Goal: Contribute content: Contribute content

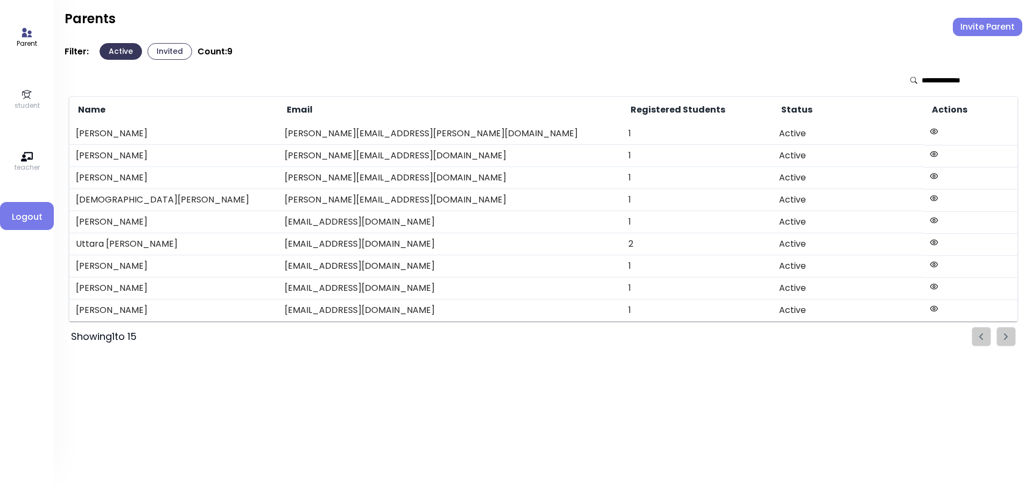
click at [32, 98] on icon at bounding box center [27, 95] width 12 height 12
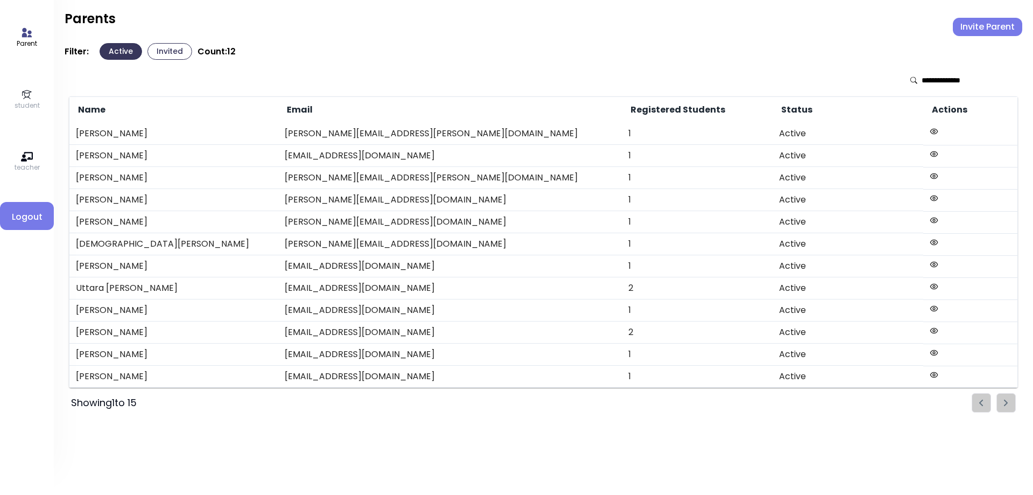
click at [30, 157] on icon at bounding box center [27, 157] width 12 height 12
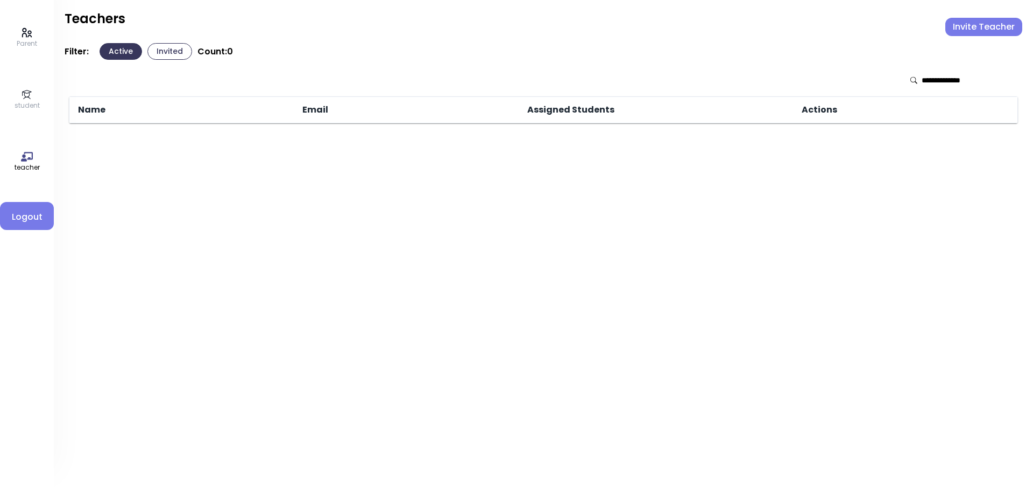
click at [34, 94] on link "student" at bounding box center [27, 100] width 25 height 22
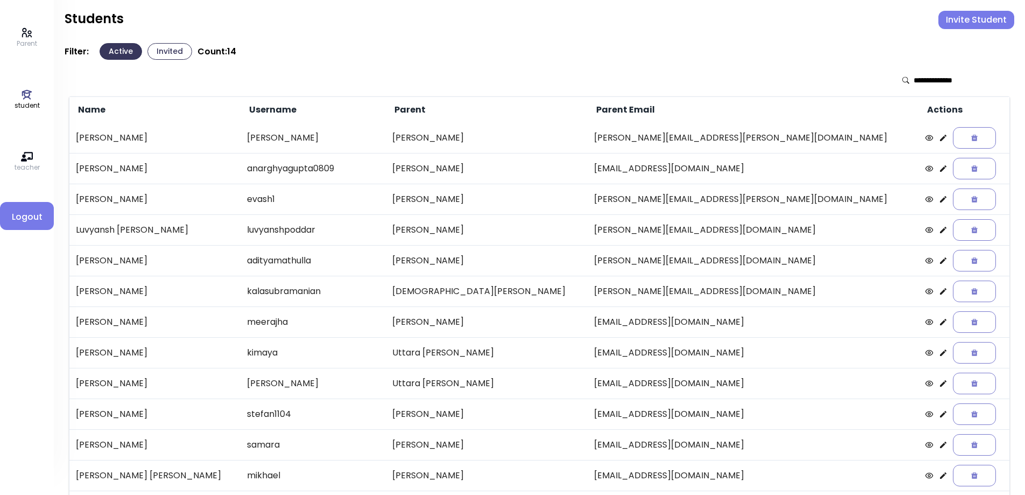
scroll to position [93, 0]
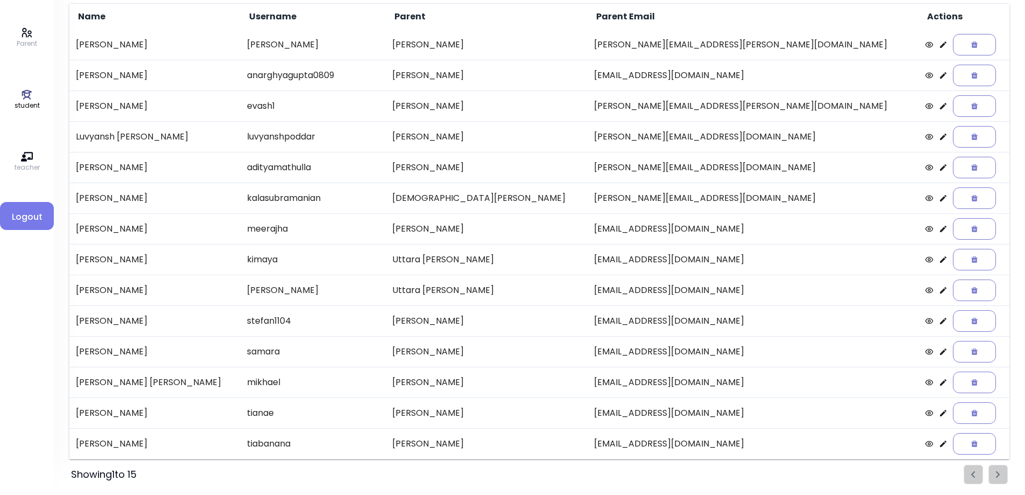
click at [1000, 471] on ul "Pagination" at bounding box center [986, 473] width 44 height 19
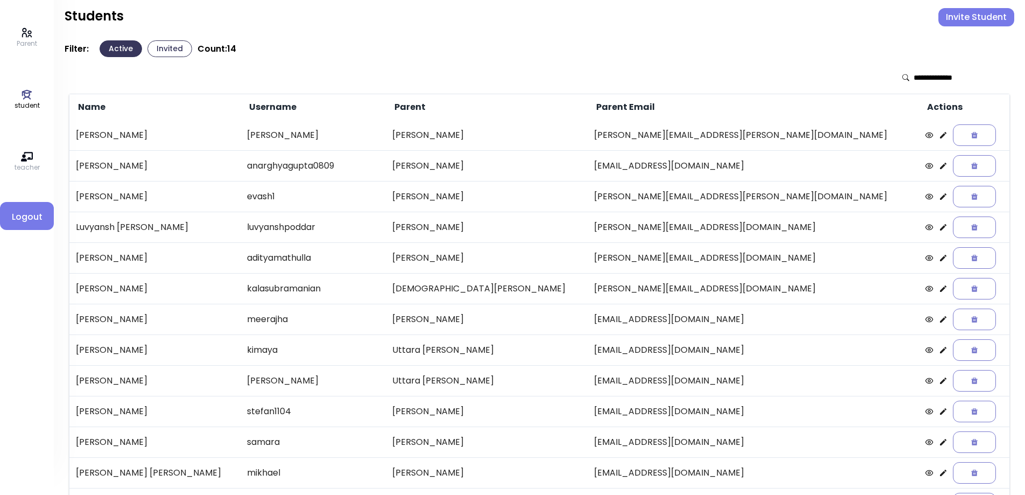
scroll to position [0, 0]
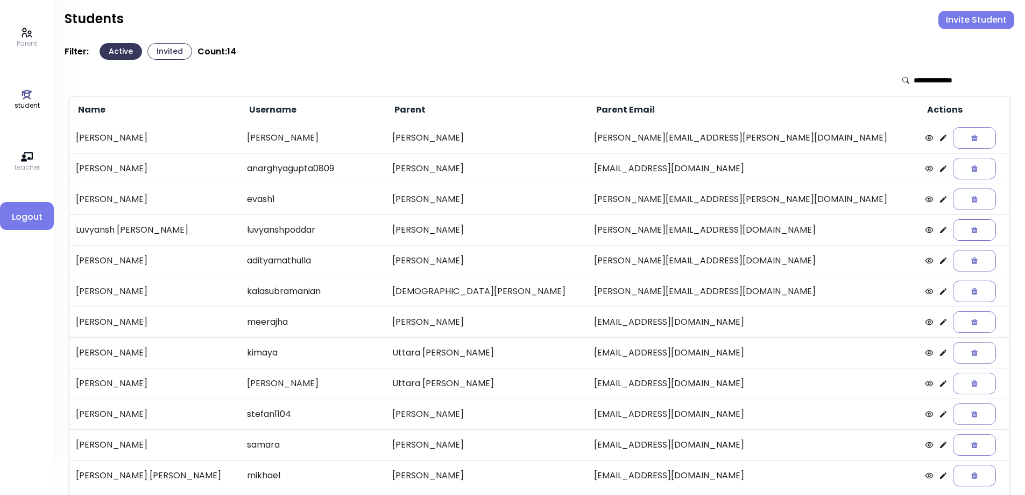
click at [28, 37] on icon at bounding box center [27, 32] width 10 height 9
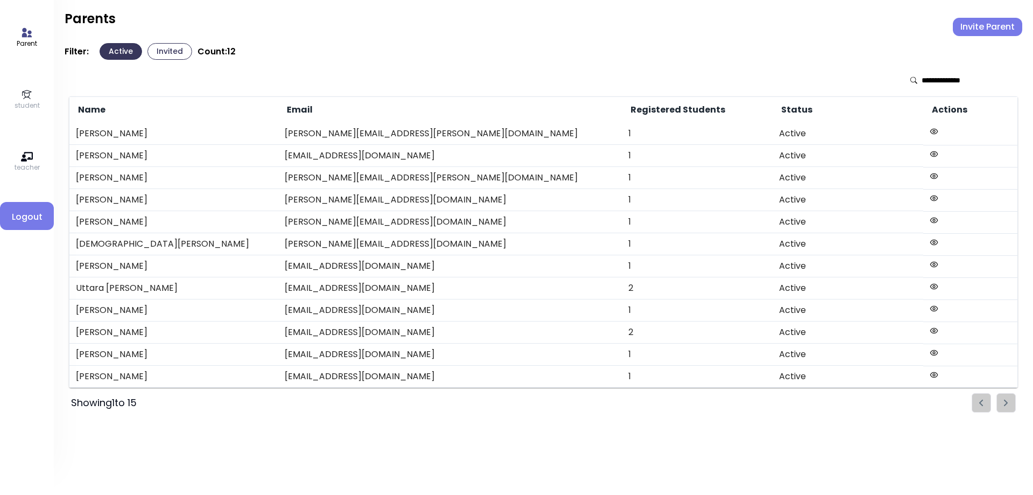
click at [27, 101] on p "student" at bounding box center [27, 106] width 25 height 10
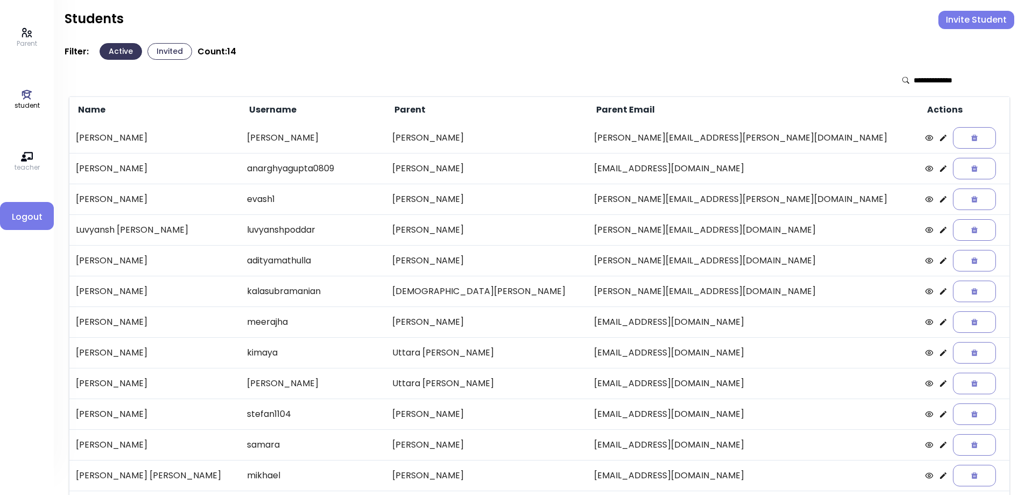
click at [939, 445] on icon at bounding box center [943, 444] width 9 height 9
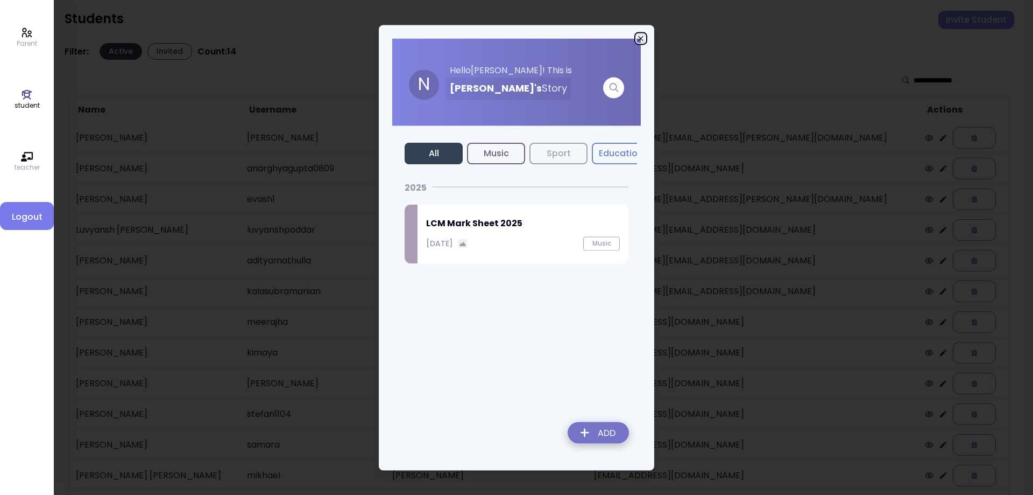
click at [642, 38] on icon "button" at bounding box center [641, 38] width 9 height 9
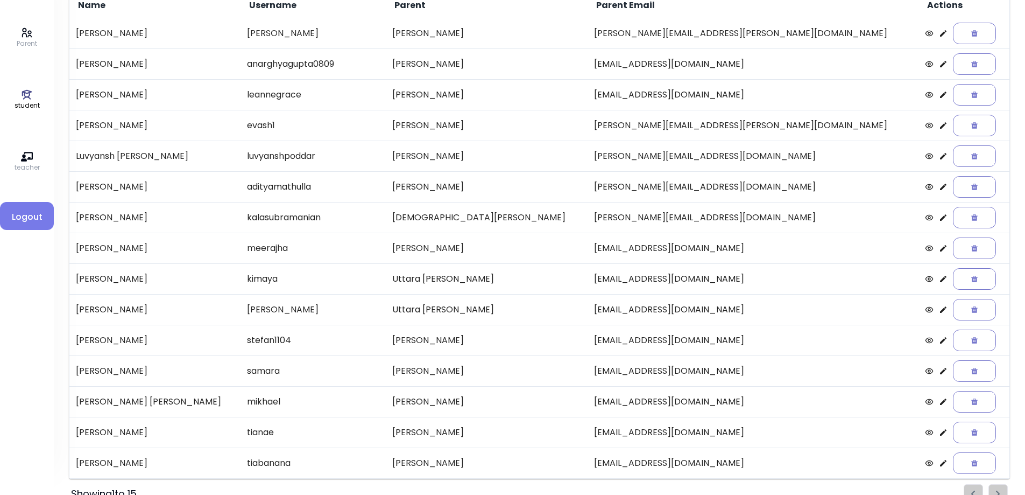
scroll to position [124, 0]
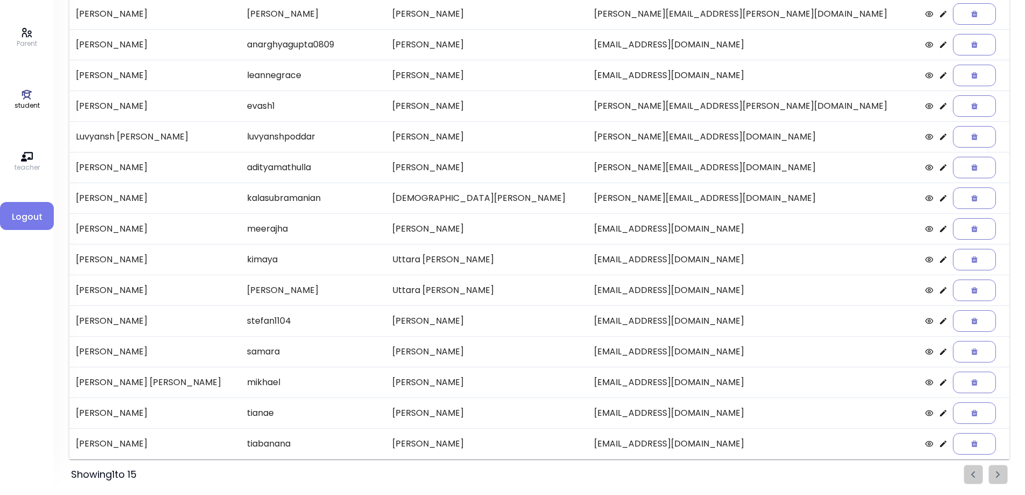
click at [939, 416] on icon at bounding box center [943, 412] width 9 height 9
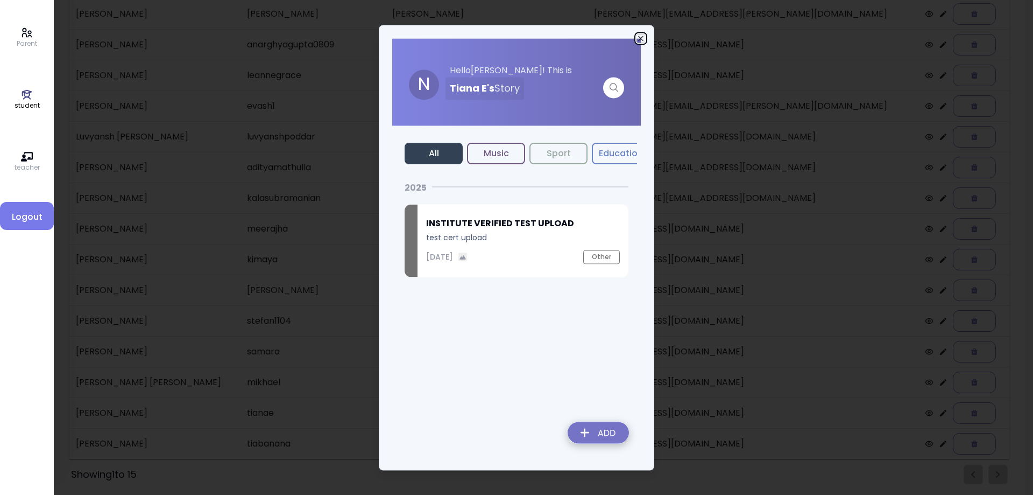
click at [638, 37] on icon "button" at bounding box center [641, 38] width 9 height 9
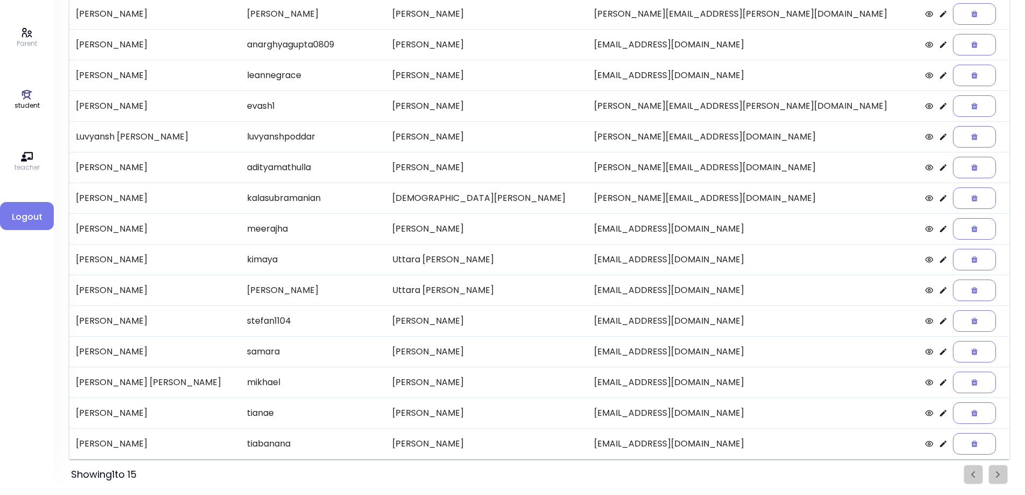
click at [939, 445] on icon at bounding box center [943, 443] width 9 height 9
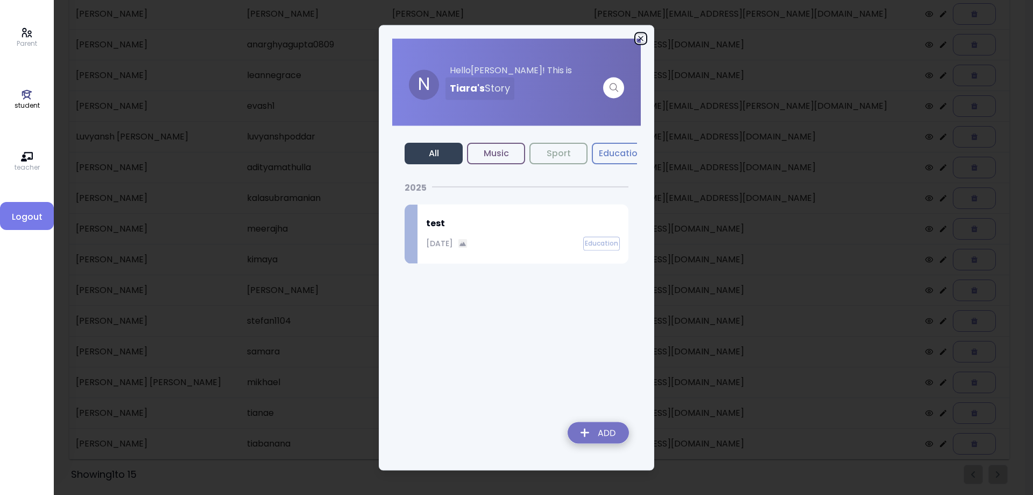
click at [641, 34] on icon "button" at bounding box center [641, 38] width 9 height 9
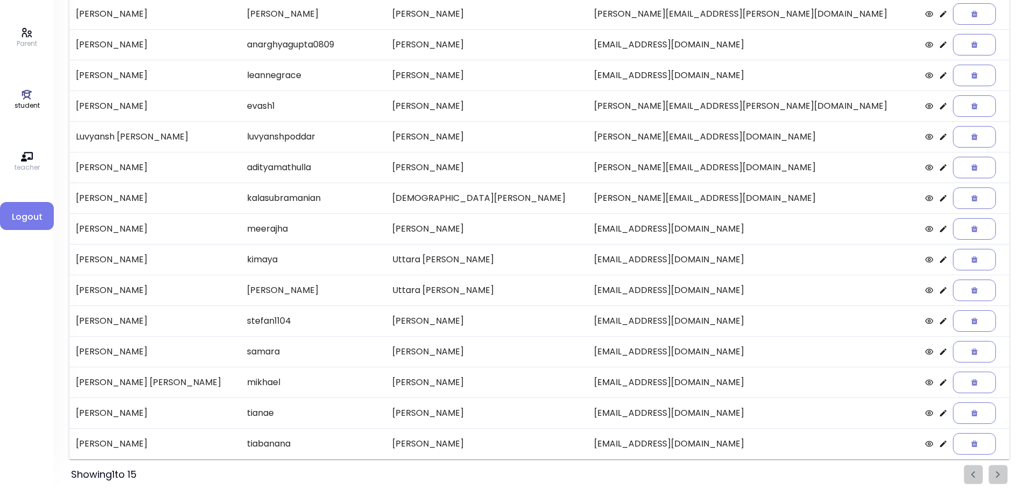
click at [939, 382] on icon at bounding box center [943, 382] width 9 height 9
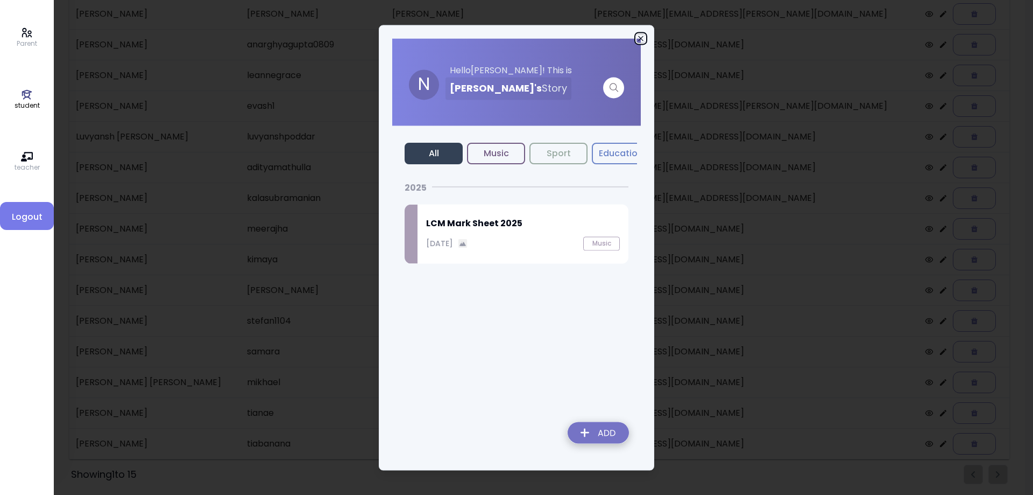
click at [643, 37] on icon "button" at bounding box center [641, 38] width 9 height 9
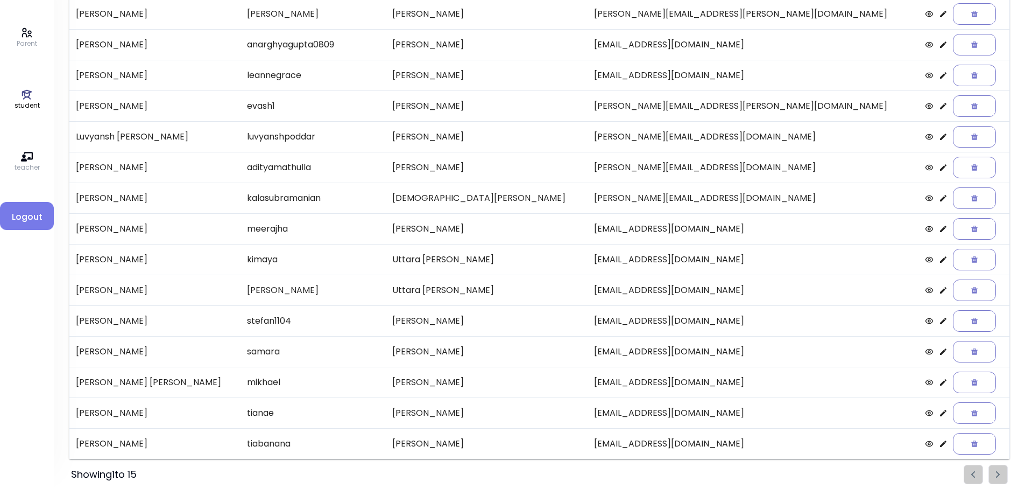
click at [940, 355] on icon at bounding box center [943, 351] width 6 height 6
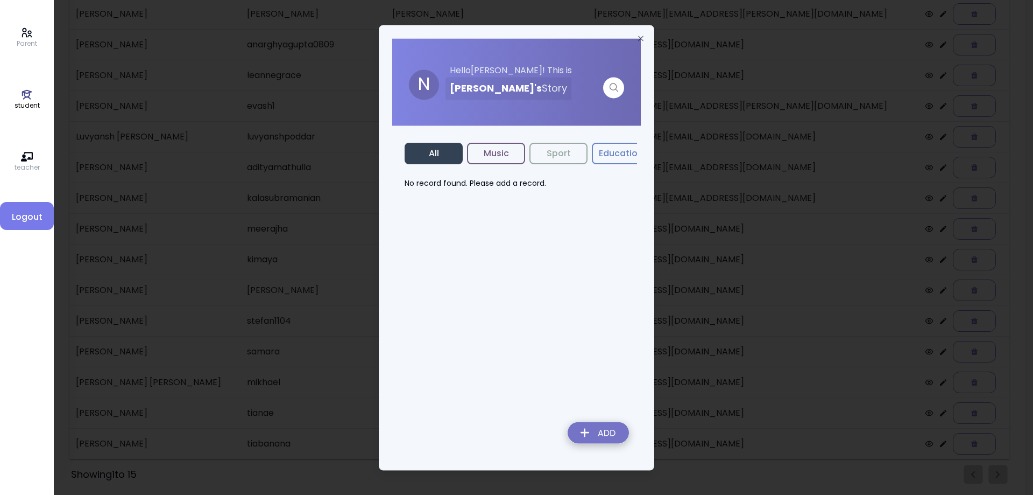
click at [503, 154] on button "Music" at bounding box center [496, 154] width 58 height 22
click at [639, 39] on icon "button" at bounding box center [641, 38] width 9 height 9
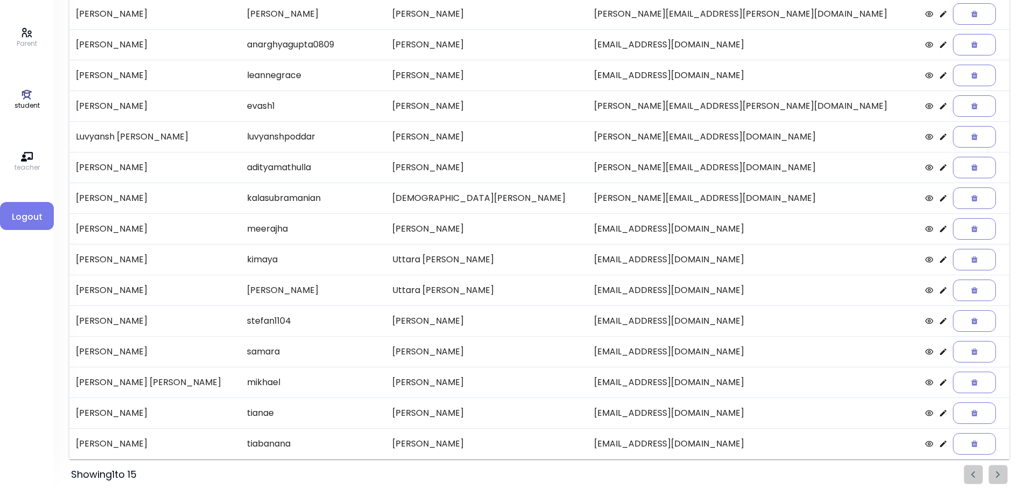
click at [940, 384] on icon at bounding box center [943, 382] width 6 height 6
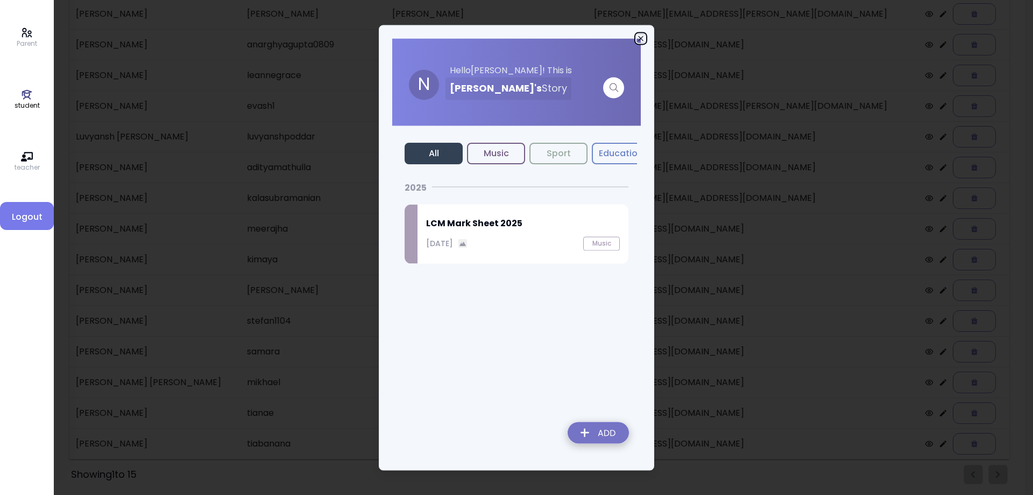
click at [640, 38] on icon "button" at bounding box center [641, 38] width 9 height 9
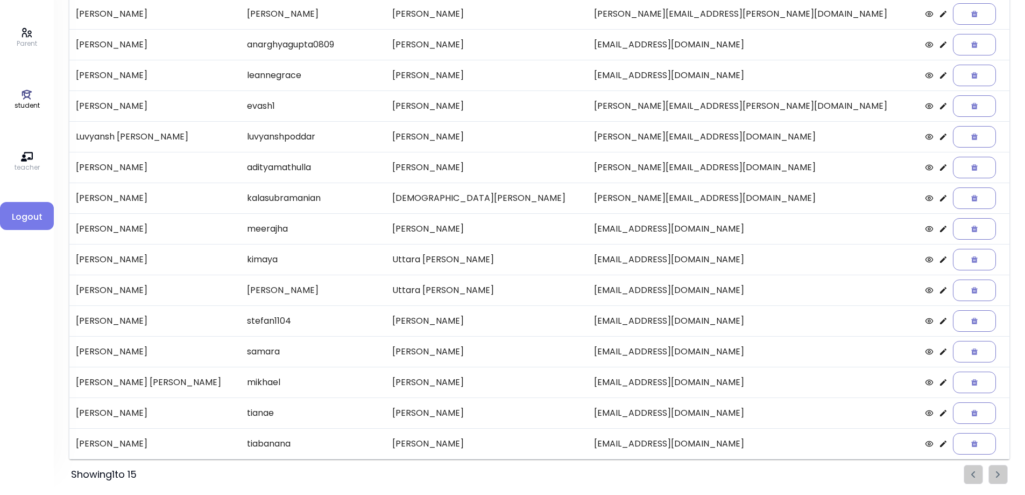
click at [939, 320] on icon at bounding box center [943, 320] width 9 height 9
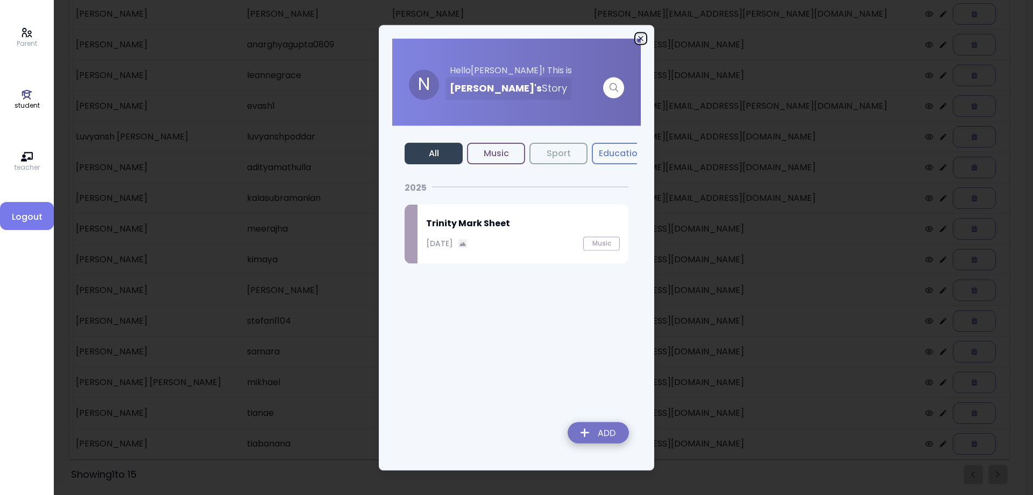
click at [639, 36] on icon "button" at bounding box center [641, 38] width 9 height 9
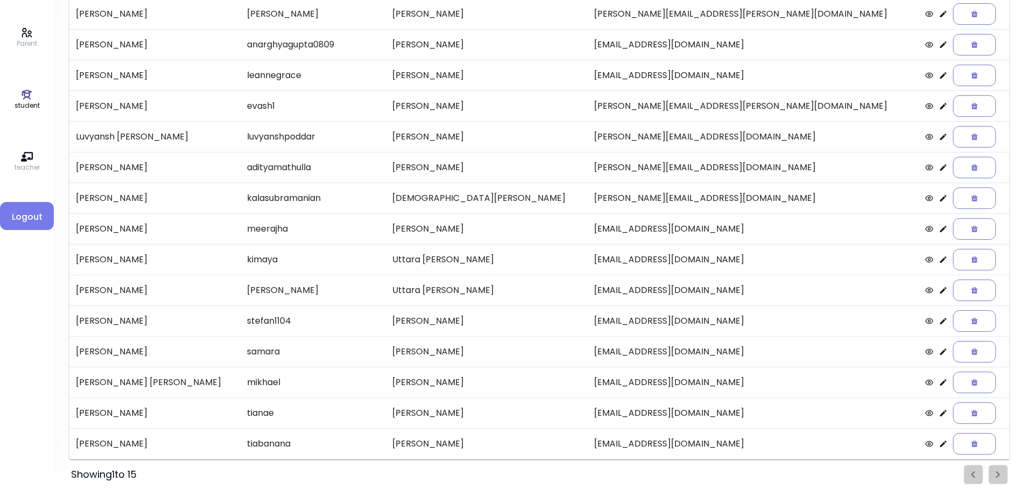
click at [939, 352] on icon at bounding box center [943, 351] width 9 height 9
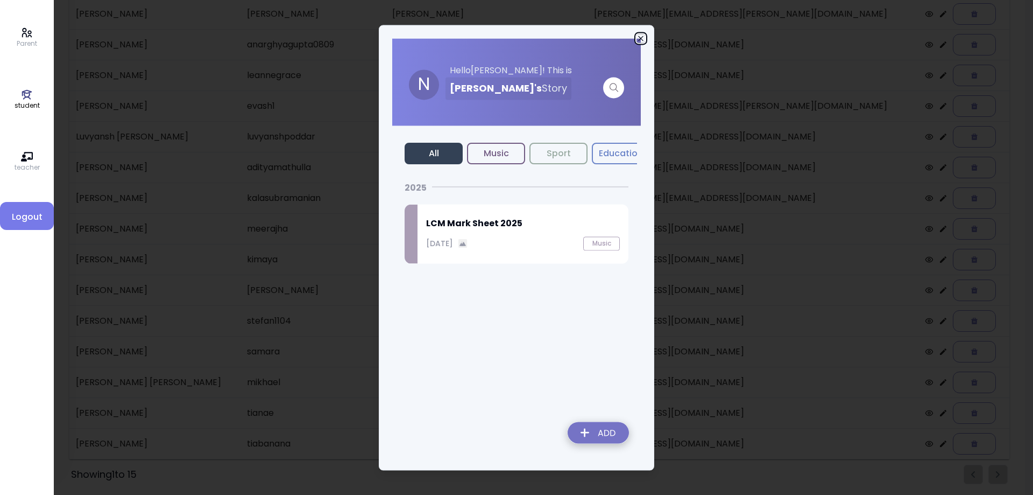
click at [641, 37] on icon "button" at bounding box center [641, 38] width 9 height 9
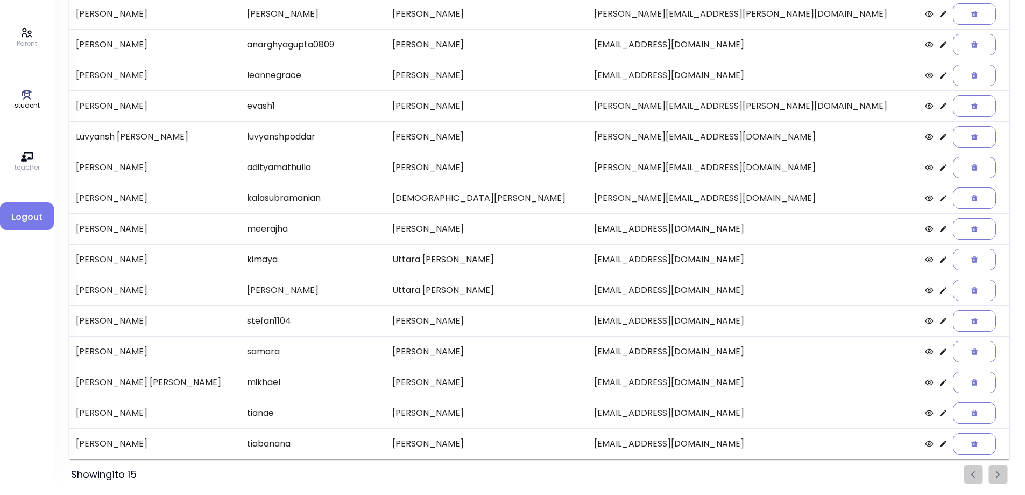
click at [940, 385] on icon at bounding box center [943, 382] width 6 height 6
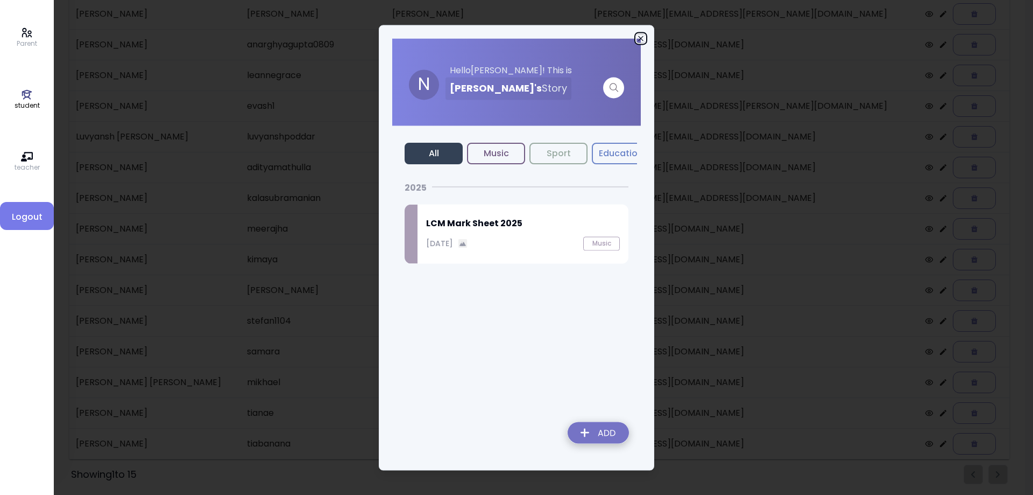
click at [641, 38] on icon "button" at bounding box center [641, 38] width 9 height 9
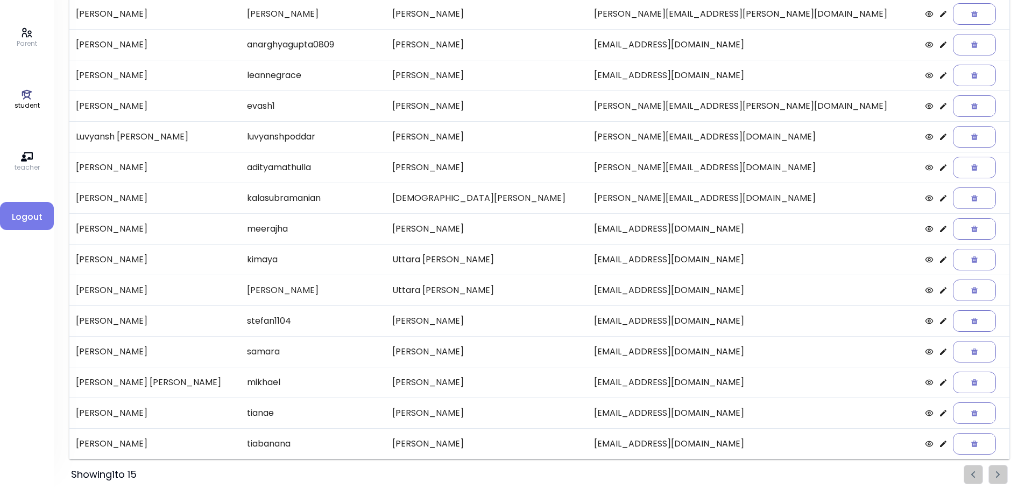
click at [940, 290] on icon at bounding box center [943, 290] width 6 height 6
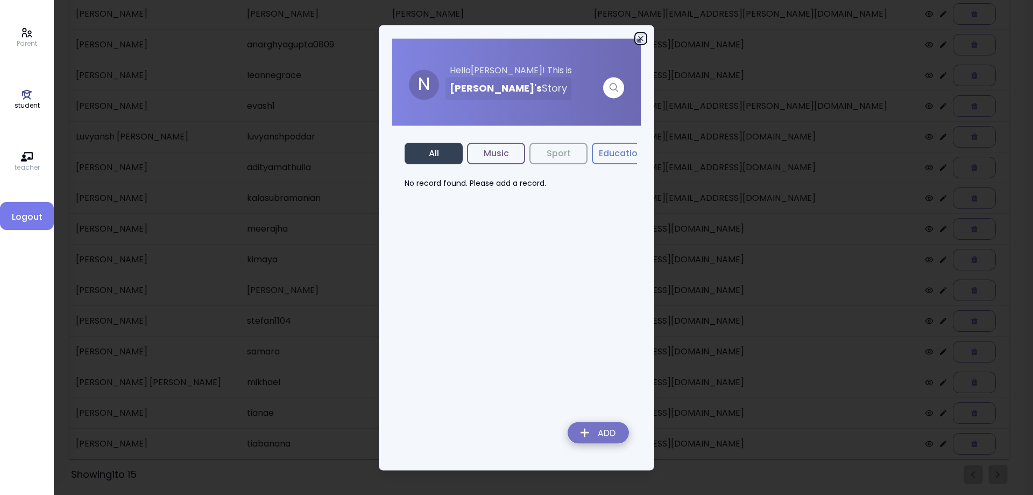
click at [641, 38] on icon "button" at bounding box center [641, 38] width 9 height 9
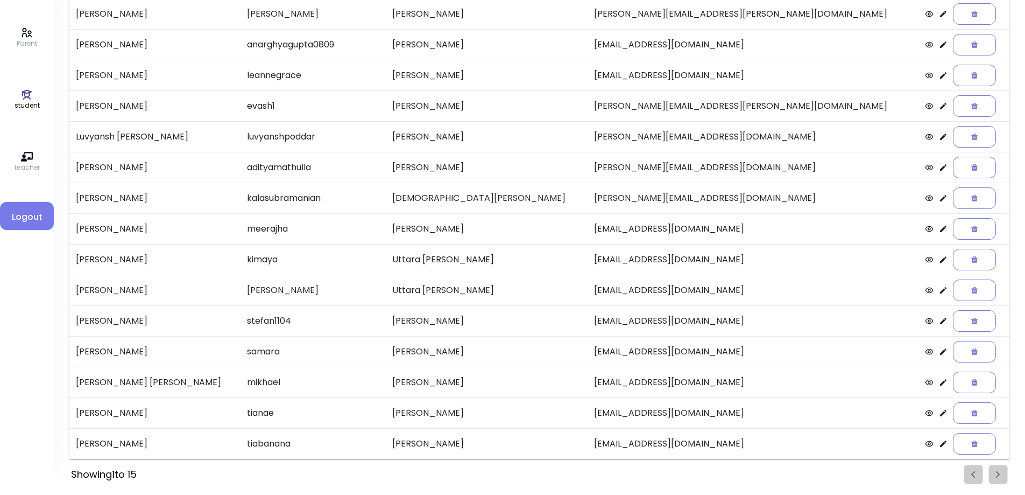
click at [939, 259] on icon at bounding box center [943, 259] width 9 height 9
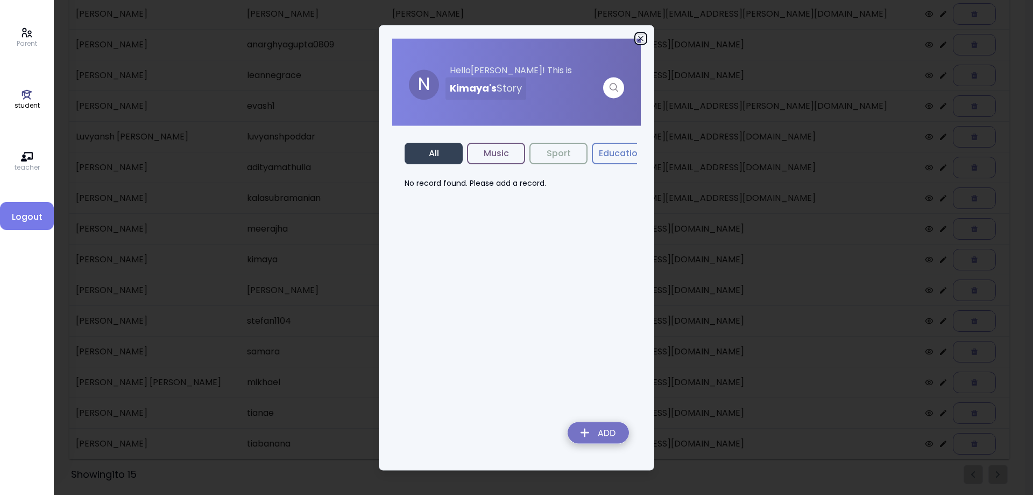
click at [639, 38] on icon "button" at bounding box center [641, 38] width 9 height 9
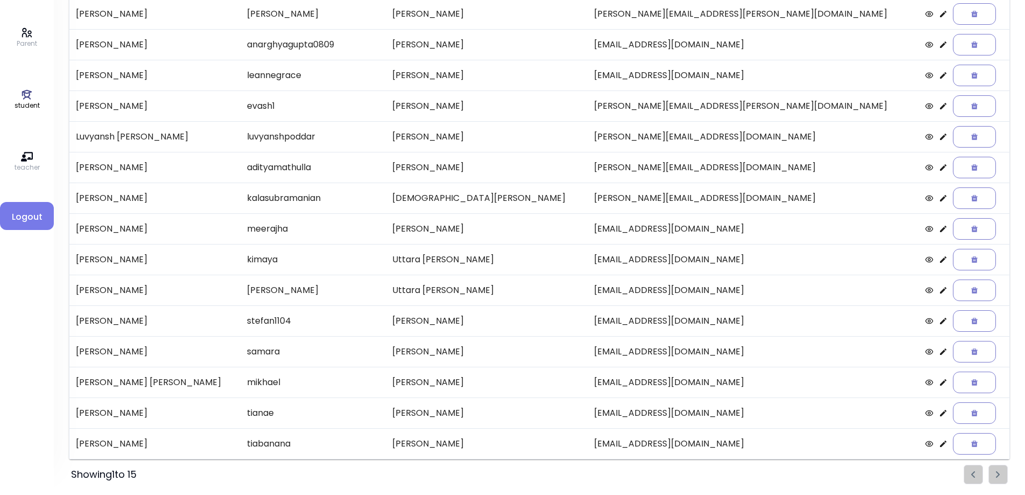
click at [940, 231] on icon at bounding box center [943, 228] width 6 height 6
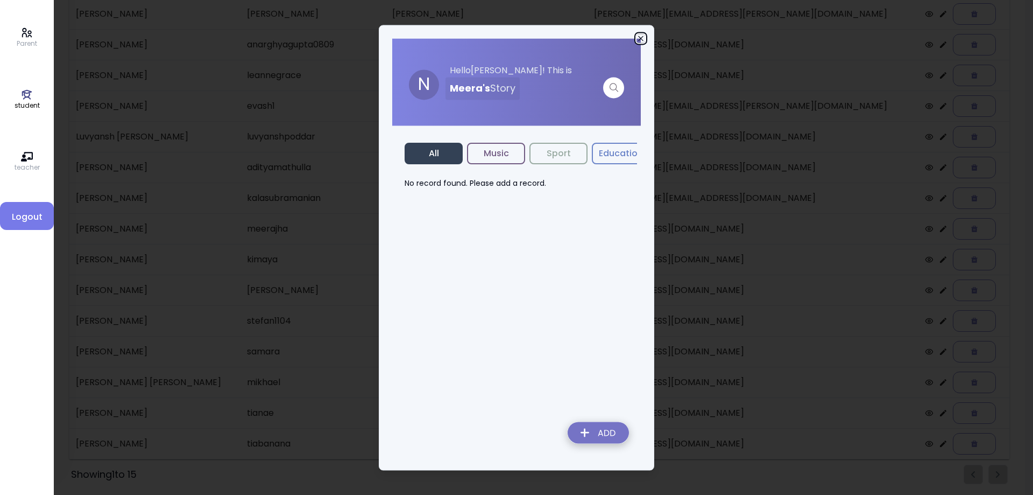
click at [638, 37] on icon "button" at bounding box center [641, 38] width 9 height 9
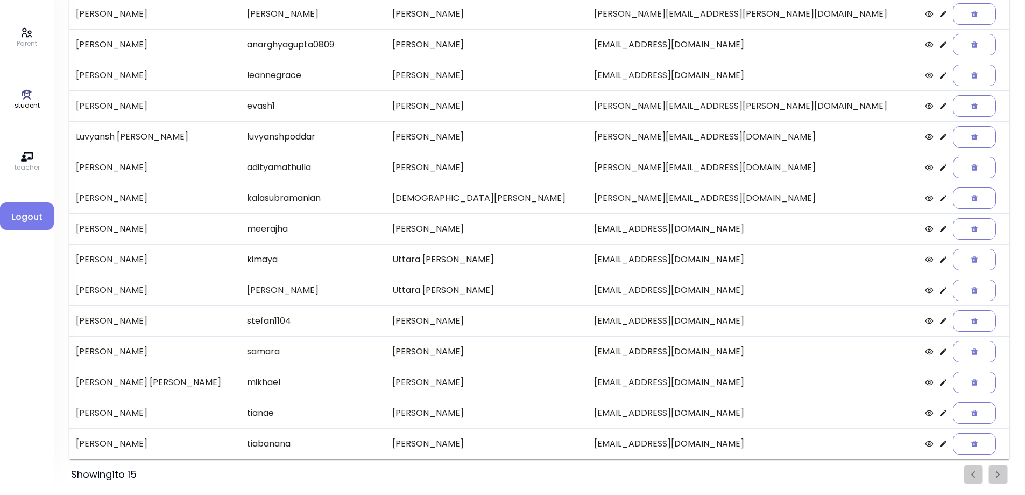
click at [939, 198] on icon at bounding box center [943, 198] width 9 height 9
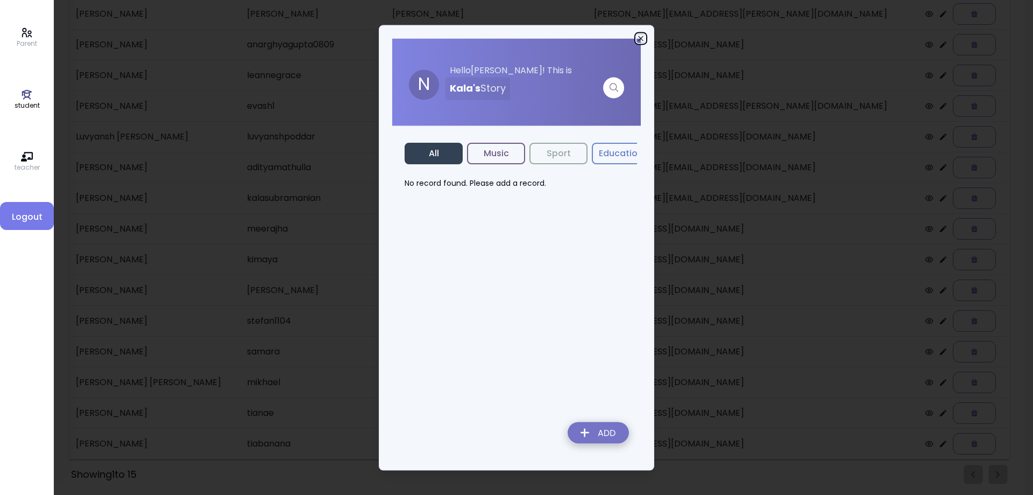
click at [639, 38] on icon "button" at bounding box center [641, 38] width 9 height 9
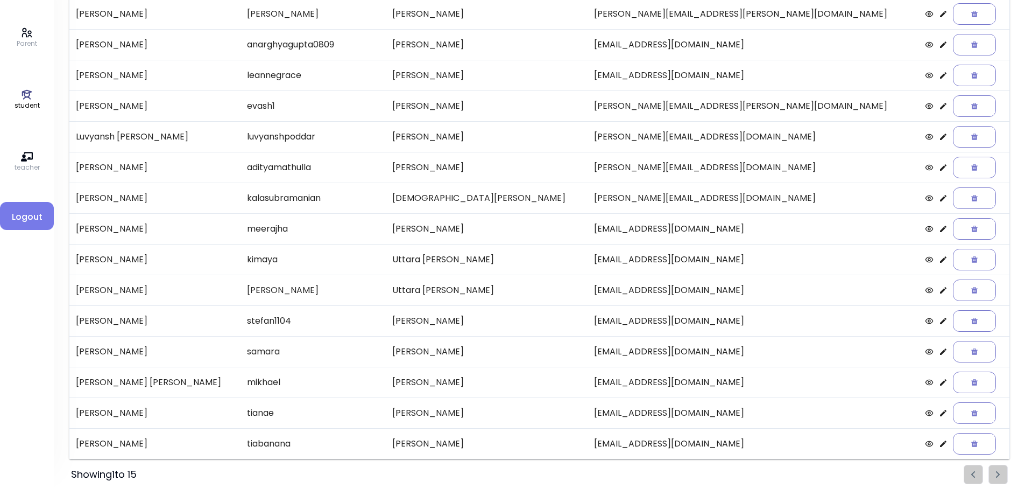
click at [940, 169] on icon at bounding box center [943, 167] width 6 height 6
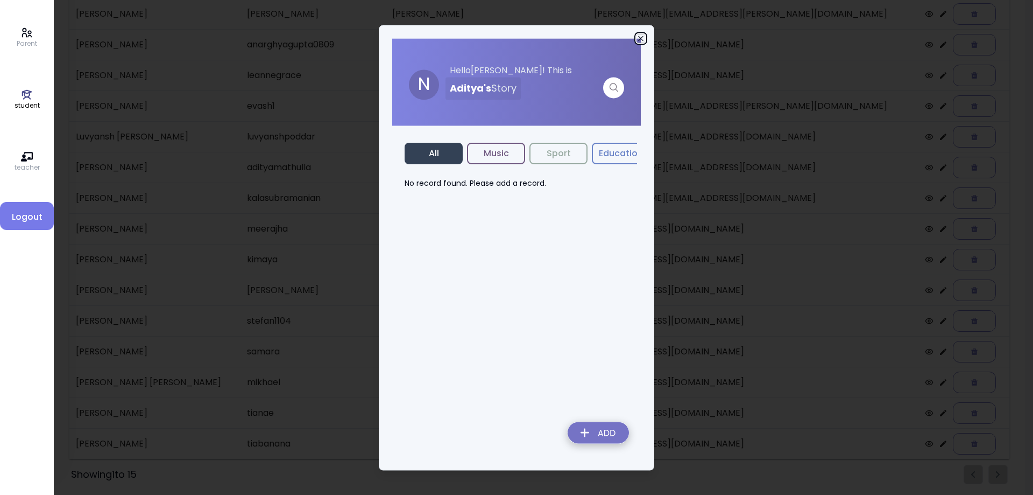
click at [638, 37] on icon "button" at bounding box center [641, 38] width 9 height 9
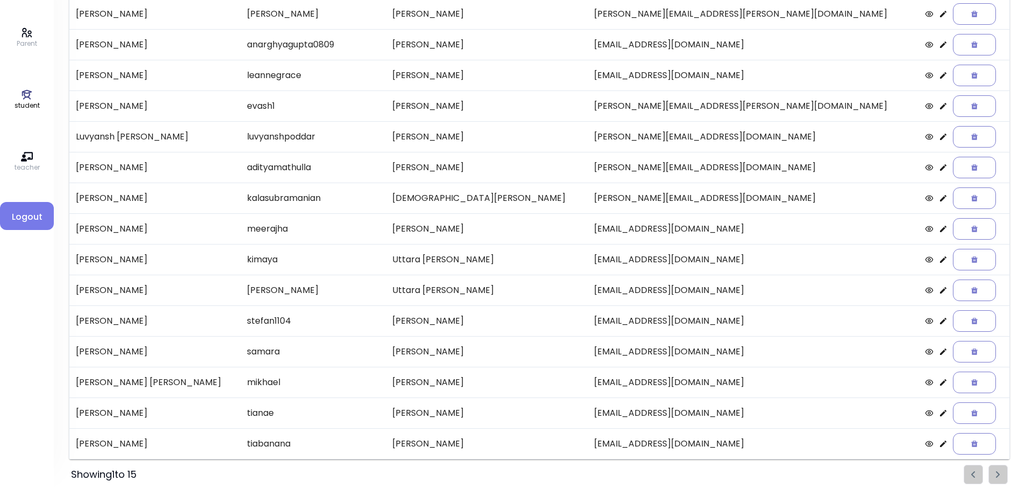
click at [940, 138] on icon at bounding box center [943, 136] width 6 height 6
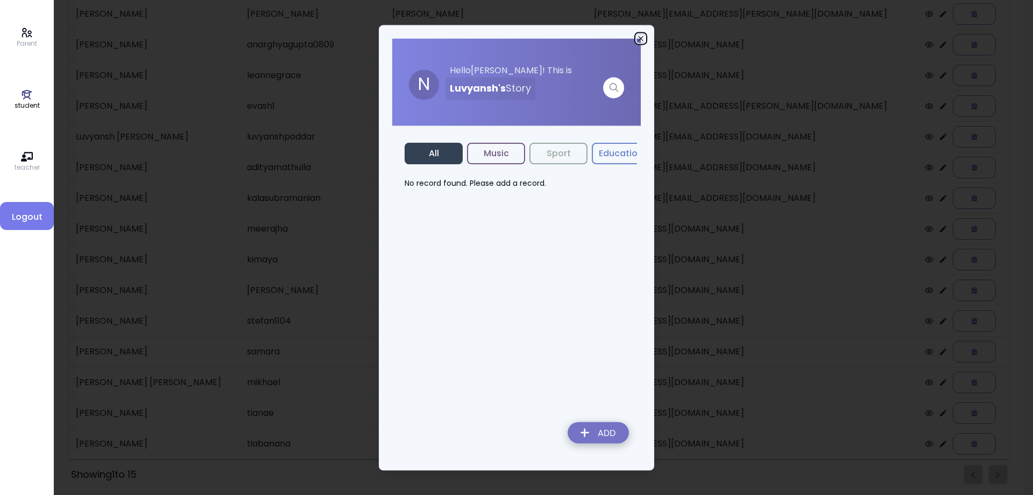
click at [642, 38] on icon "button" at bounding box center [641, 38] width 9 height 9
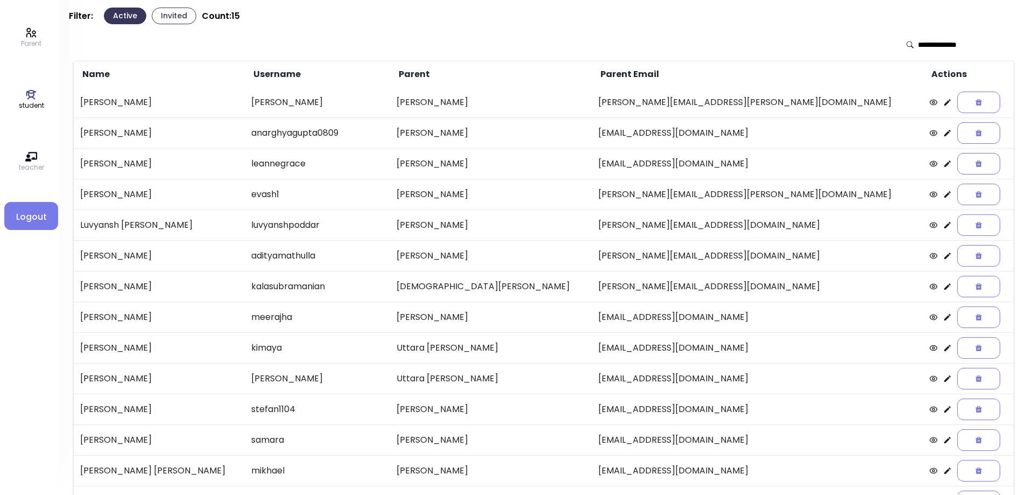
scroll to position [16, 0]
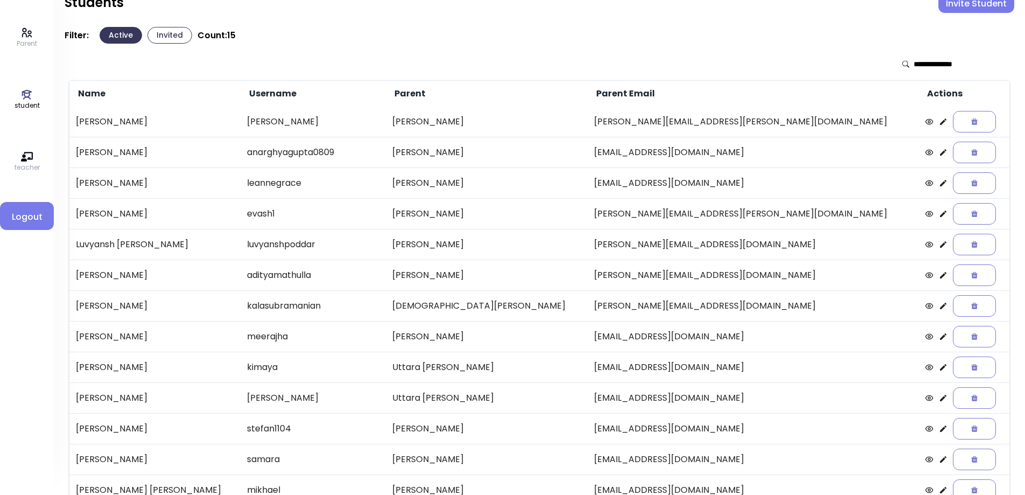
click at [939, 212] on icon at bounding box center [943, 213] width 9 height 9
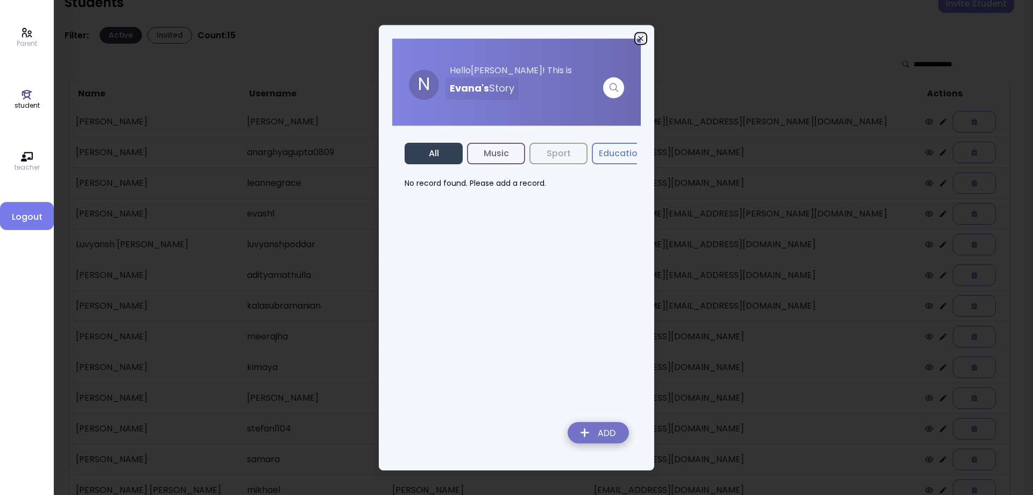
click at [639, 39] on icon "button" at bounding box center [641, 38] width 9 height 9
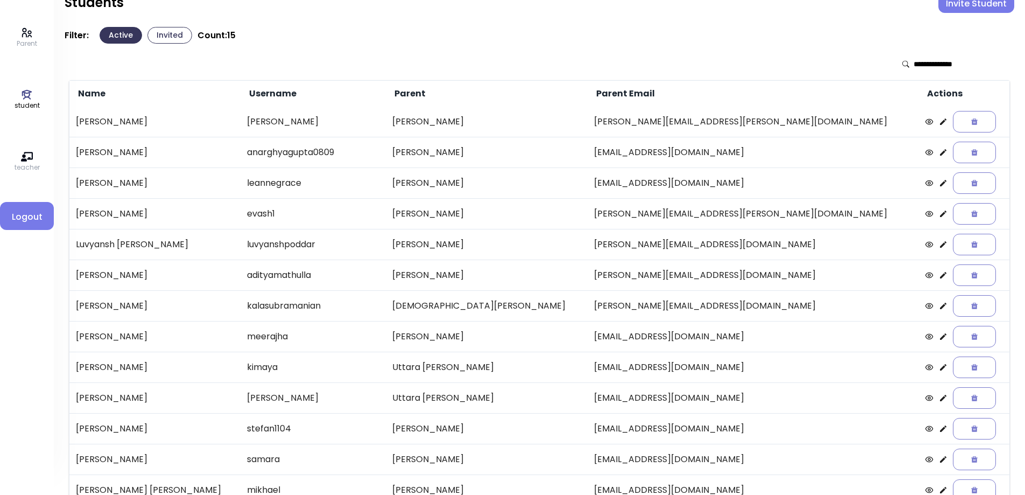
click at [939, 152] on icon at bounding box center [943, 152] width 9 height 9
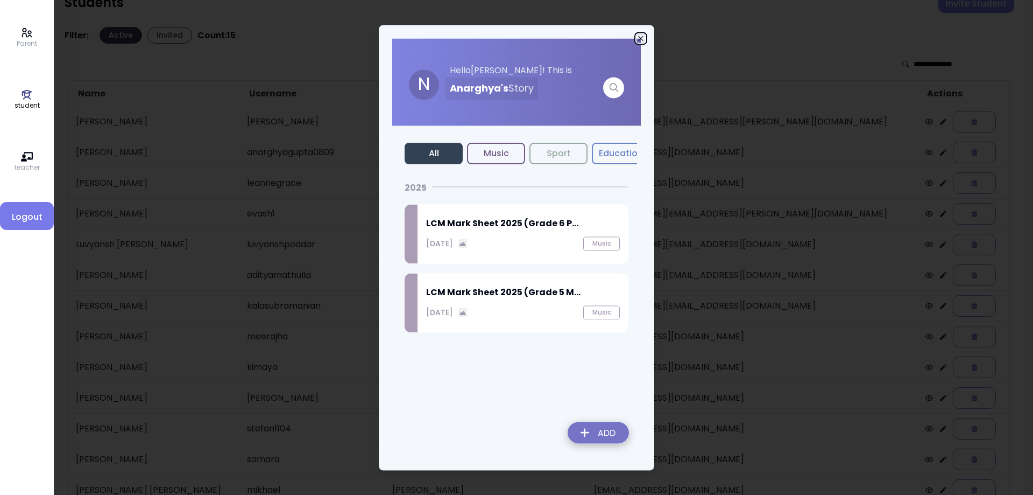
click at [640, 41] on icon "button" at bounding box center [641, 38] width 9 height 9
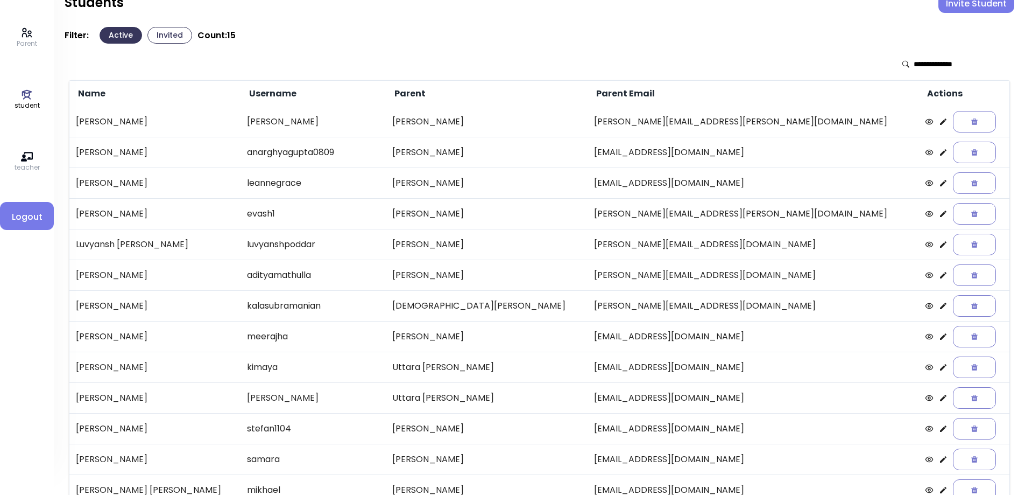
click at [940, 122] on icon at bounding box center [943, 121] width 6 height 6
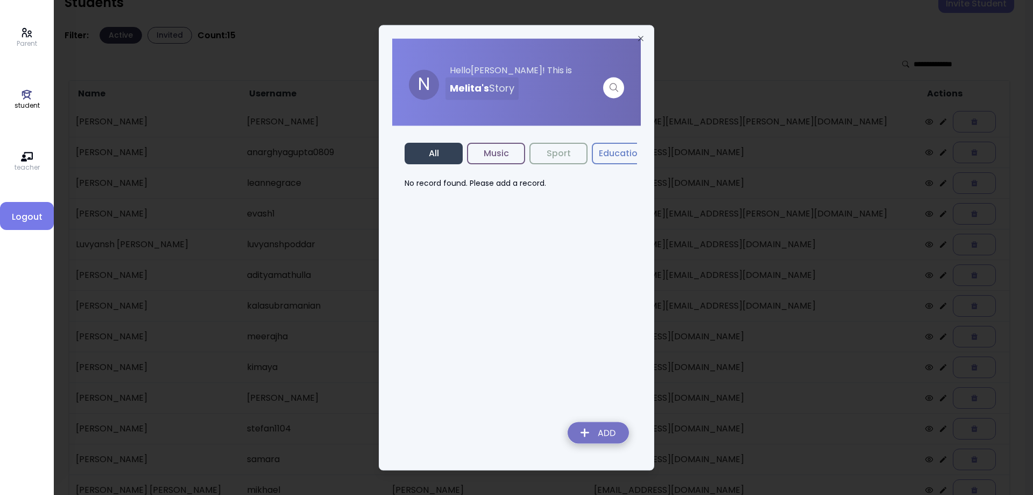
click at [493, 157] on button "Music" at bounding box center [496, 154] width 58 height 22
click at [589, 431] on img at bounding box center [598, 434] width 79 height 38
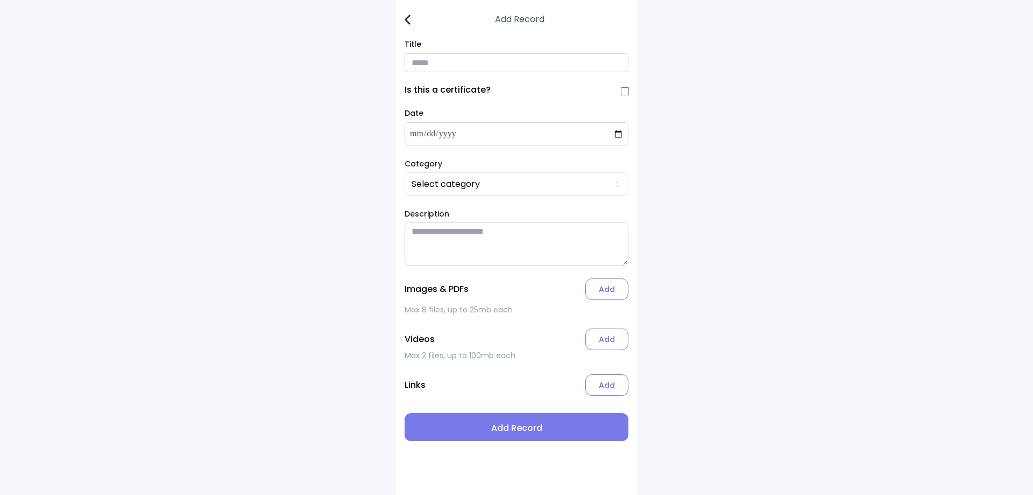
click at [430, 68] on input "Title" at bounding box center [517, 62] width 224 height 19
type input "*"
type input "**********"
click at [428, 187] on html "**********" at bounding box center [516, 247] width 1033 height 495
click at [595, 292] on label "Add" at bounding box center [606, 289] width 43 height 22
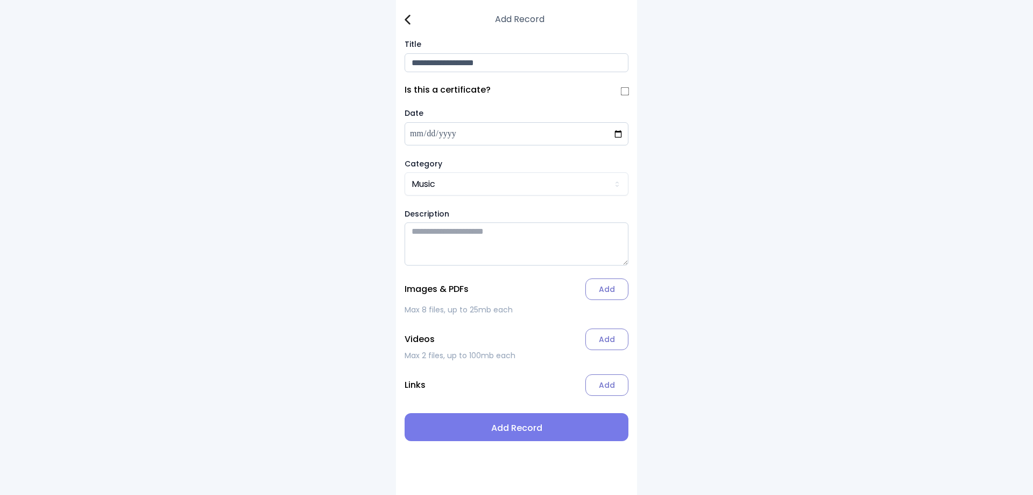
click at [0, 0] on input "Add" at bounding box center [0, 0] width 0 height 0
click at [405, 18] on img at bounding box center [408, 20] width 6 height 10
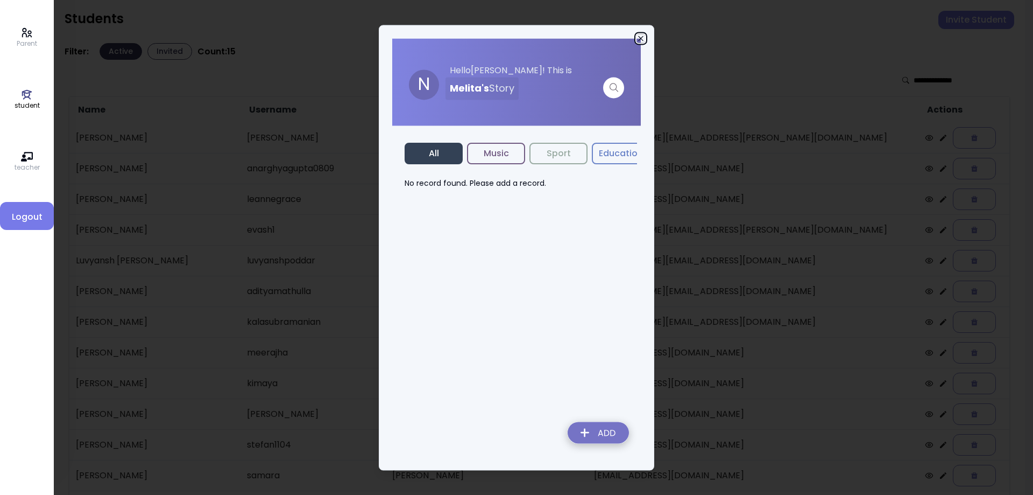
click at [640, 37] on icon "button" at bounding box center [640, 38] width 5 height 5
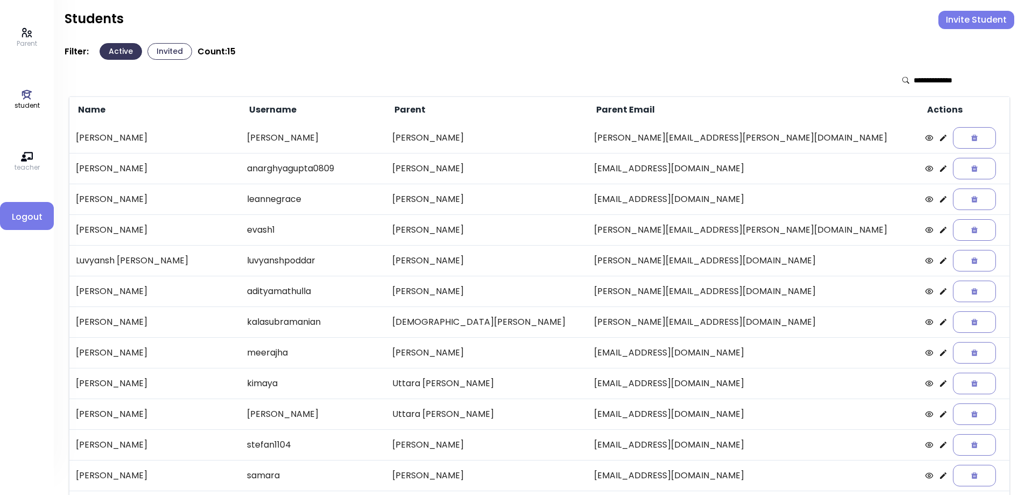
click at [939, 200] on icon at bounding box center [943, 199] width 9 height 9
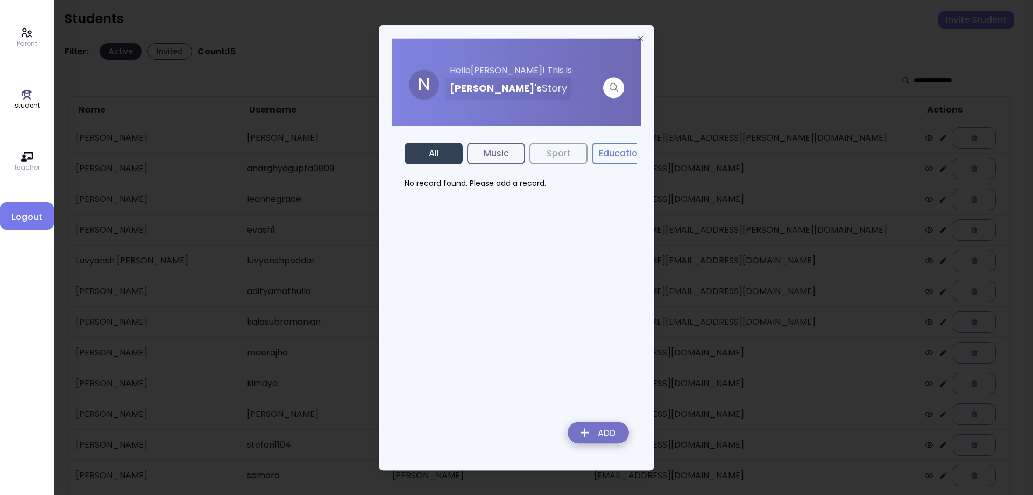
click at [491, 157] on button "Music" at bounding box center [496, 154] width 58 height 22
click at [602, 435] on img at bounding box center [598, 434] width 79 height 38
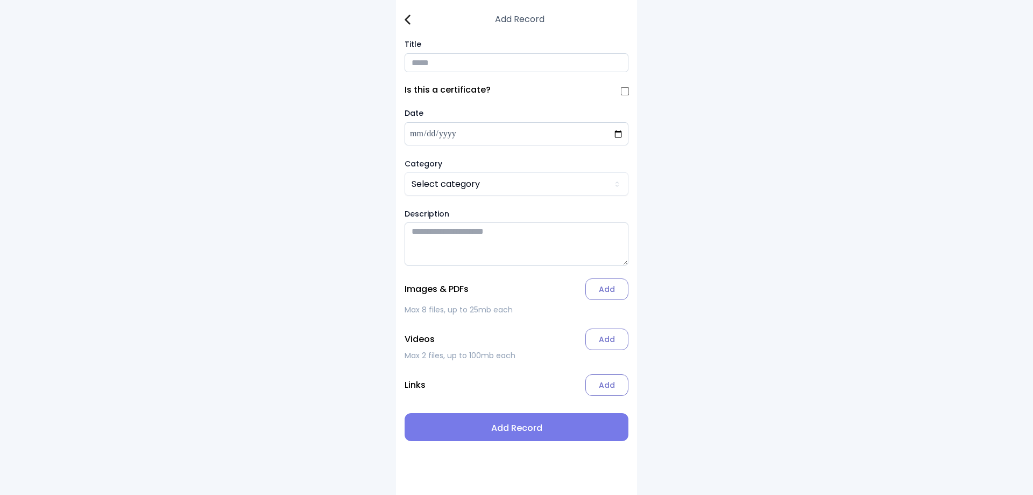
click at [426, 68] on input "Title" at bounding box center [517, 62] width 224 height 19
click at [408, 16] on img at bounding box center [408, 20] width 6 height 10
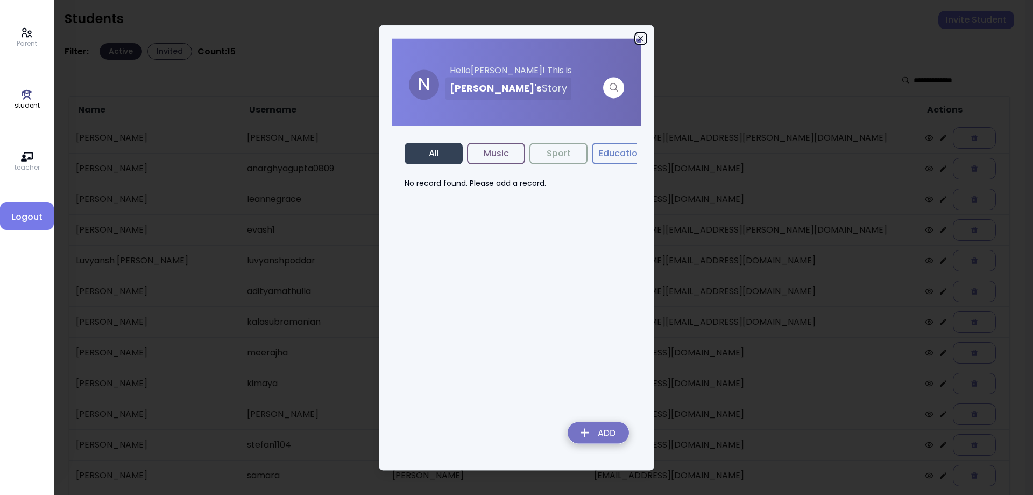
click at [643, 37] on icon "button" at bounding box center [641, 38] width 9 height 9
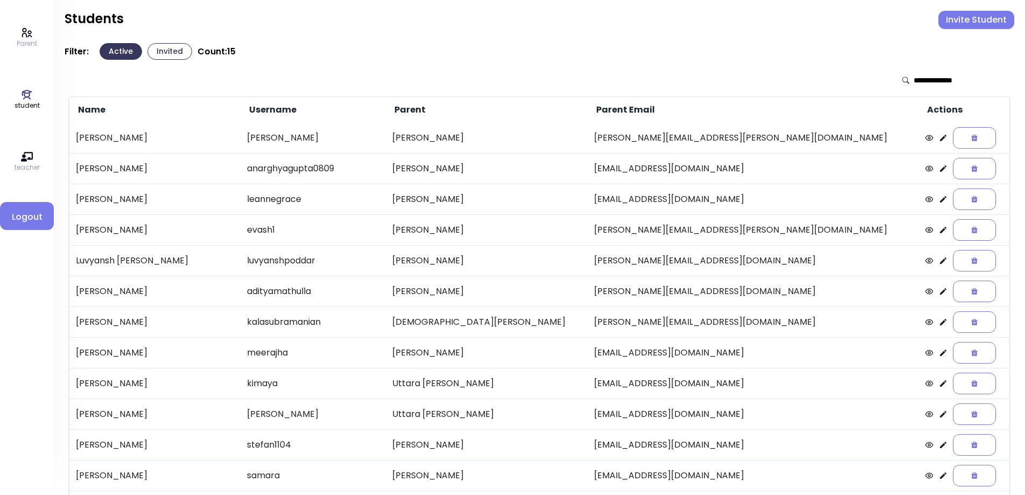
click at [940, 171] on icon at bounding box center [943, 168] width 6 height 6
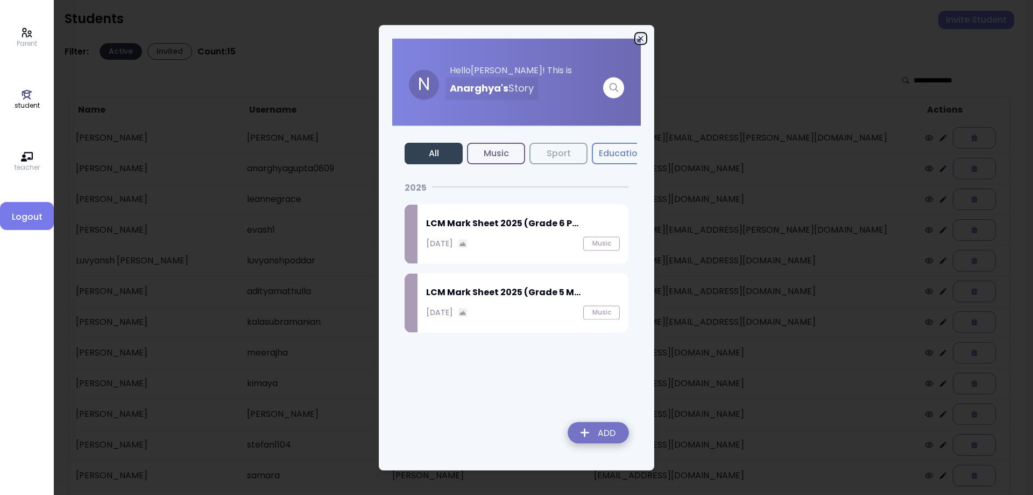
click at [644, 39] on icon "button" at bounding box center [641, 38] width 9 height 9
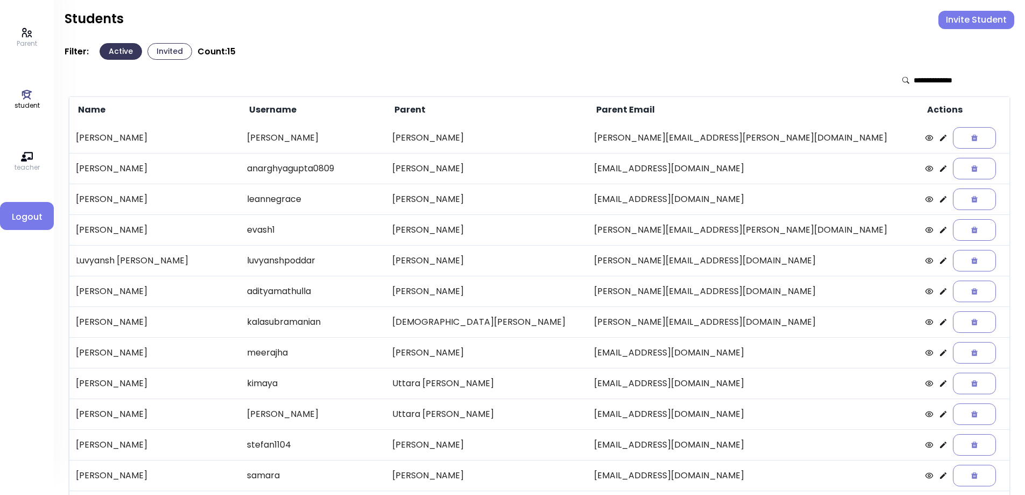
click at [939, 198] on icon at bounding box center [943, 199] width 9 height 9
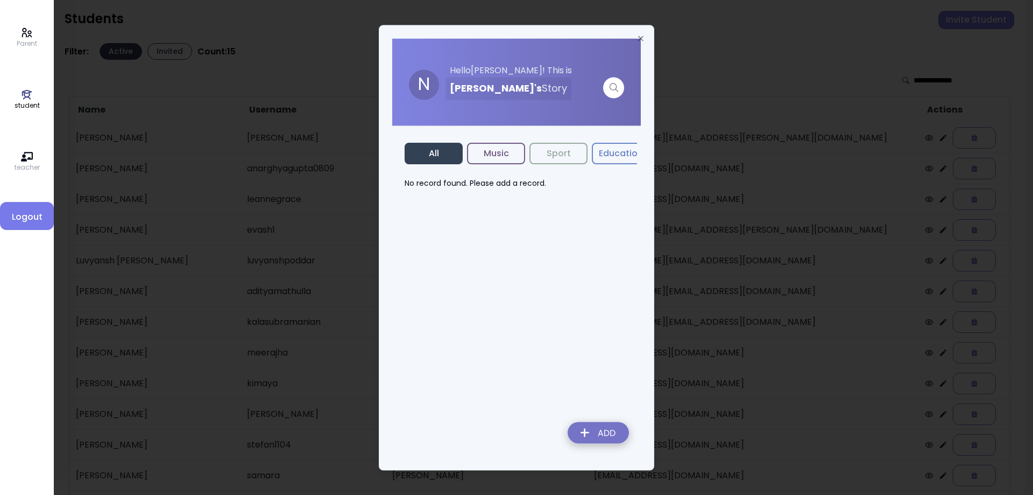
click at [592, 434] on img at bounding box center [598, 434] width 79 height 38
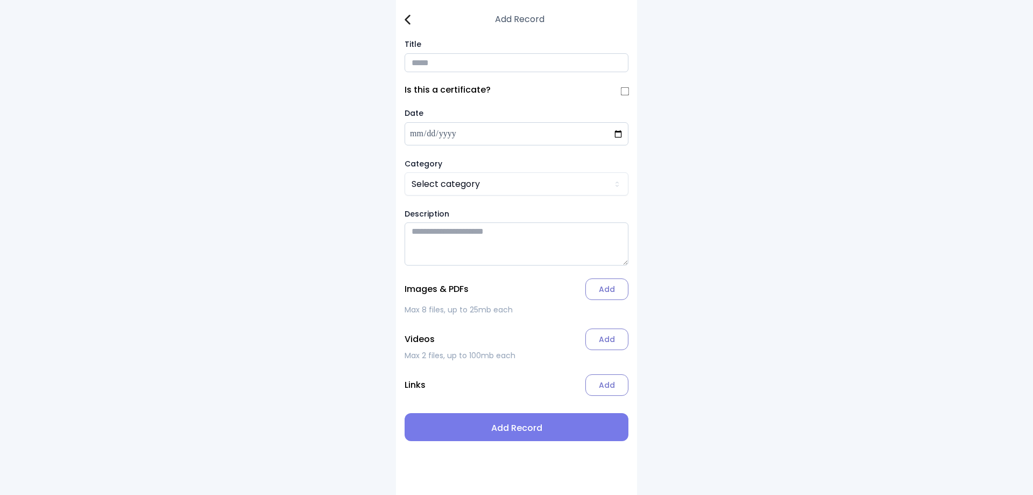
click at [429, 63] on input "Title" at bounding box center [517, 62] width 224 height 19
type input "*"
type input "**********"
click at [443, 189] on html "**********" at bounding box center [516, 247] width 1033 height 495
click at [606, 294] on label "Add" at bounding box center [606, 289] width 43 height 22
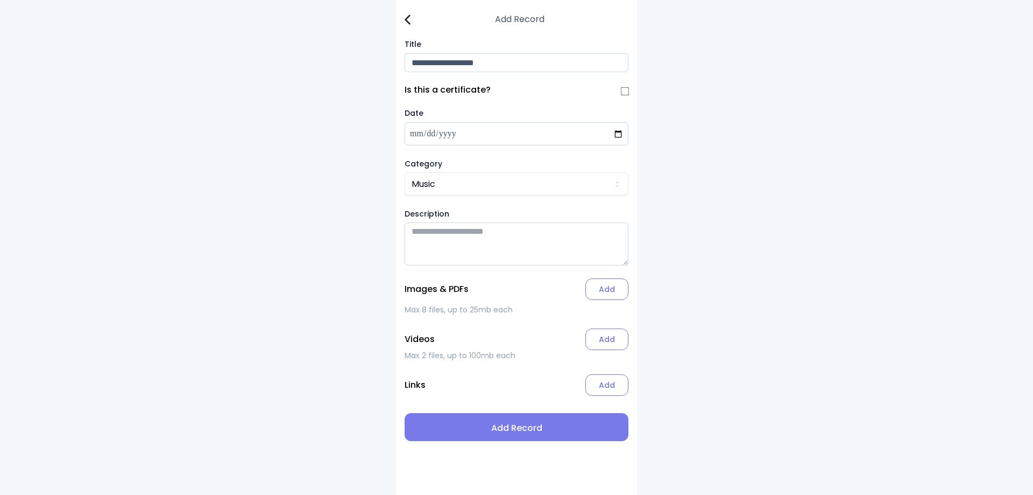
click at [0, 0] on input "Add" at bounding box center [0, 0] width 0 height 0
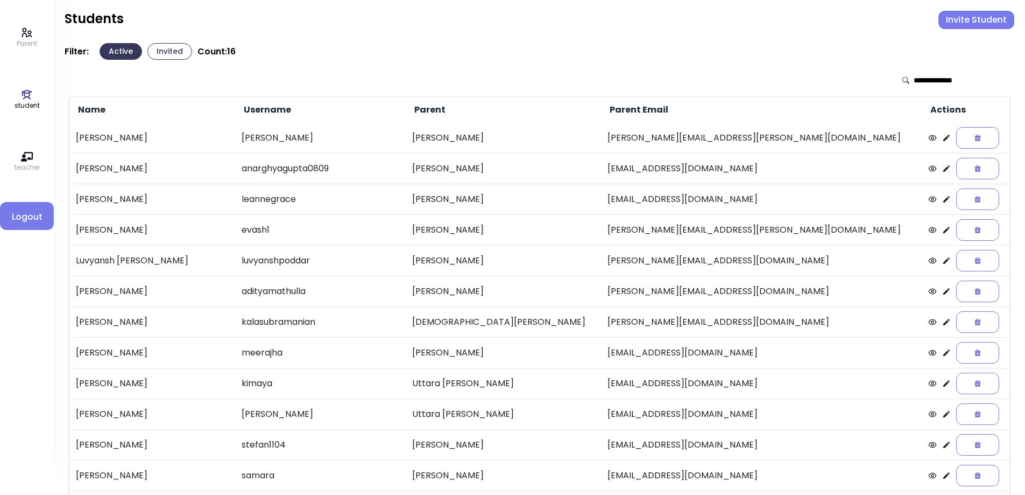
click at [30, 43] on p "Parent" at bounding box center [27, 44] width 20 height 10
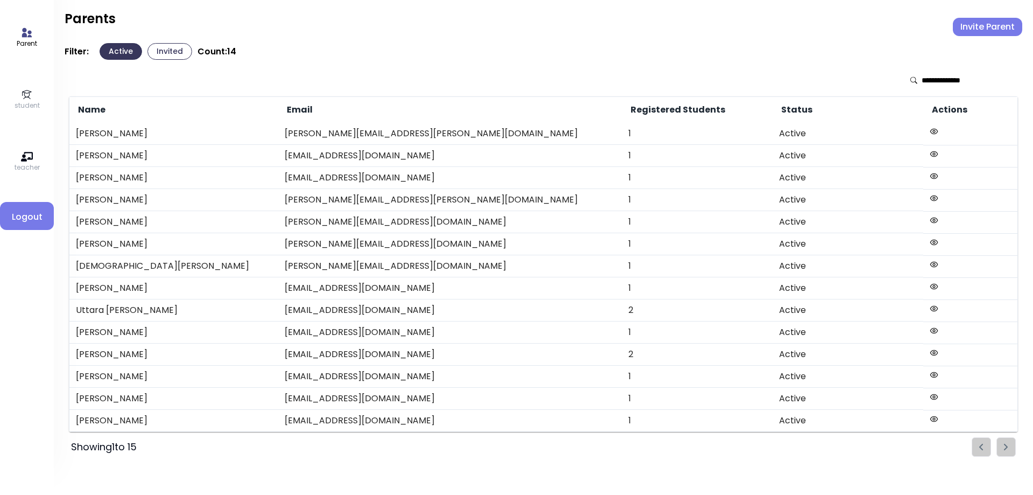
click at [27, 94] on icon at bounding box center [27, 95] width 12 height 12
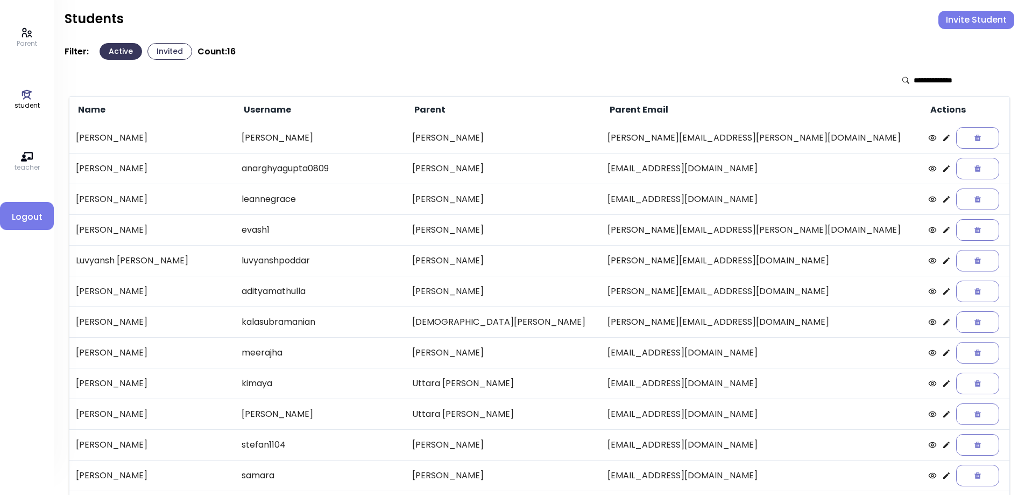
click at [943, 201] on icon at bounding box center [946, 199] width 6 height 6
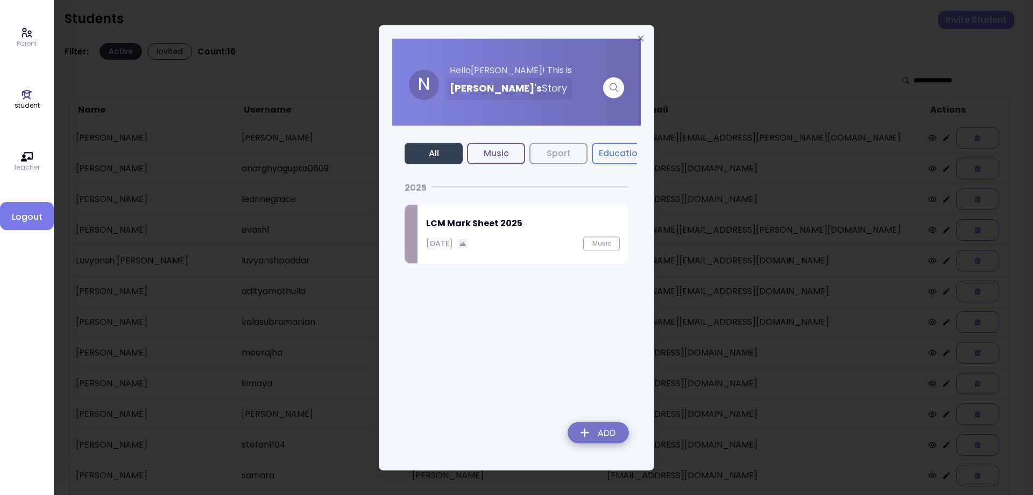
click at [453, 246] on p "[DATE]" at bounding box center [439, 242] width 27 height 11
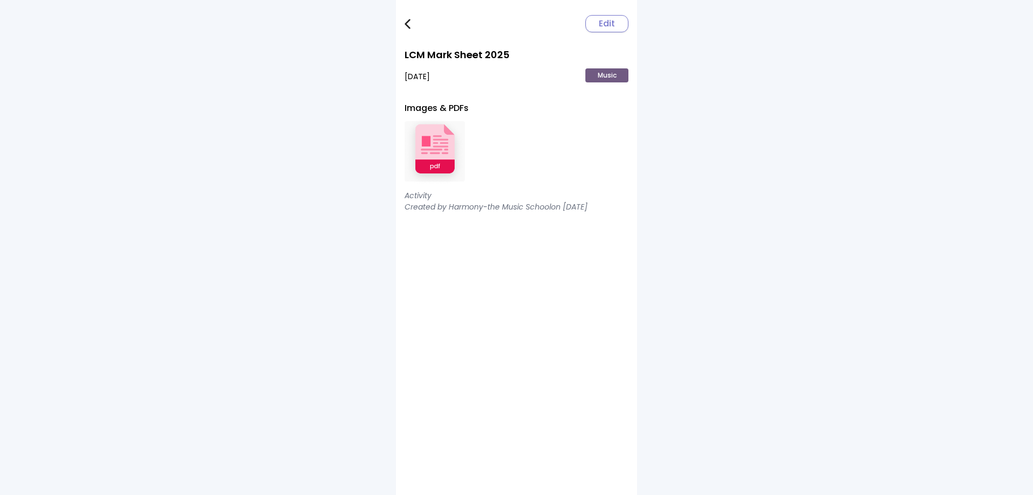
click at [441, 161] on img at bounding box center [435, 151] width 60 height 70
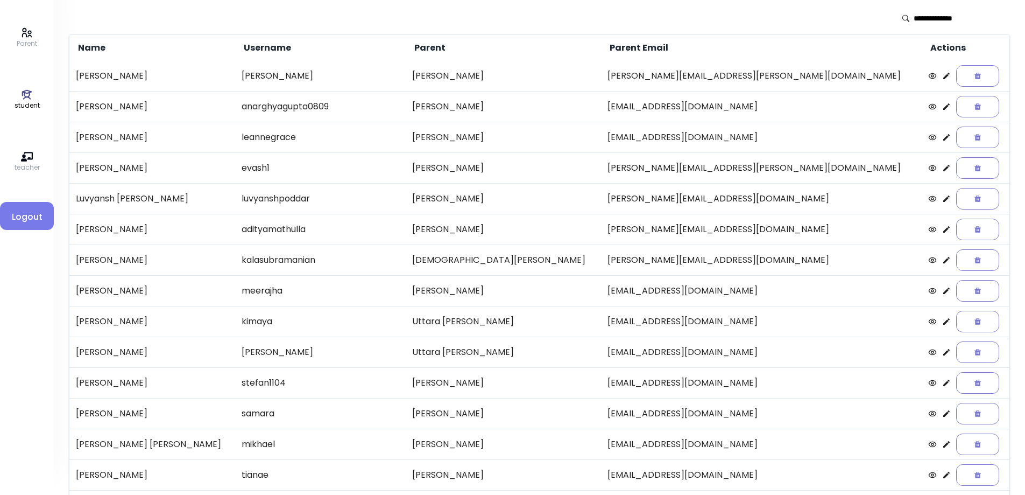
scroll to position [124, 0]
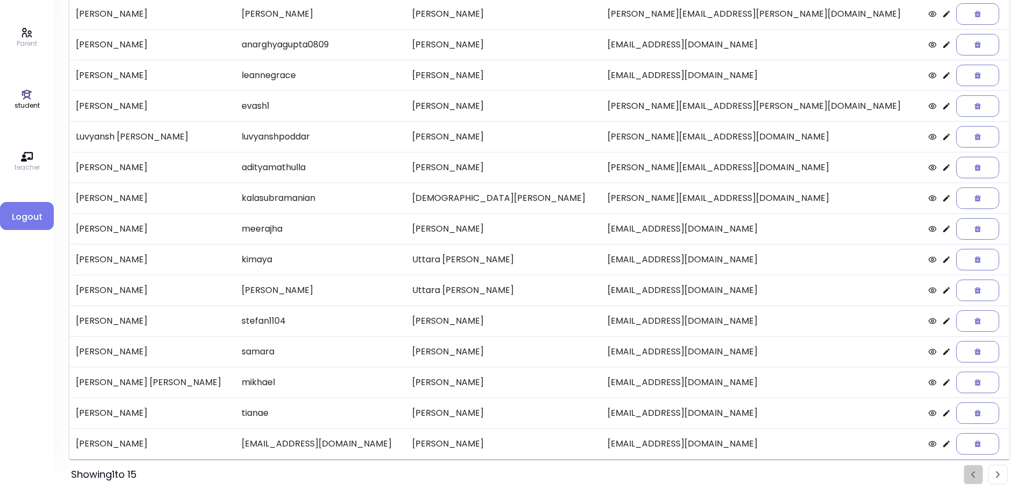
click at [997, 471] on img "Pagination" at bounding box center [998, 474] width 4 height 7
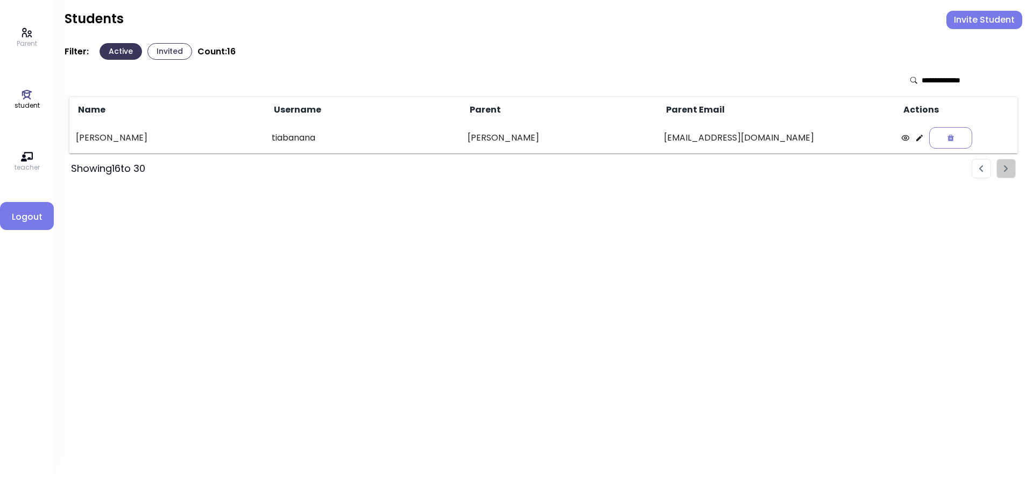
click at [980, 167] on img "Pagination" at bounding box center [981, 168] width 4 height 7
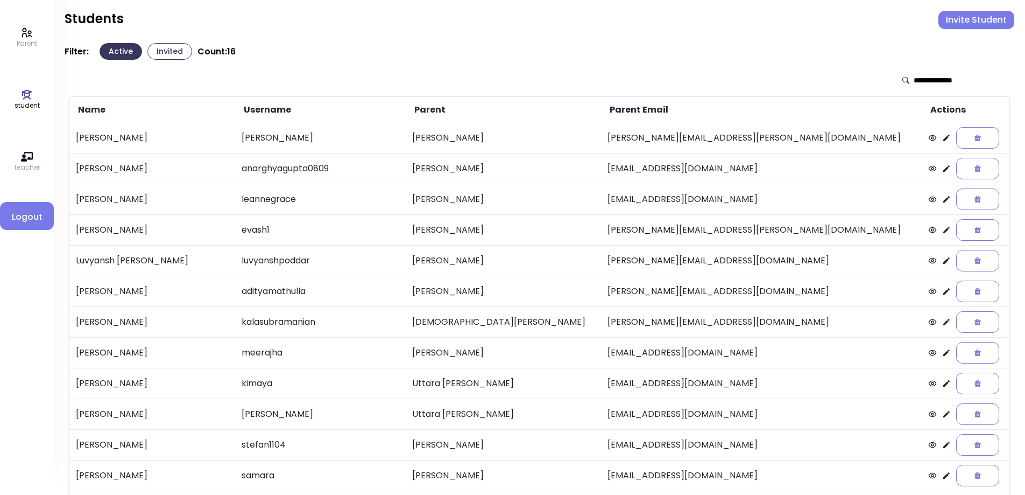
click at [943, 200] on icon at bounding box center [946, 199] width 6 height 6
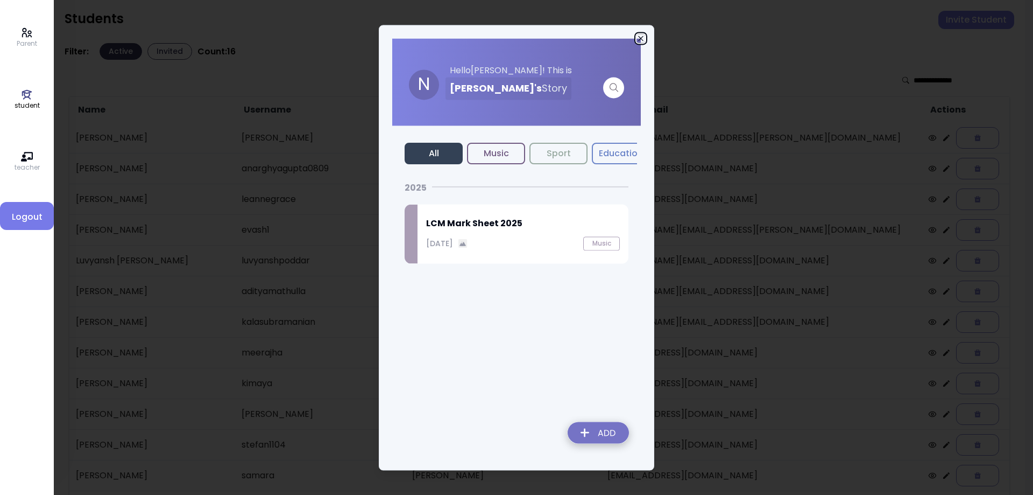
click at [641, 38] on icon "button" at bounding box center [641, 38] width 9 height 9
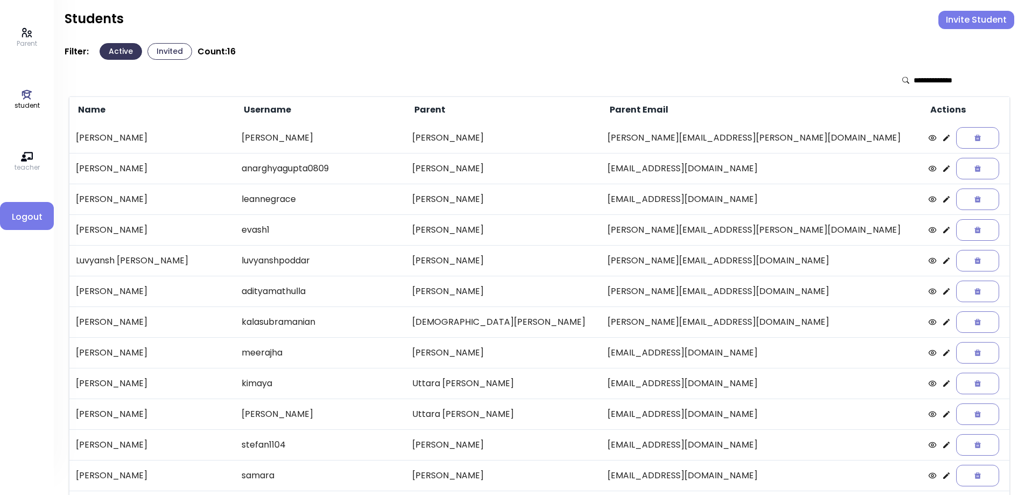
click at [943, 170] on icon at bounding box center [946, 168] width 6 height 6
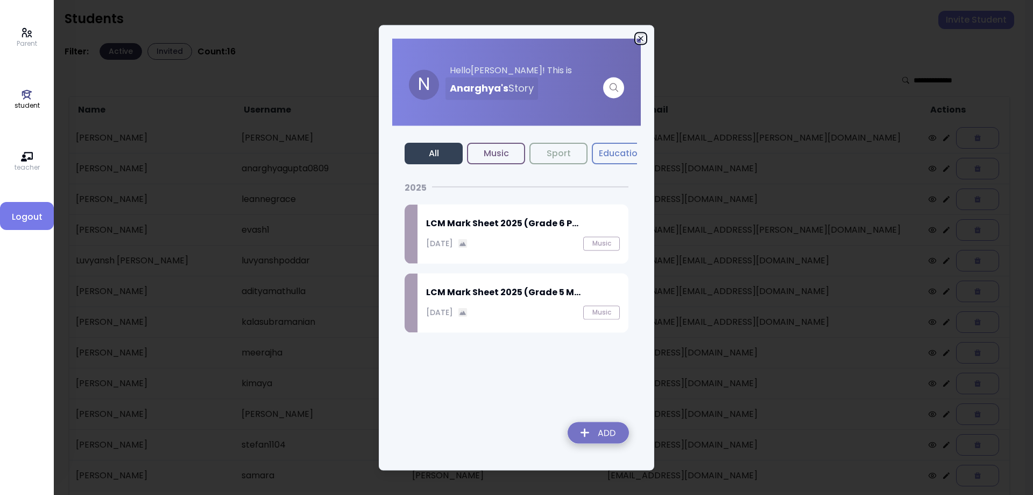
click at [641, 38] on icon "button" at bounding box center [641, 38] width 9 height 9
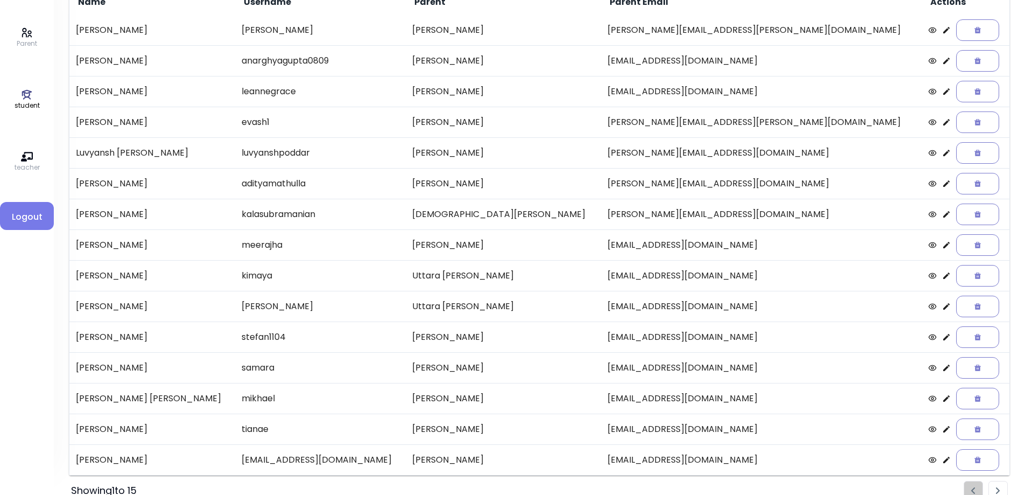
scroll to position [124, 0]
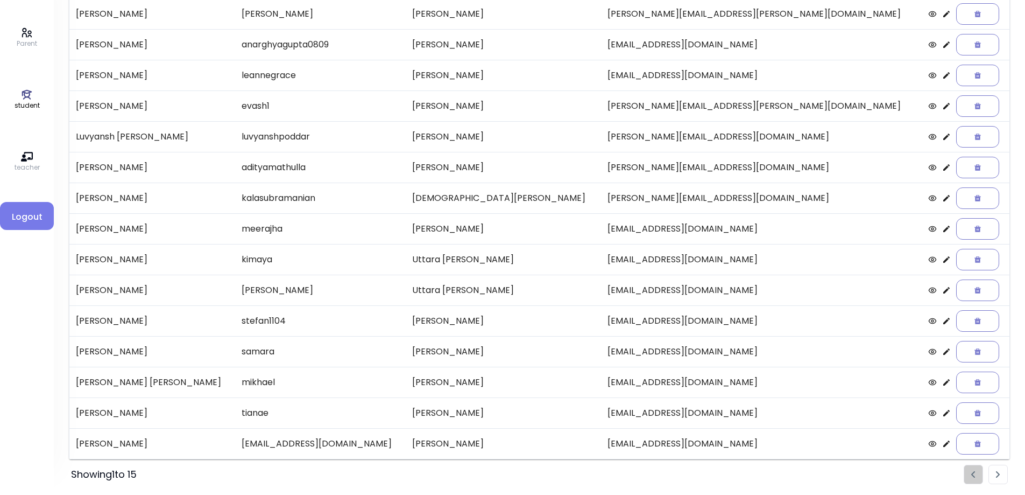
click at [943, 445] on icon at bounding box center [946, 443] width 6 height 6
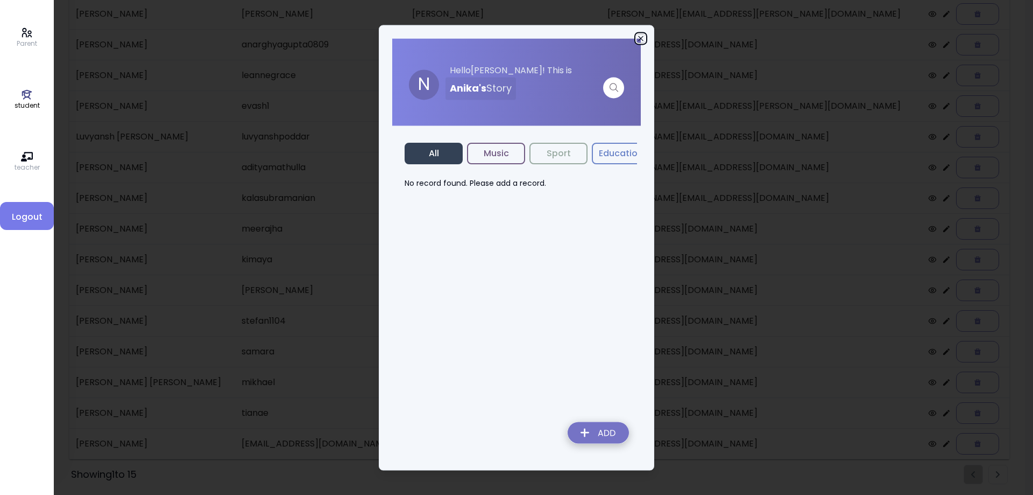
click at [640, 37] on icon "button" at bounding box center [641, 38] width 9 height 9
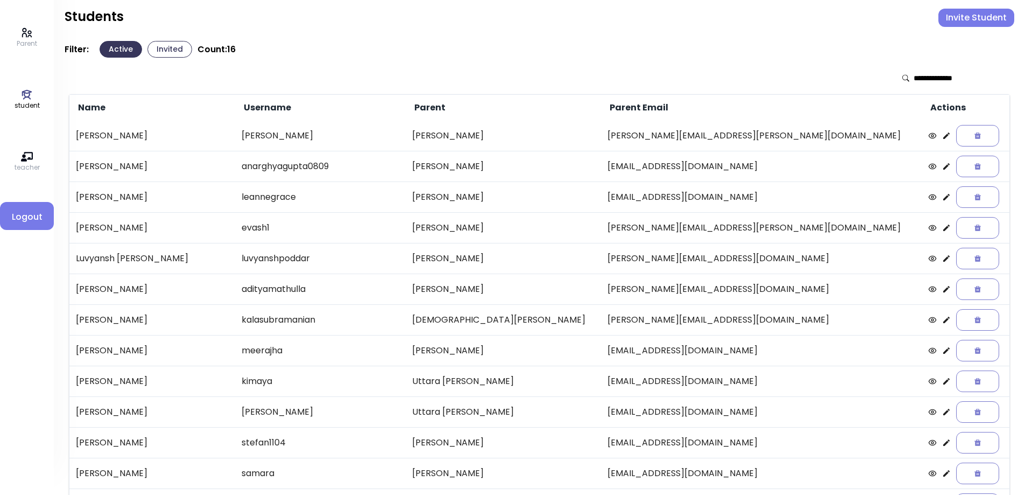
scroll to position [0, 0]
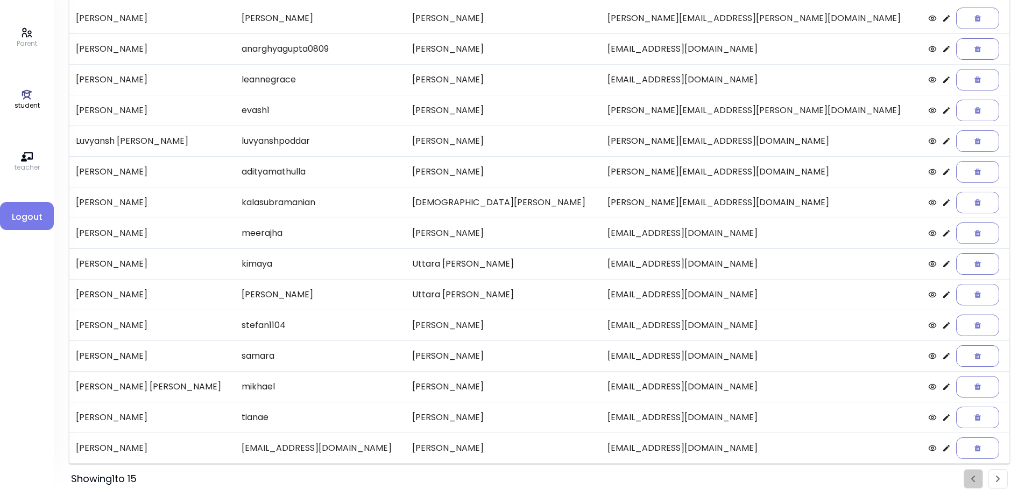
scroll to position [124, 0]
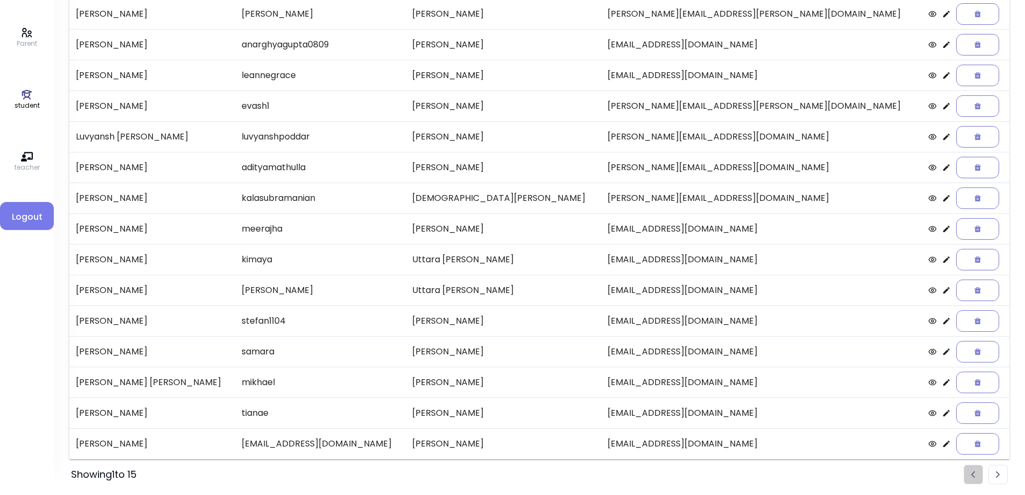
click at [997, 473] on img "Pagination" at bounding box center [998, 474] width 4 height 7
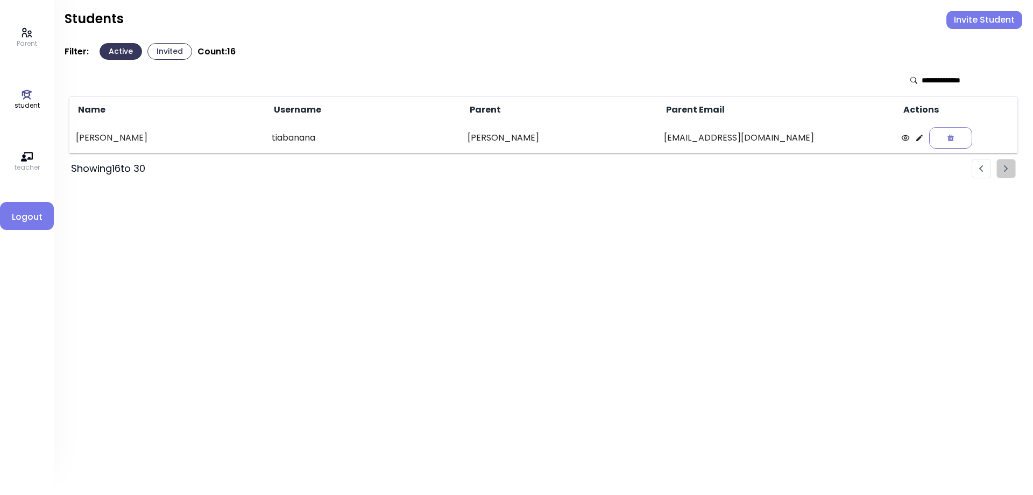
click at [987, 172] on li "Pagination" at bounding box center [981, 168] width 19 height 19
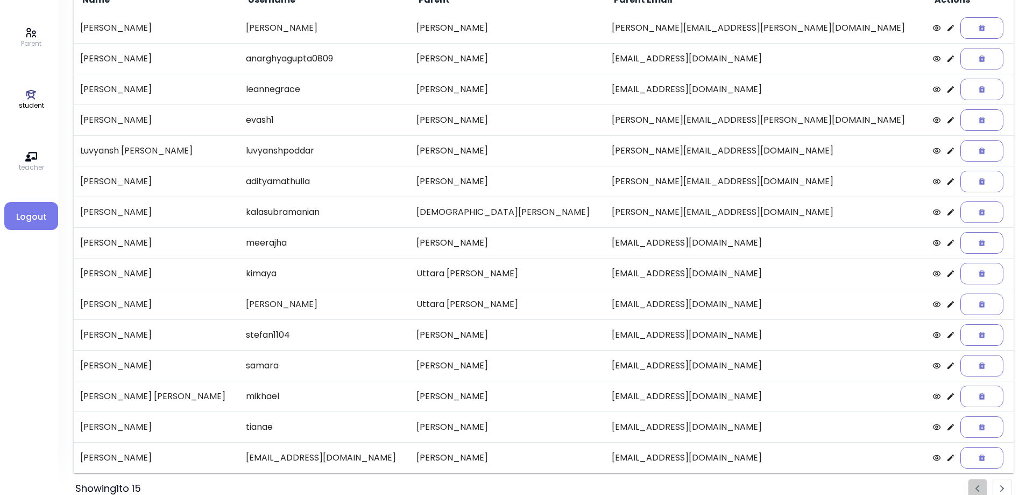
scroll to position [124, 0]
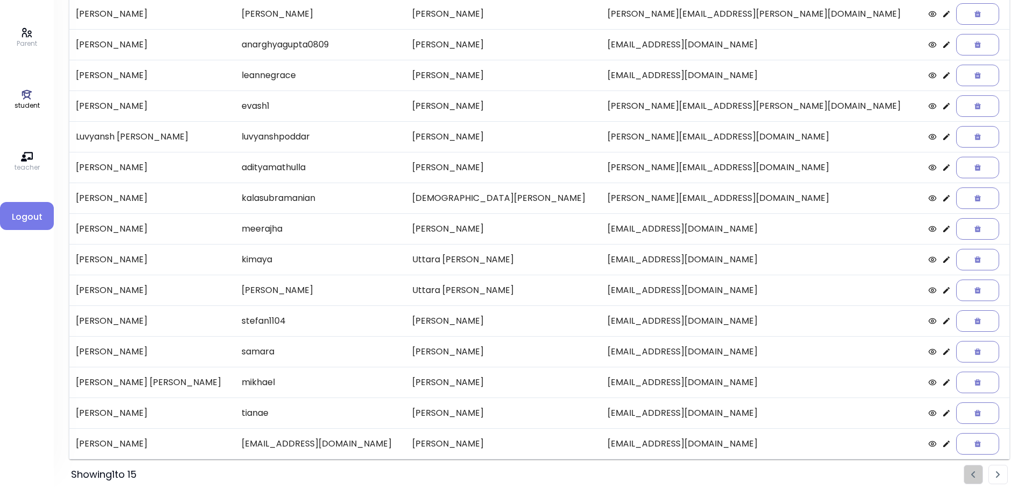
click at [942, 443] on icon at bounding box center [946, 443] width 9 height 9
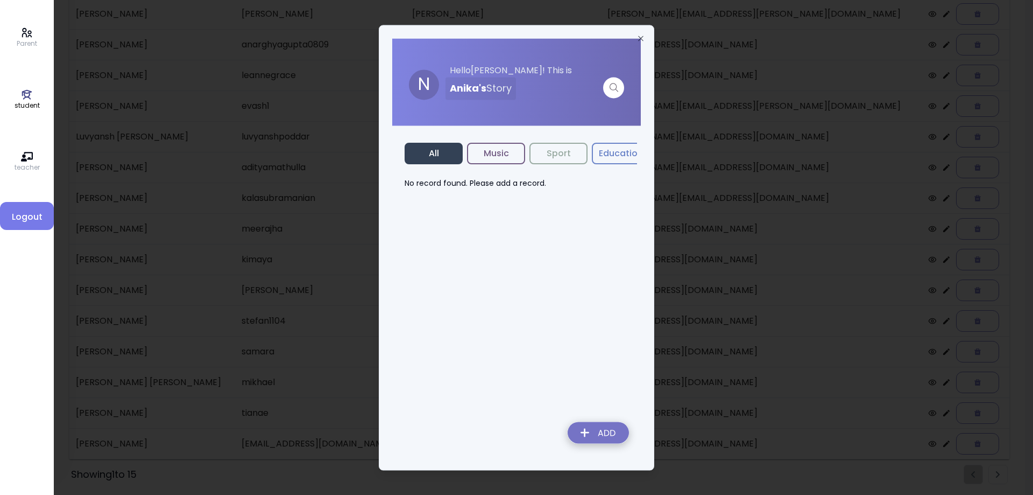
click at [588, 431] on img at bounding box center [598, 434] width 79 height 38
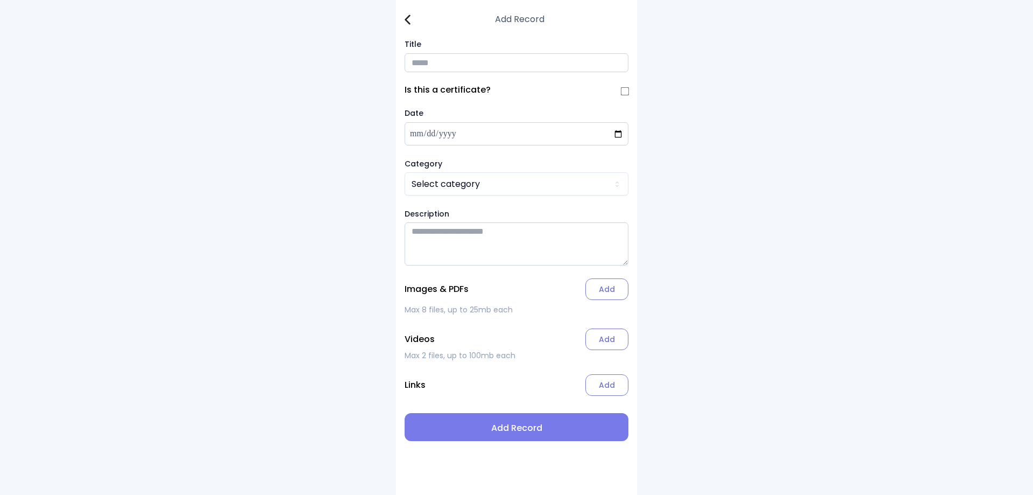
click at [433, 67] on input "Title" at bounding box center [517, 62] width 224 height 19
type input "**********"
click at [464, 188] on html "**********" at bounding box center [516, 247] width 1033 height 495
click at [597, 293] on label "Add" at bounding box center [606, 289] width 43 height 22
click at [0, 0] on input "Add" at bounding box center [0, 0] width 0 height 0
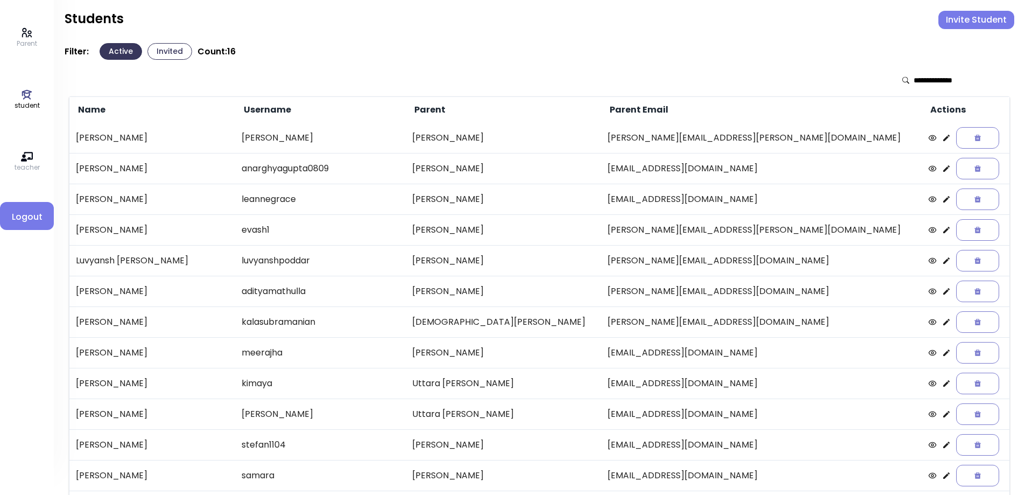
click at [22, 160] on icon at bounding box center [27, 157] width 12 height 10
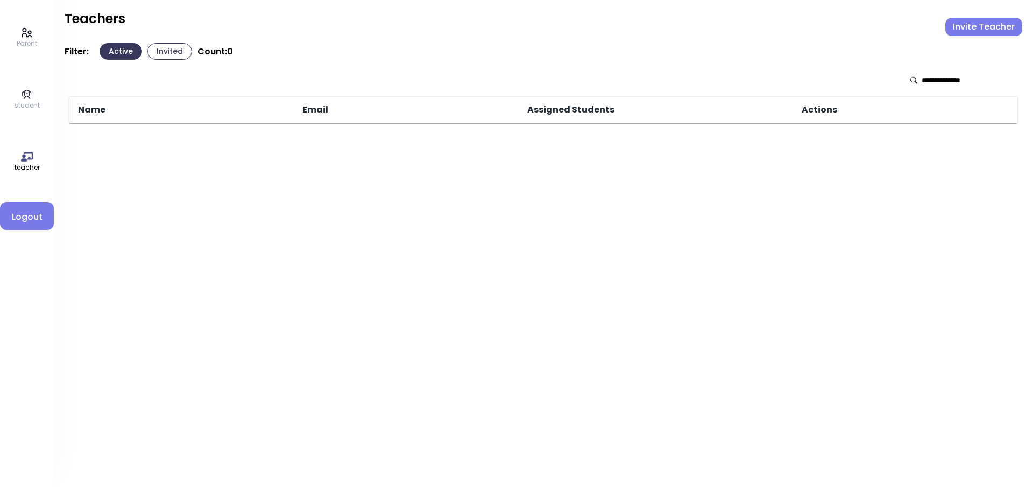
click at [26, 40] on p "Parent" at bounding box center [27, 44] width 20 height 10
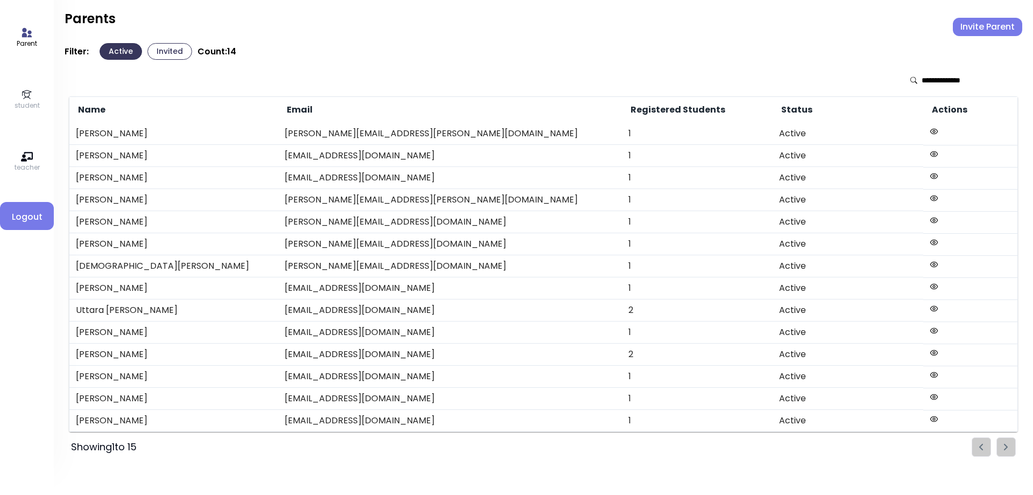
click at [31, 100] on icon at bounding box center [27, 95] width 12 height 12
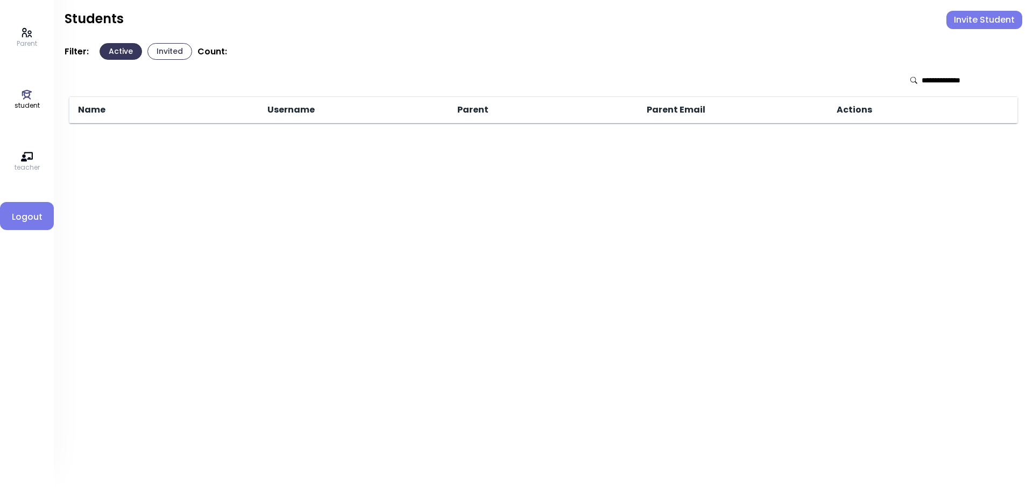
click at [31, 100] on icon at bounding box center [27, 95] width 12 height 12
click at [27, 37] on icon at bounding box center [27, 32] width 10 height 9
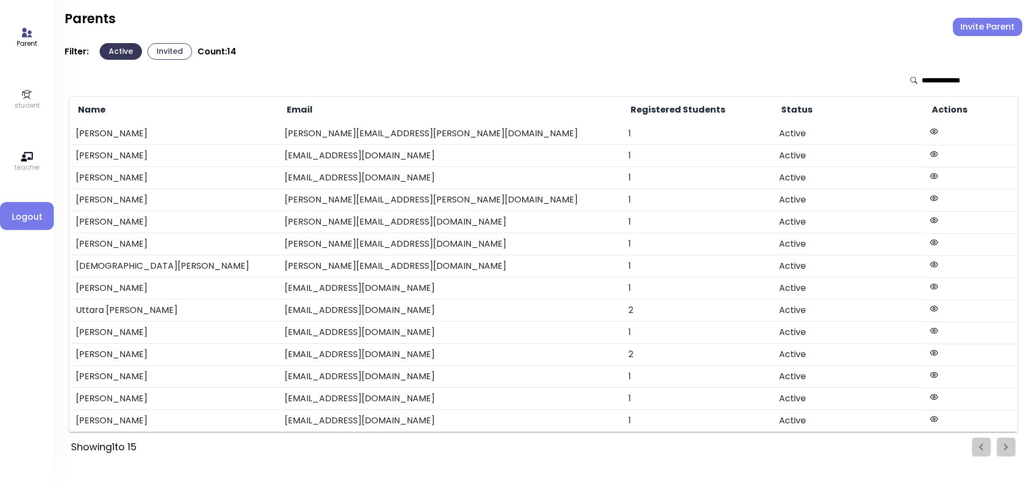
click at [31, 90] on icon at bounding box center [27, 95] width 12 height 12
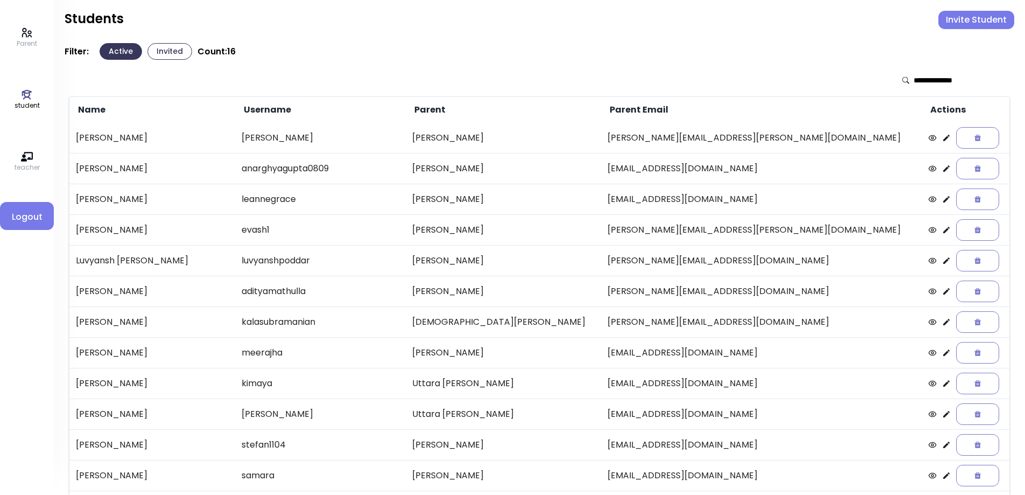
click at [29, 36] on icon at bounding box center [27, 32] width 10 height 9
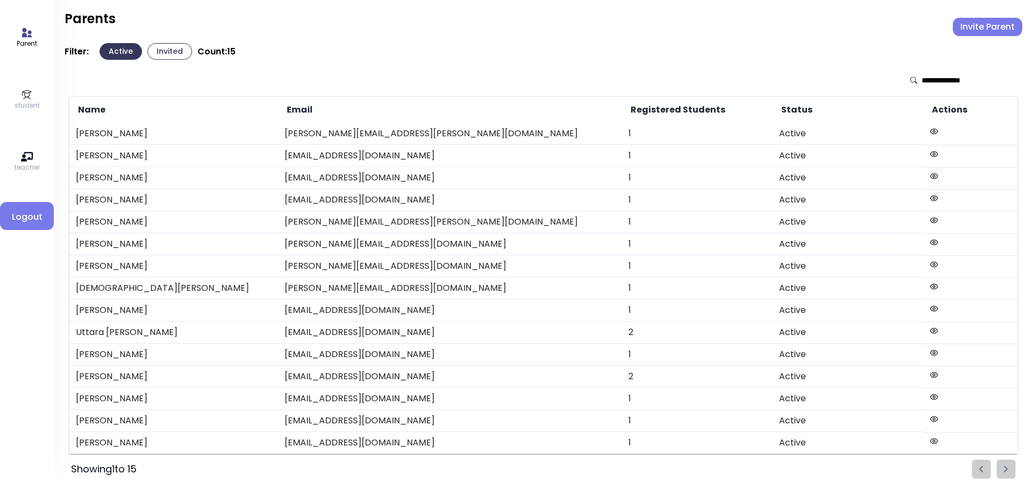
click at [30, 102] on p "student" at bounding box center [27, 106] width 25 height 10
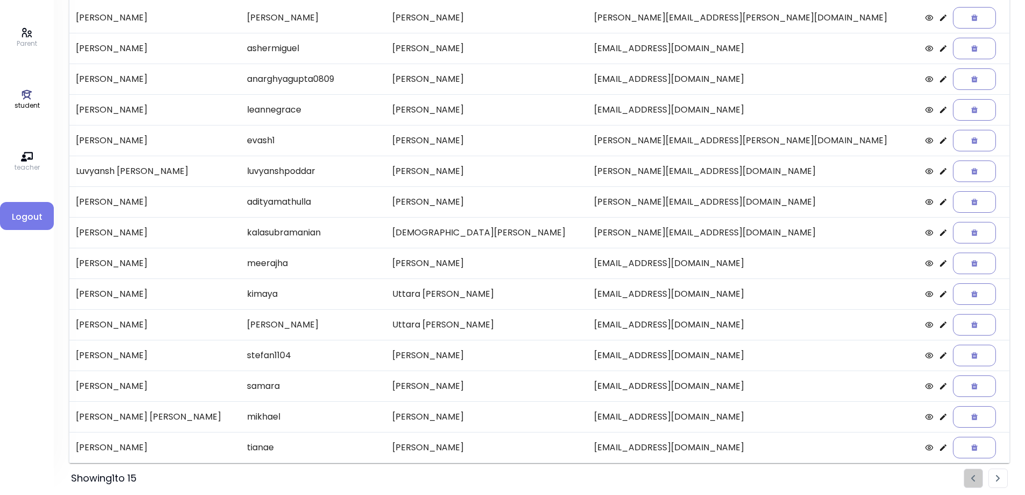
scroll to position [124, 0]
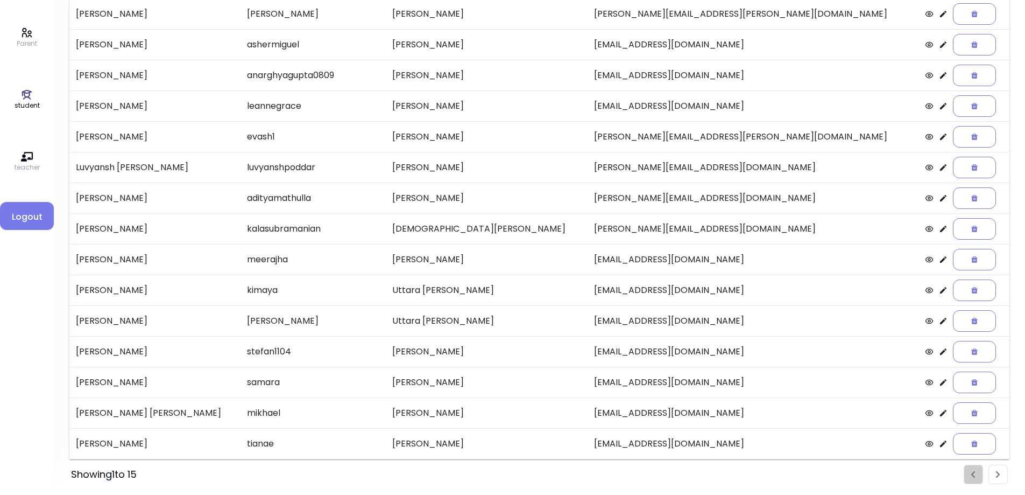
click at [992, 477] on li "Pagination" at bounding box center [998, 473] width 19 height 19
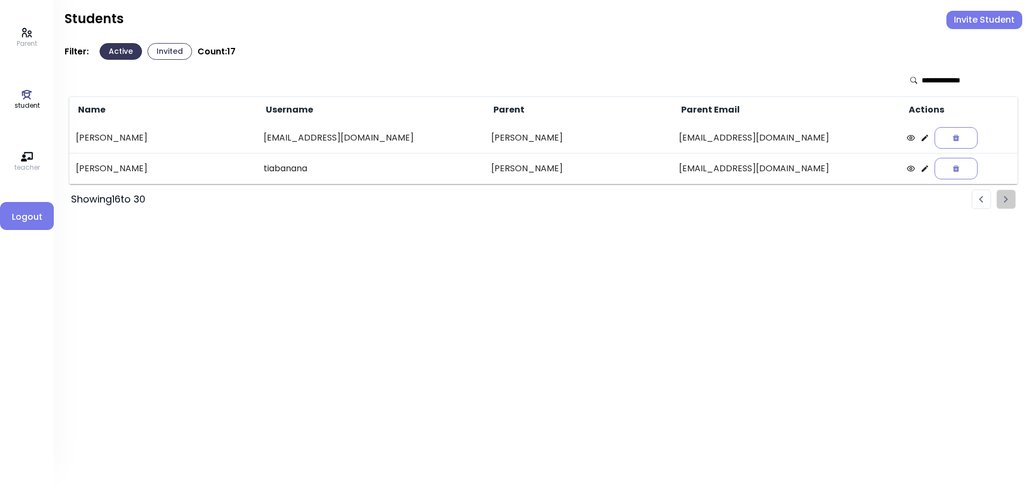
click at [922, 139] on icon at bounding box center [925, 138] width 6 height 6
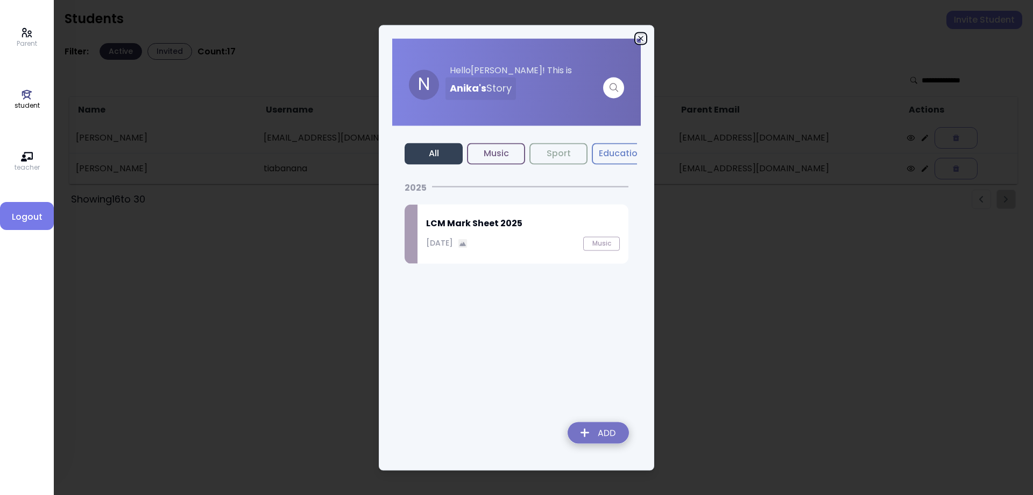
click at [640, 34] on icon "button" at bounding box center [641, 38] width 9 height 9
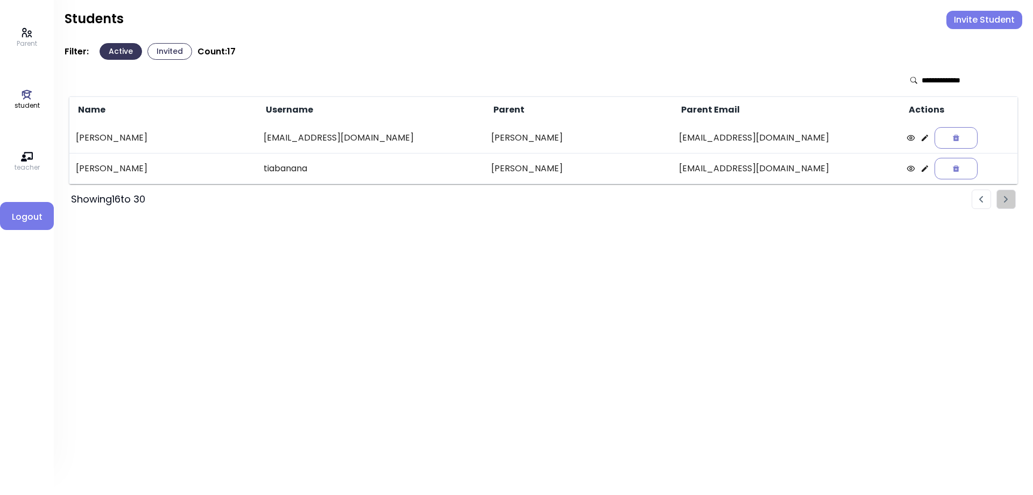
click at [973, 197] on li "Pagination" at bounding box center [981, 198] width 19 height 19
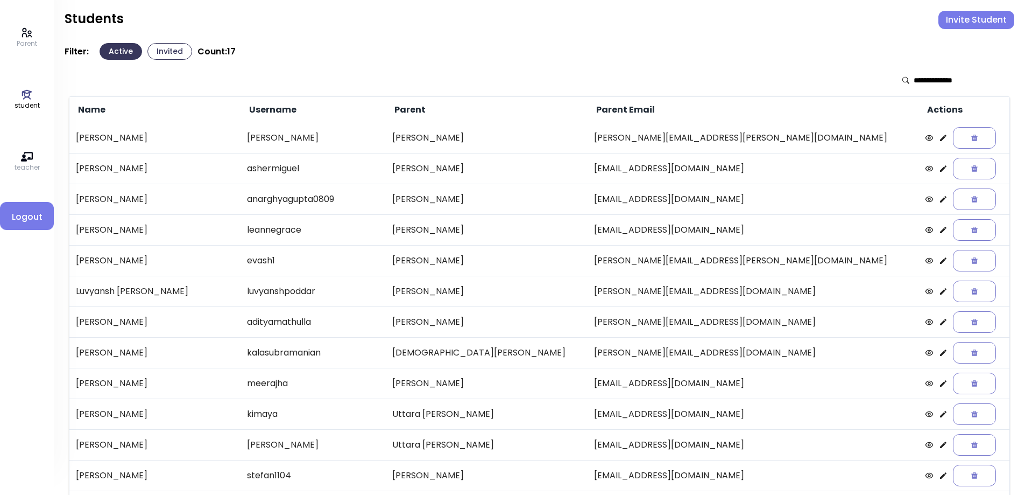
click at [22, 40] on p "Parent" at bounding box center [27, 44] width 20 height 10
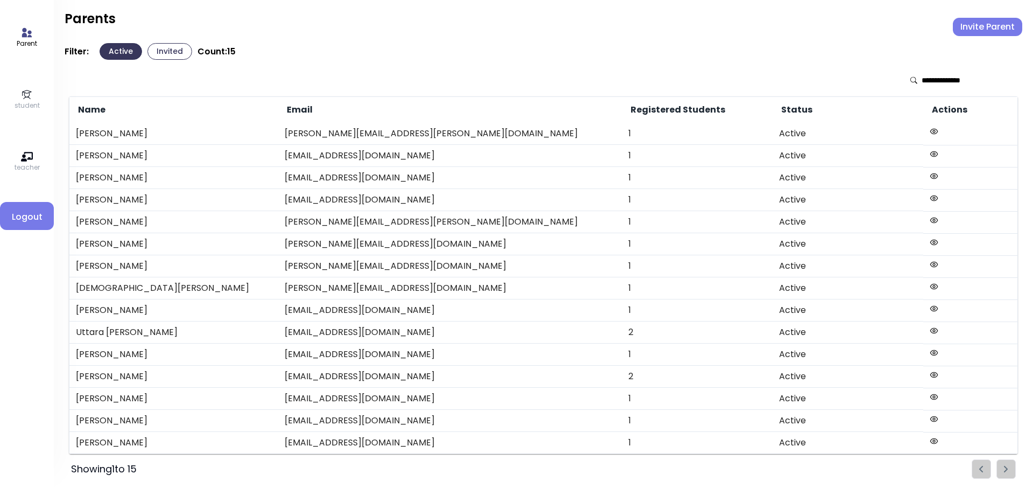
click at [32, 101] on p "student" at bounding box center [27, 106] width 25 height 10
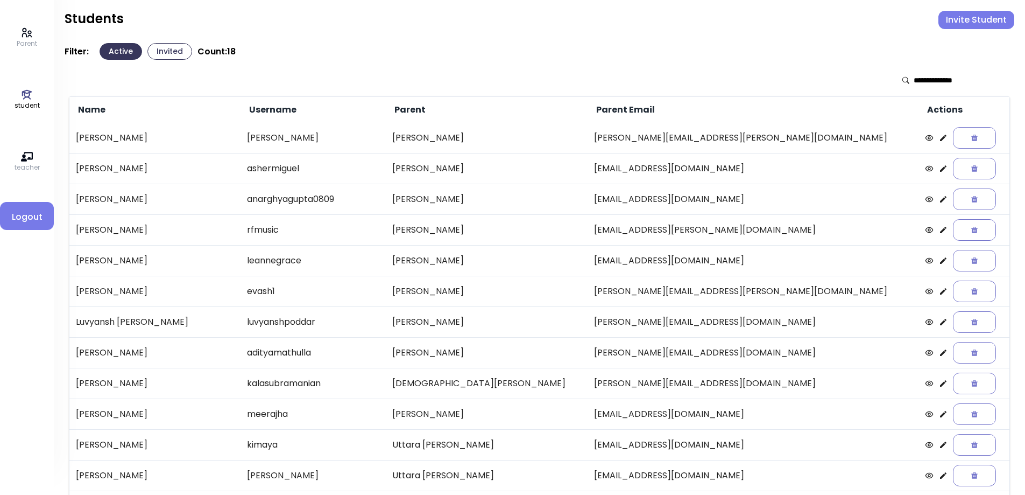
click at [939, 170] on icon at bounding box center [943, 168] width 9 height 9
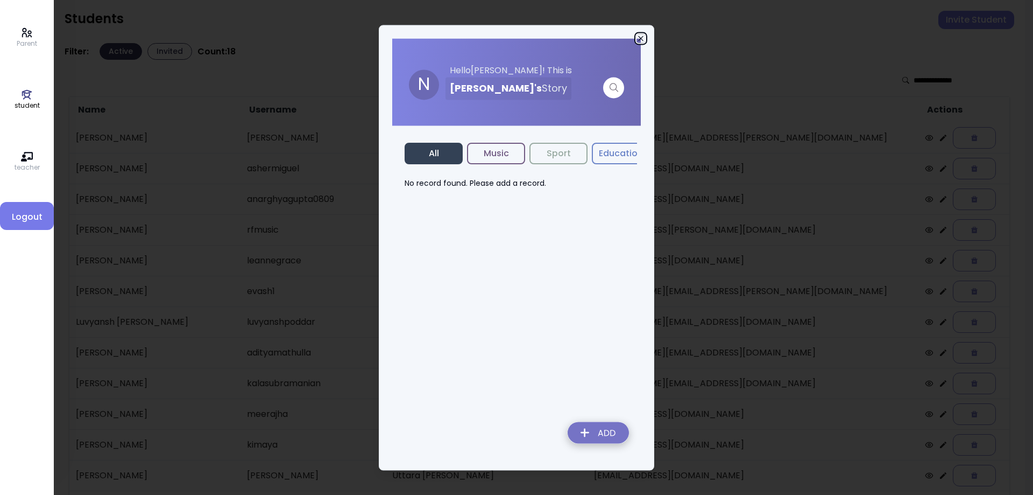
click at [640, 37] on icon "button" at bounding box center [641, 38] width 9 height 9
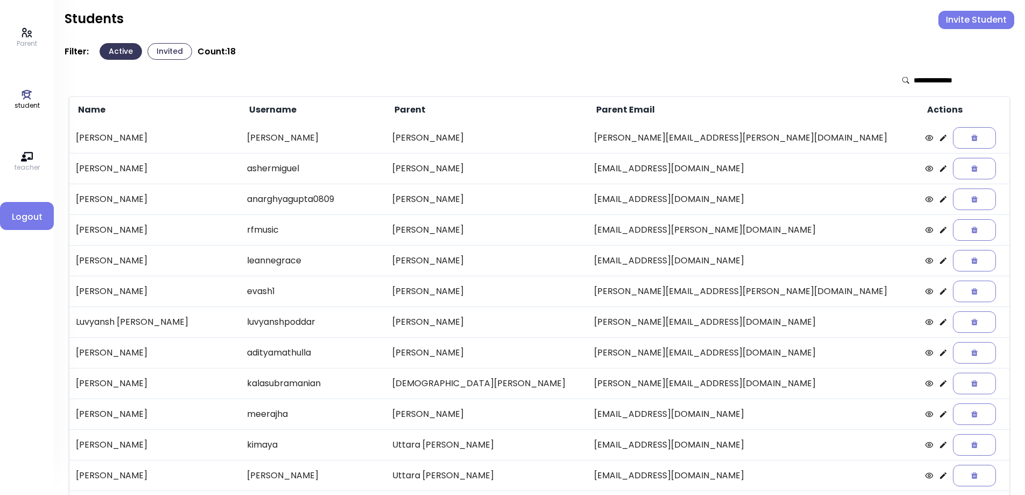
click at [939, 170] on icon at bounding box center [943, 168] width 9 height 9
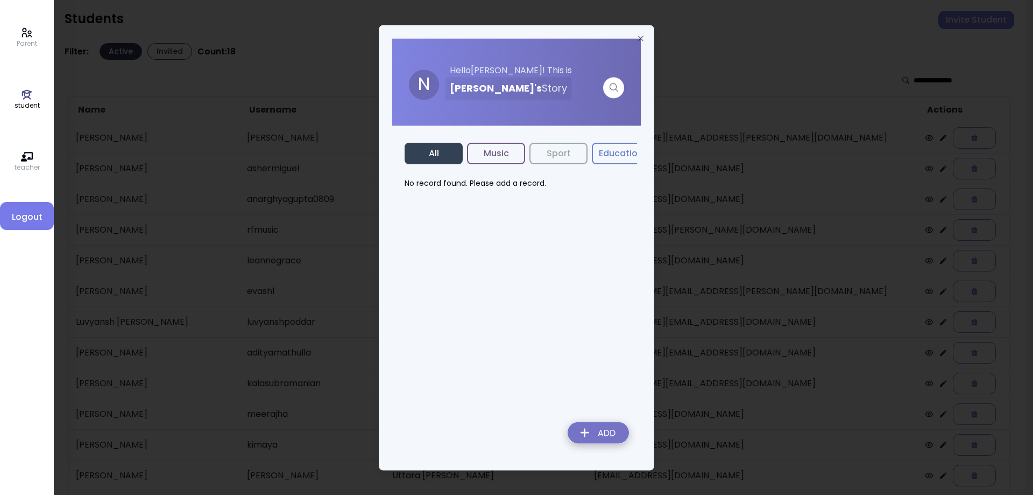
click at [607, 436] on img at bounding box center [598, 434] width 79 height 38
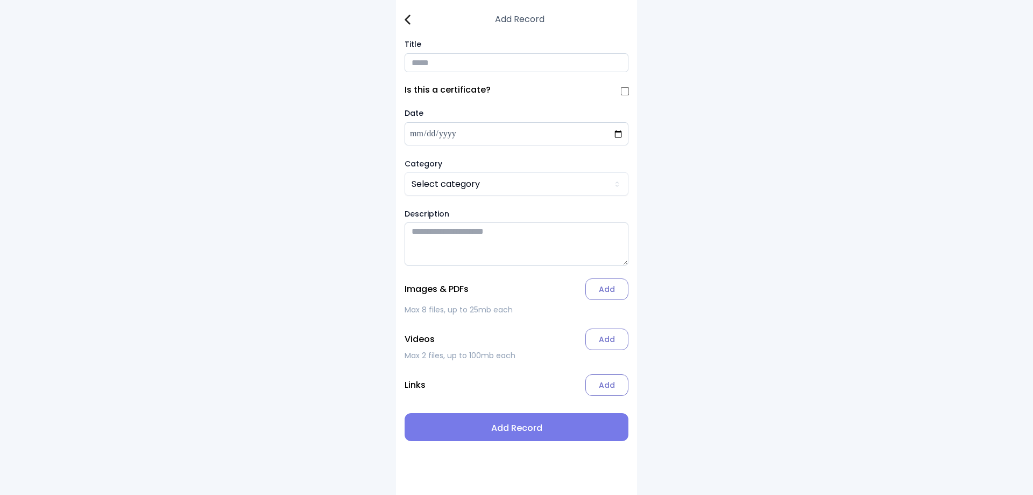
click at [444, 70] on input "Title" at bounding box center [517, 62] width 224 height 19
type input "**********"
click at [417, 185] on html "**********" at bounding box center [516, 247] width 1033 height 495
click at [614, 296] on label "Add" at bounding box center [606, 289] width 43 height 22
click at [0, 0] on input "Add" at bounding box center [0, 0] width 0 height 0
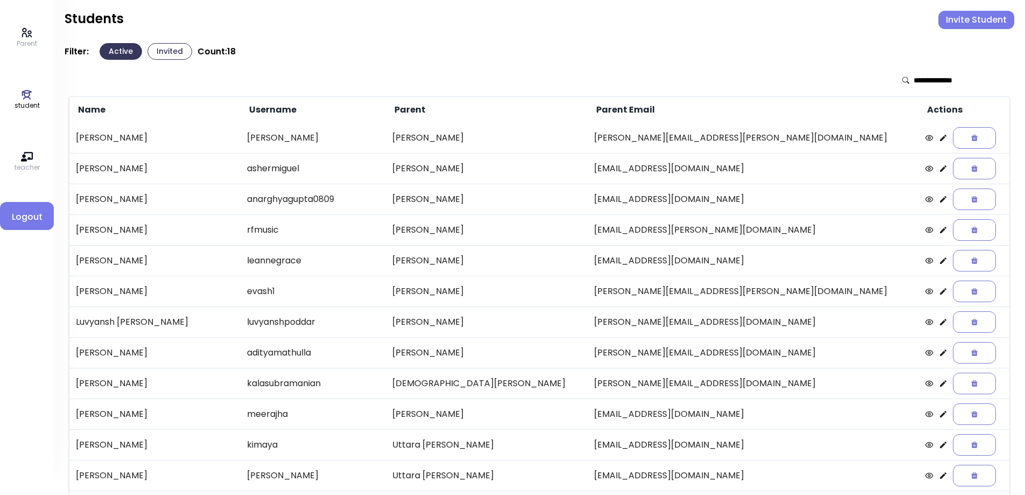
click at [939, 168] on icon at bounding box center [943, 168] width 9 height 9
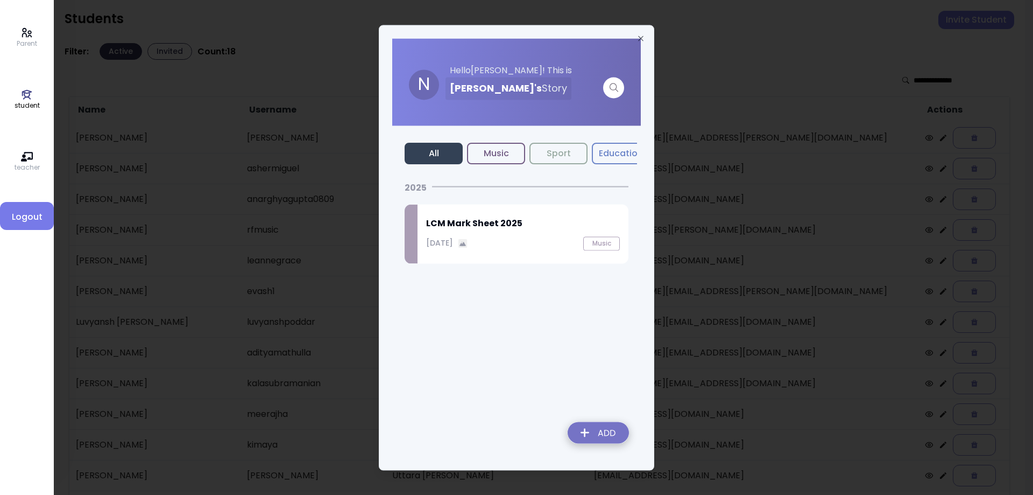
click at [453, 246] on p "[DATE]" at bounding box center [439, 242] width 27 height 11
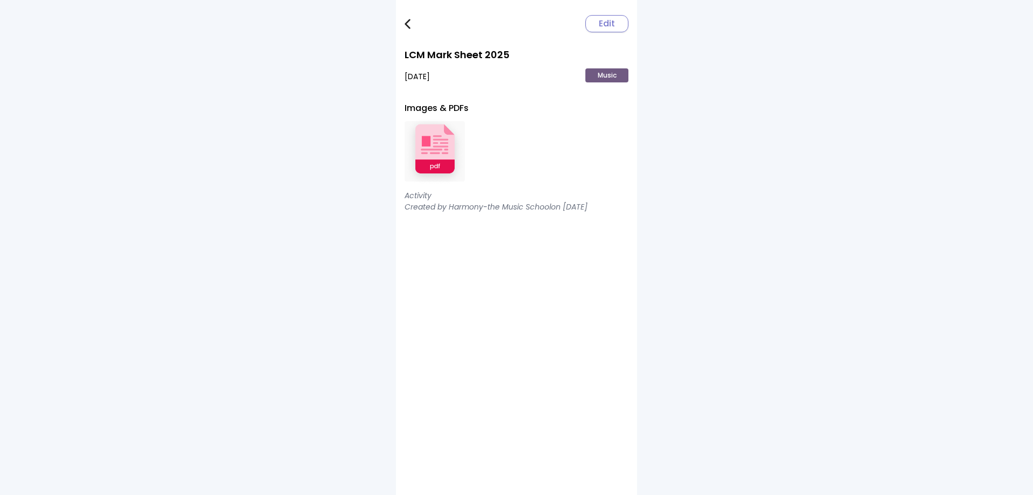
click at [442, 165] on img at bounding box center [435, 151] width 60 height 70
click at [407, 24] on img at bounding box center [408, 24] width 6 height 10
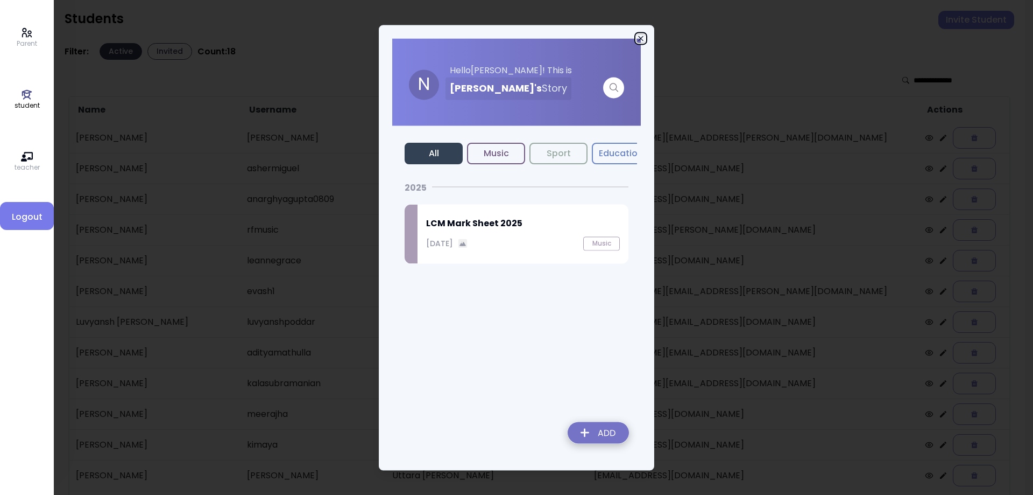
click at [641, 37] on icon "button" at bounding box center [641, 38] width 9 height 9
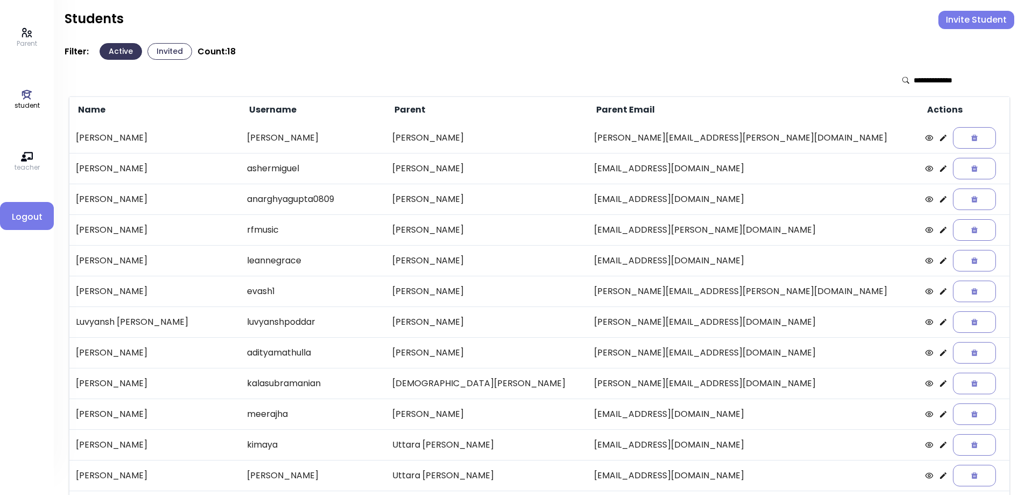
click at [940, 230] on icon at bounding box center [943, 230] width 6 height 6
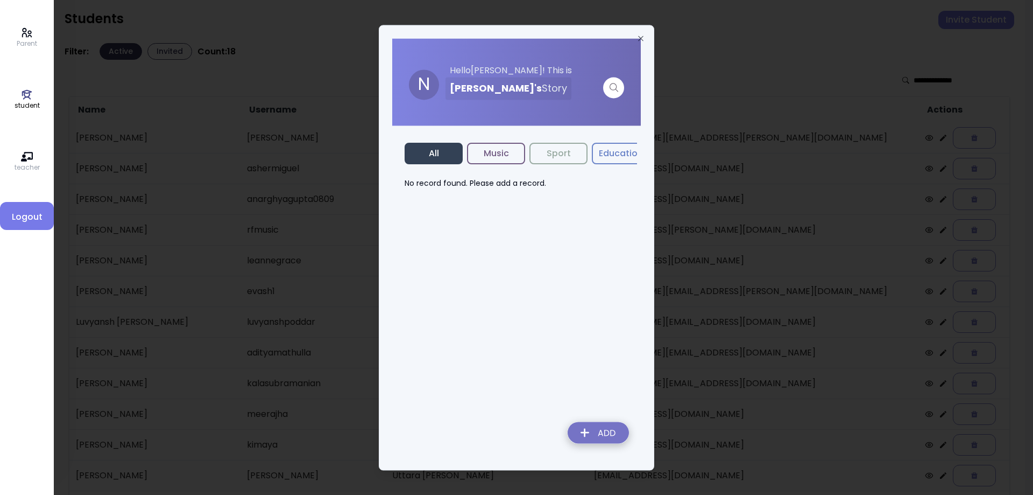
click at [601, 425] on img at bounding box center [598, 434] width 79 height 38
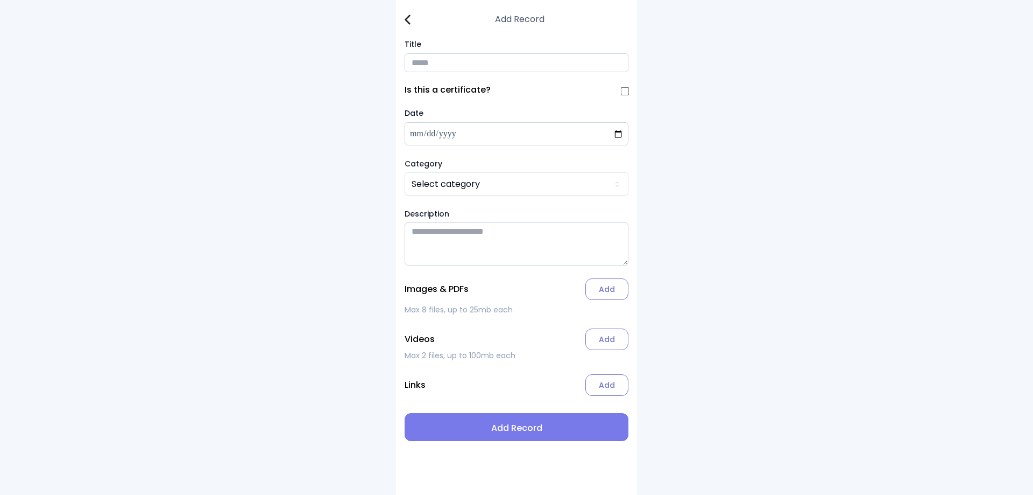
click at [424, 65] on input "Title" at bounding box center [517, 62] width 224 height 19
type input "**********"
click at [447, 187] on html "**********" at bounding box center [516, 247] width 1033 height 495
click at [610, 293] on label "Add" at bounding box center [606, 289] width 43 height 22
click at [0, 0] on input "Add" at bounding box center [0, 0] width 0 height 0
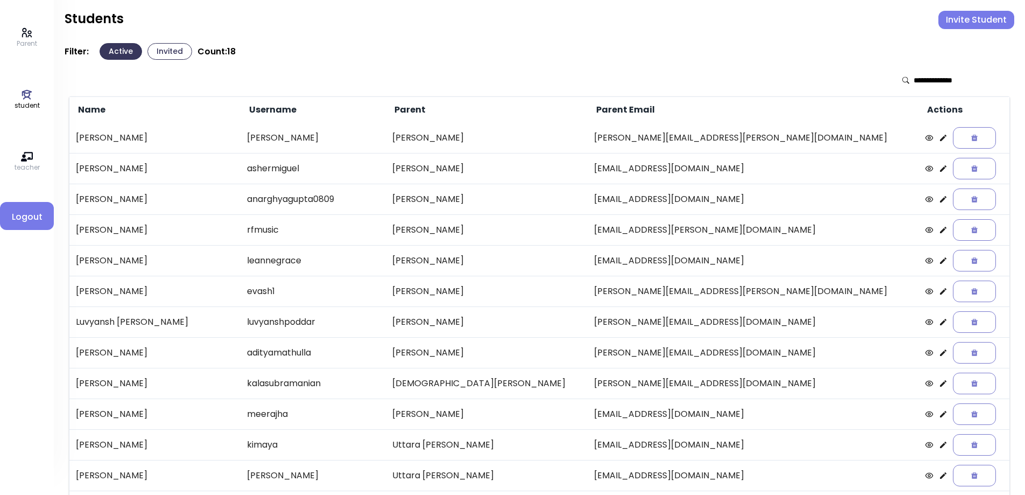
click at [939, 226] on icon at bounding box center [943, 229] width 9 height 9
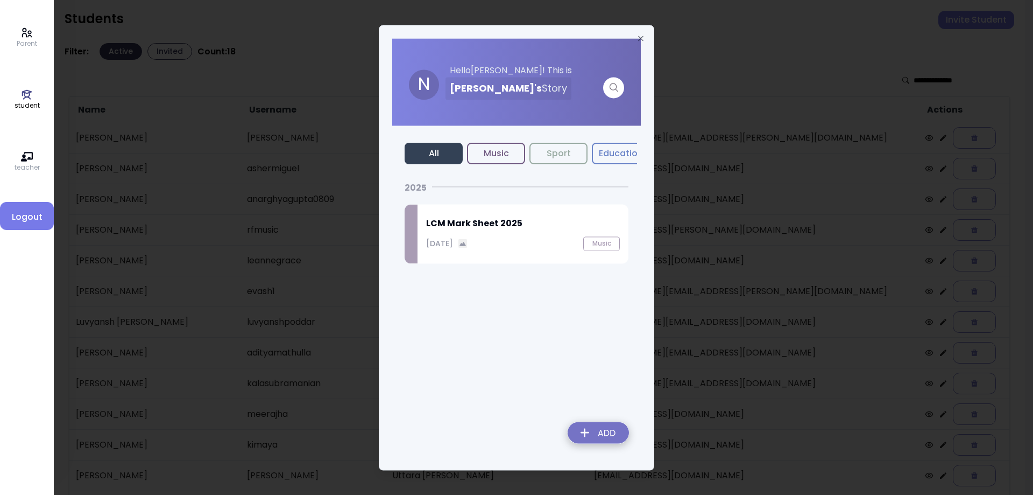
click at [468, 237] on div "[DATE]" at bounding box center [446, 242] width 41 height 11
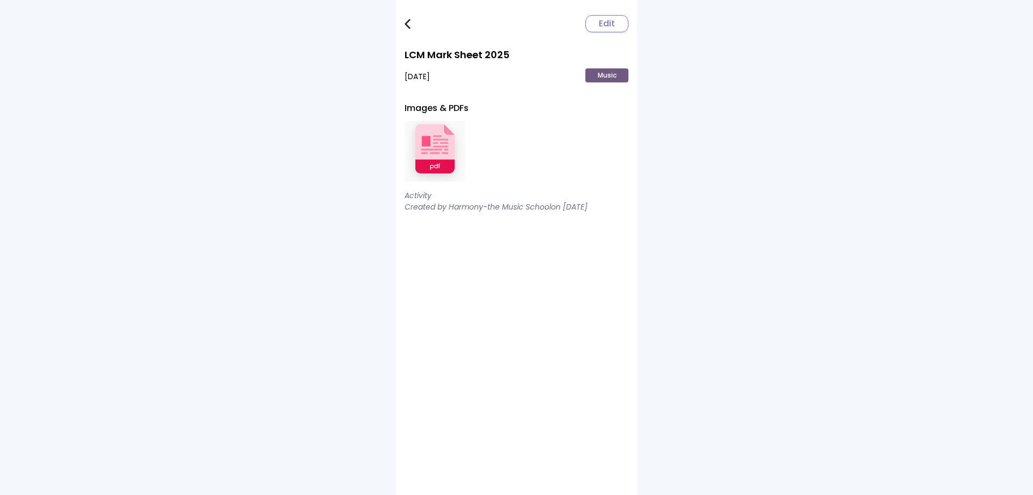
click at [440, 147] on img at bounding box center [435, 151] width 60 height 70
click at [434, 148] on img at bounding box center [435, 151] width 60 height 70
click at [408, 27] on img at bounding box center [408, 24] width 6 height 10
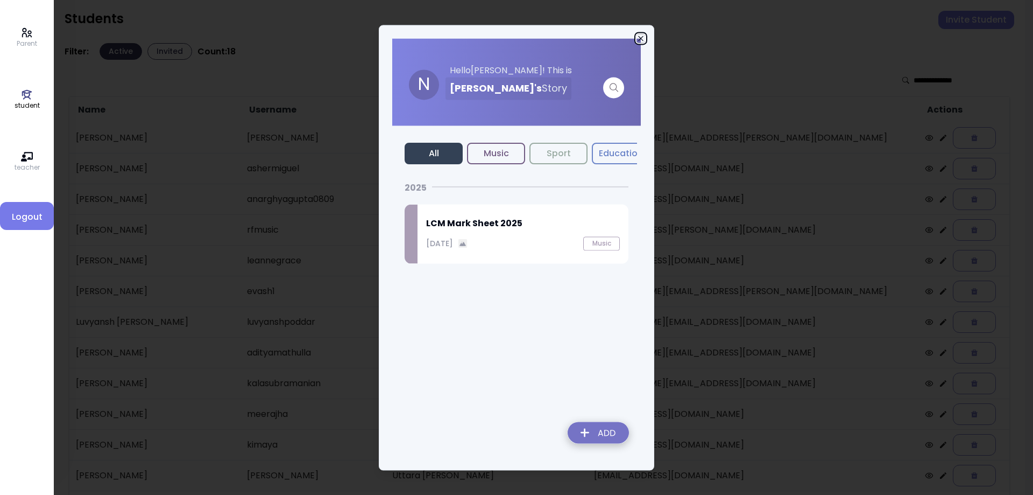
click at [639, 38] on icon "button" at bounding box center [641, 38] width 9 height 9
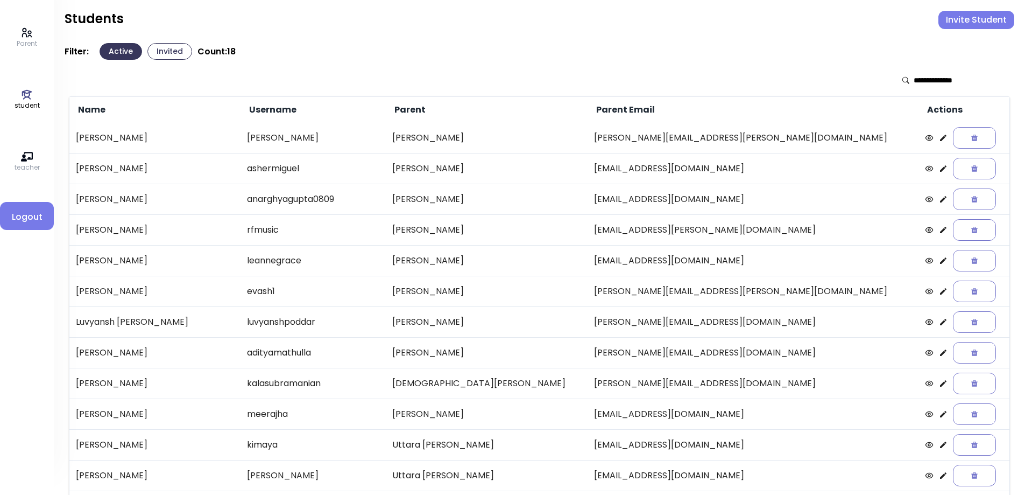
click at [940, 169] on icon at bounding box center [943, 168] width 6 height 6
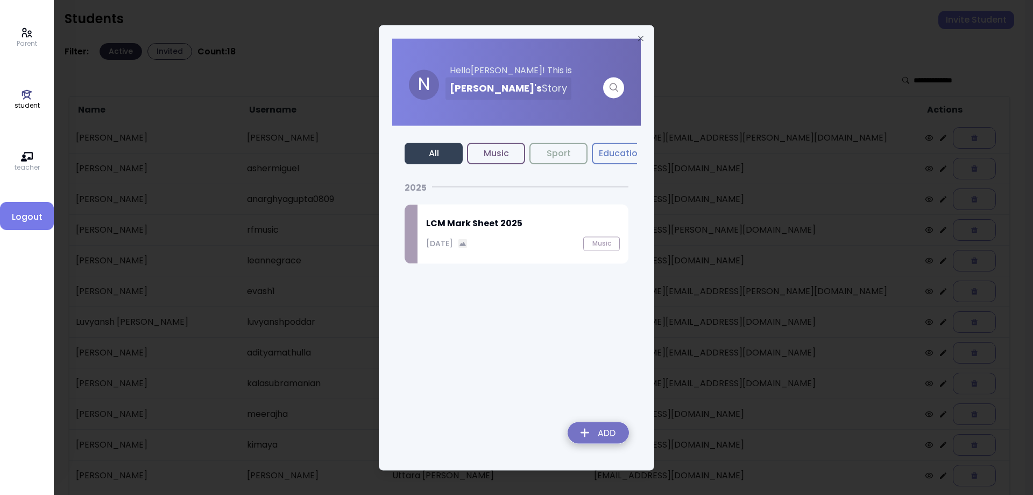
click at [467, 234] on div "LCM Mark Sheet [DATE], 2025 Music" at bounding box center [523, 233] width 211 height 59
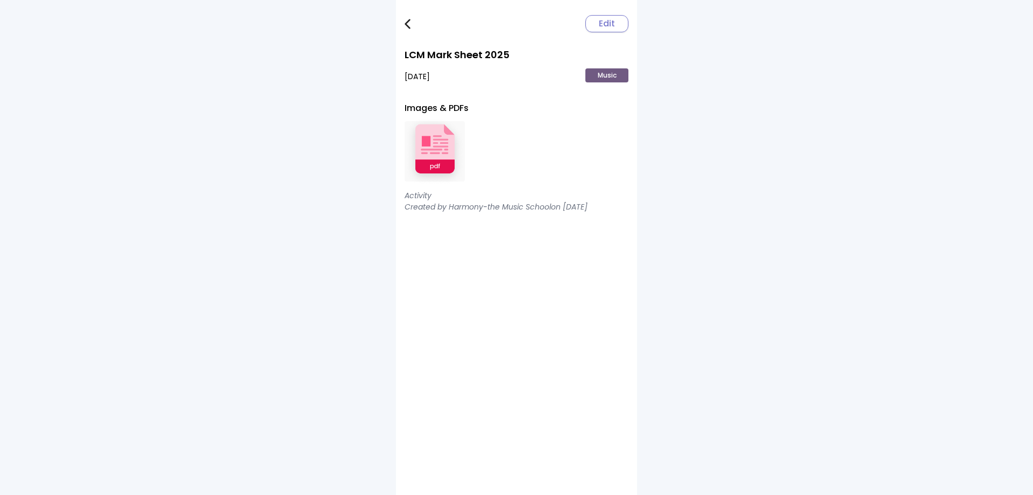
click at [446, 142] on img at bounding box center [435, 151] width 60 height 70
click at [410, 24] on img at bounding box center [408, 24] width 6 height 10
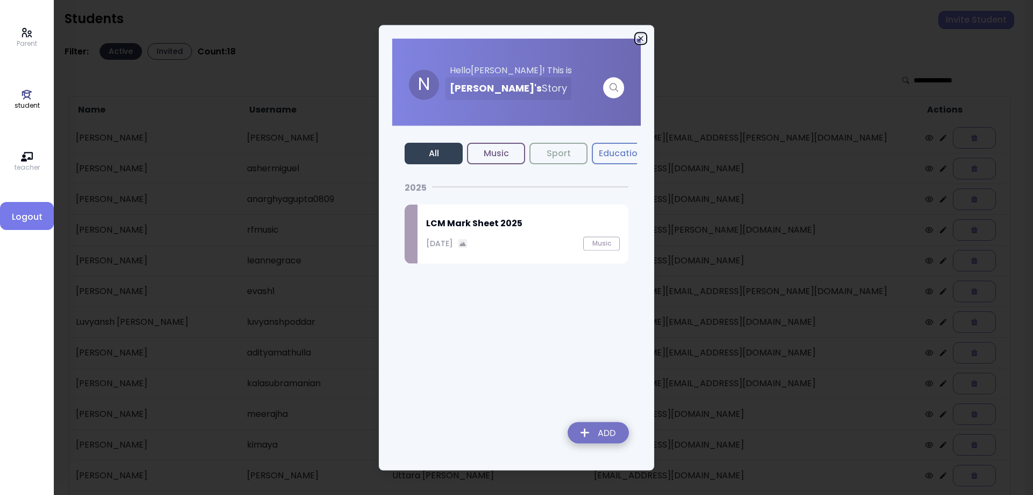
click at [640, 37] on icon "button" at bounding box center [640, 38] width 5 height 5
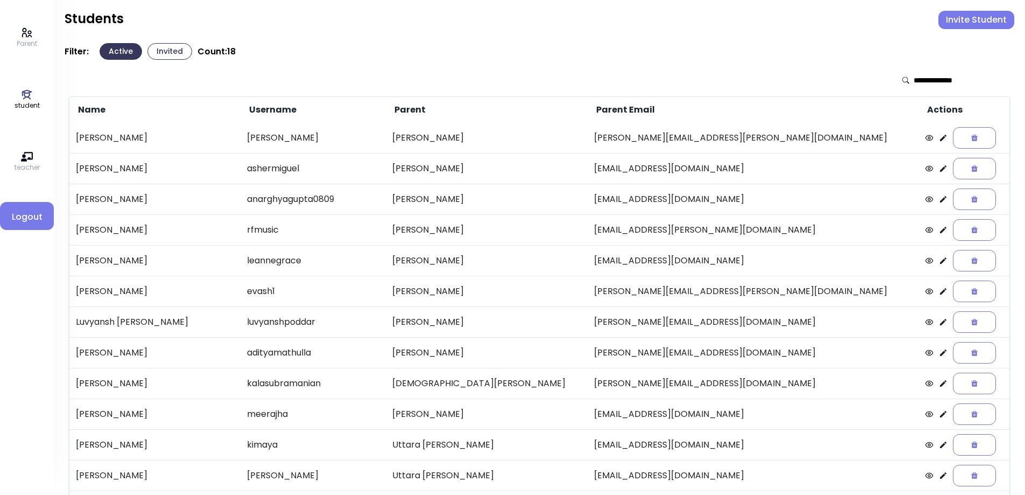
click at [939, 229] on icon at bounding box center [943, 229] width 9 height 9
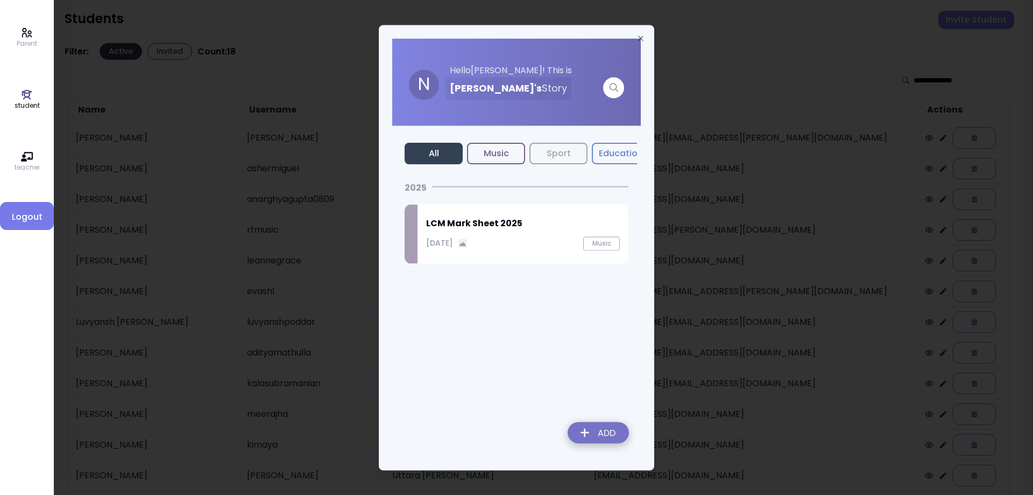
click at [453, 239] on p "September 25, 2025" at bounding box center [439, 242] width 27 height 11
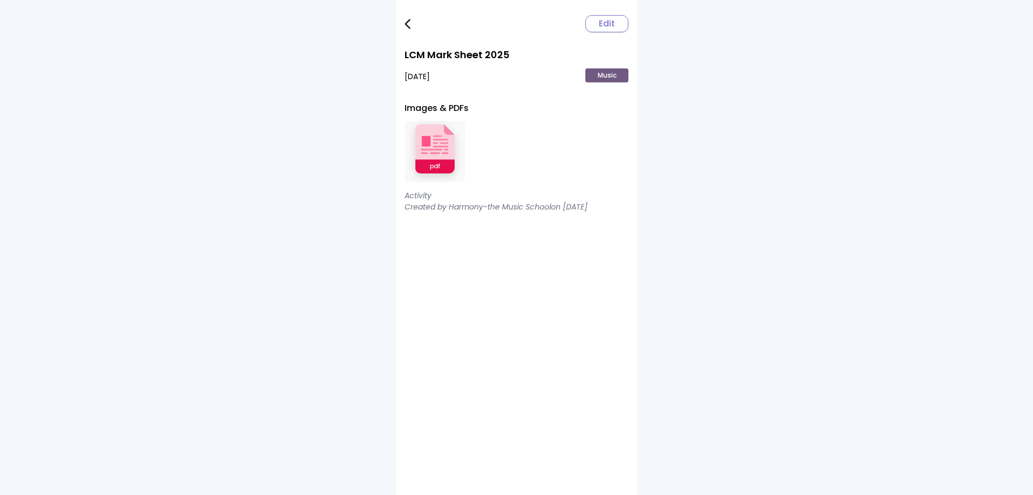
click at [442, 170] on img at bounding box center [435, 151] width 60 height 70
click at [409, 25] on img at bounding box center [408, 24] width 6 height 10
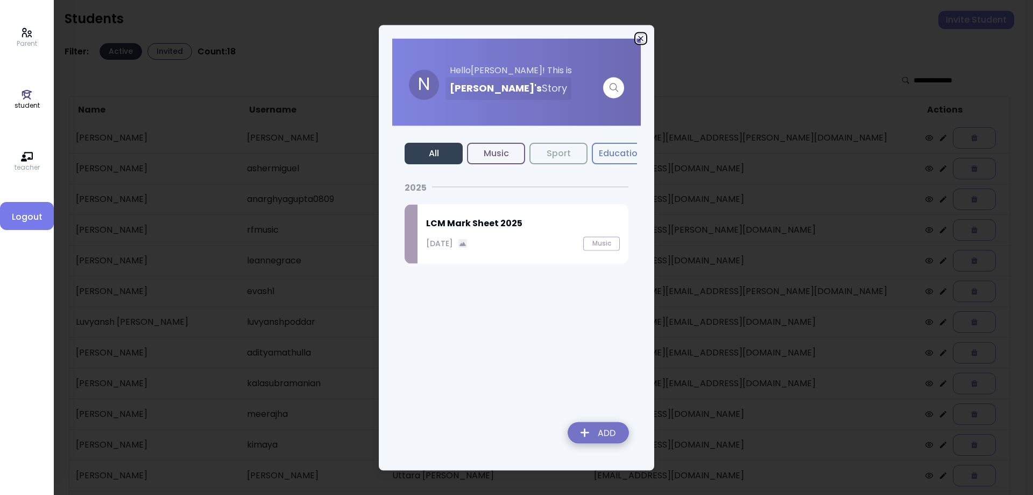
click at [642, 36] on icon "button" at bounding box center [641, 38] width 9 height 9
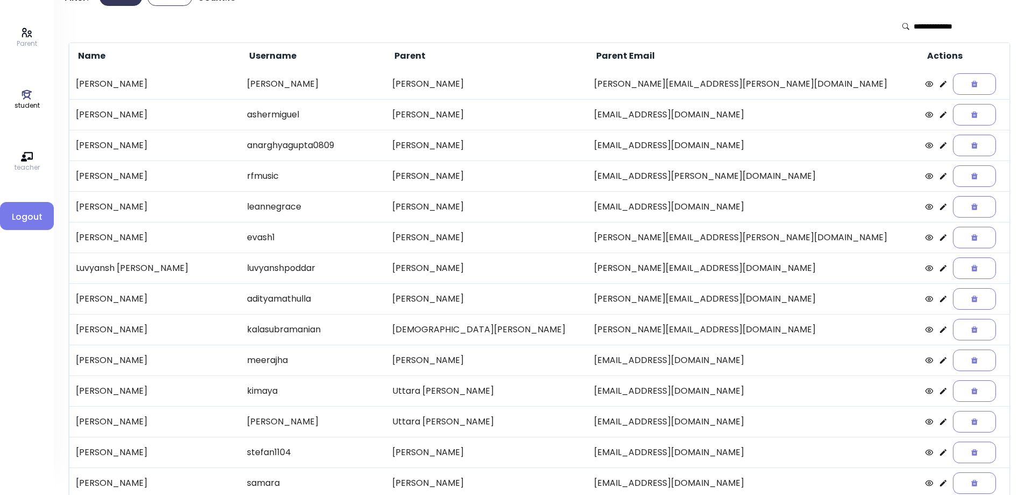
scroll to position [124, 0]
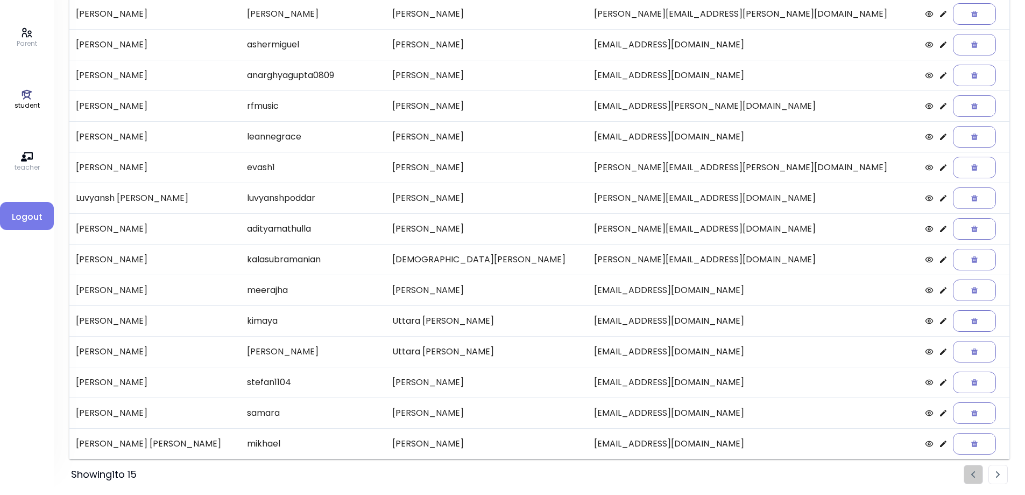
click at [1003, 477] on li "Pagination" at bounding box center [998, 473] width 19 height 19
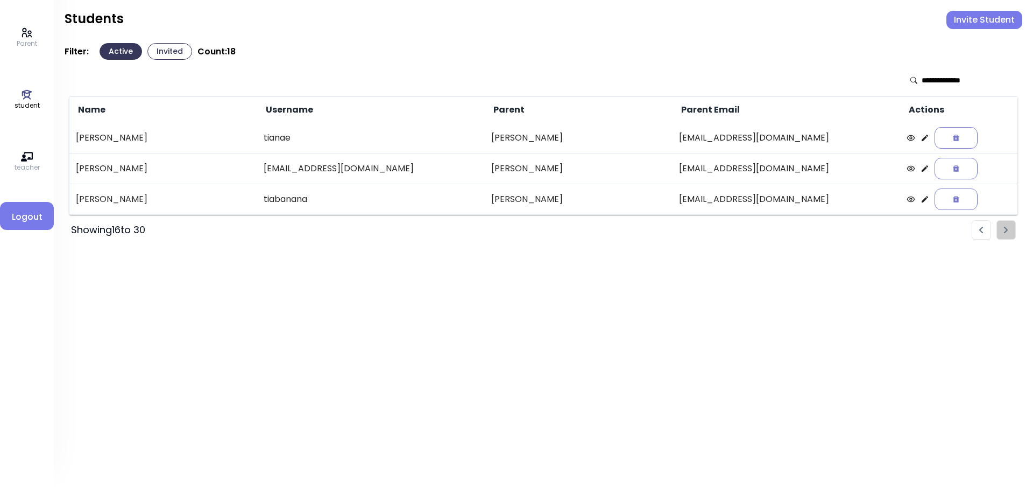
click at [922, 170] on icon at bounding box center [925, 168] width 6 height 6
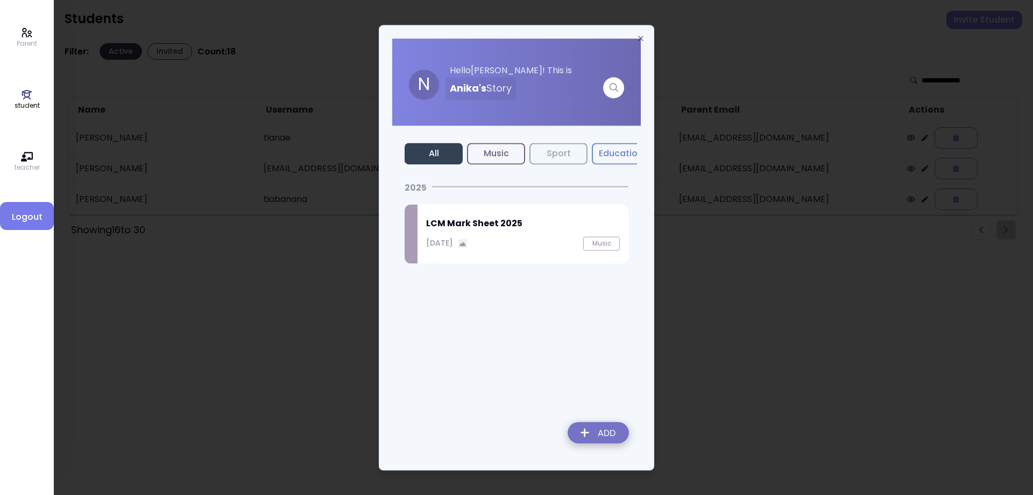
click at [520, 225] on h2 "LCM Mark Sheet 2025" at bounding box center [523, 223] width 194 height 13
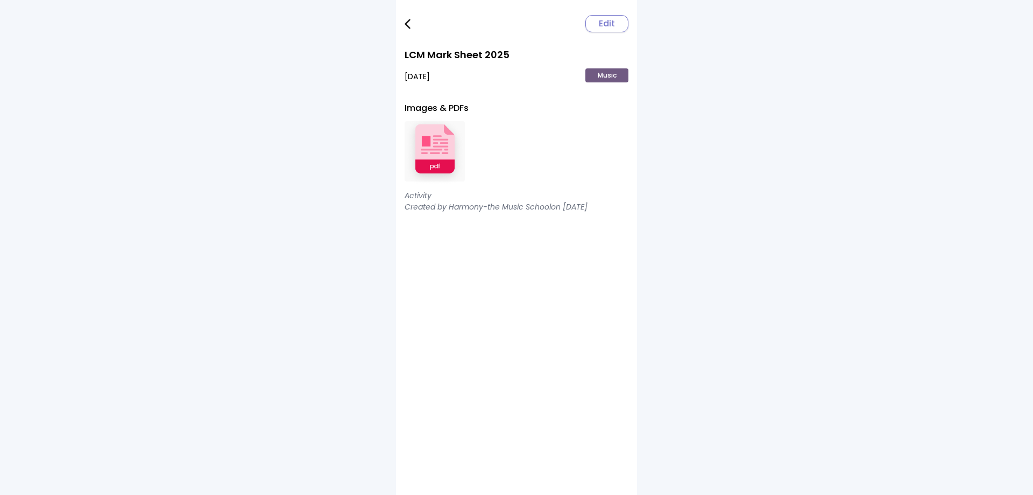
click at [436, 157] on img at bounding box center [435, 151] width 60 height 70
click at [406, 19] on img at bounding box center [408, 24] width 6 height 10
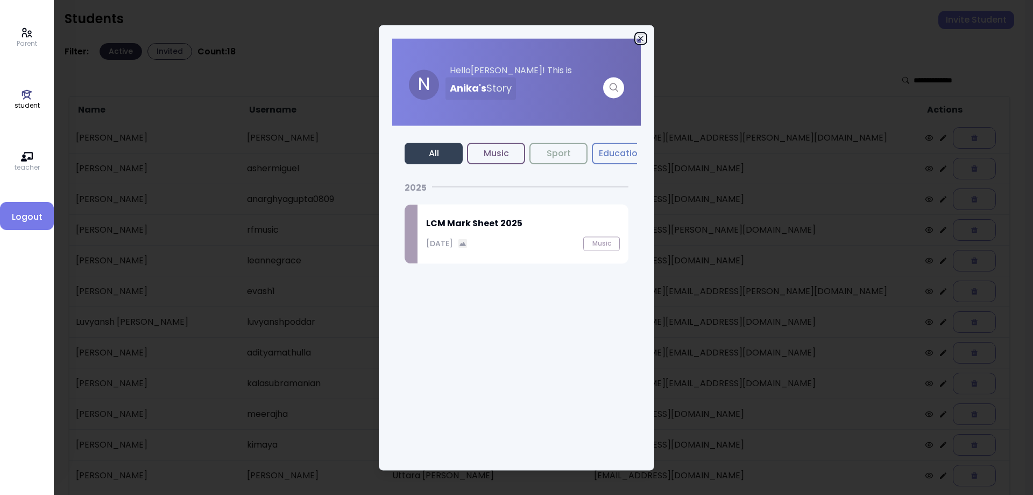
click at [640, 35] on icon "button" at bounding box center [641, 38] width 9 height 9
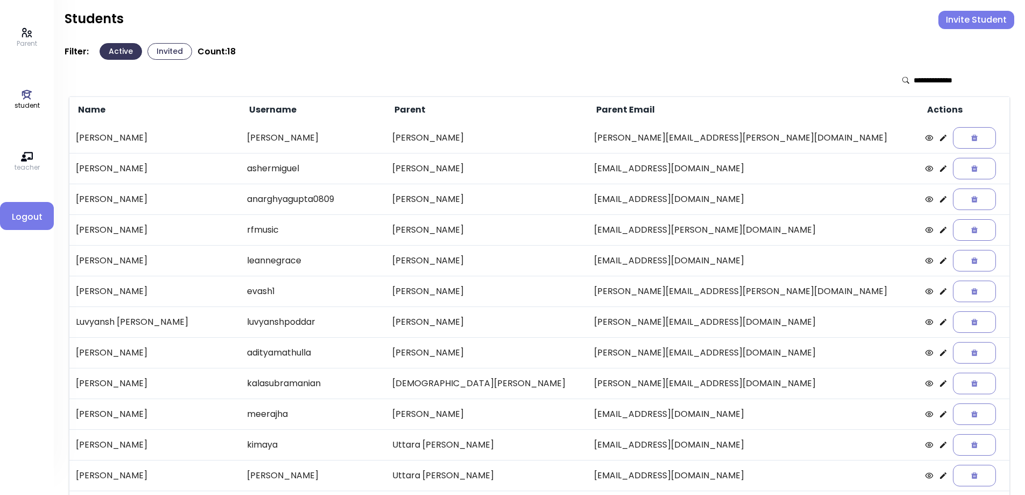
click at [939, 259] on icon at bounding box center [943, 260] width 9 height 9
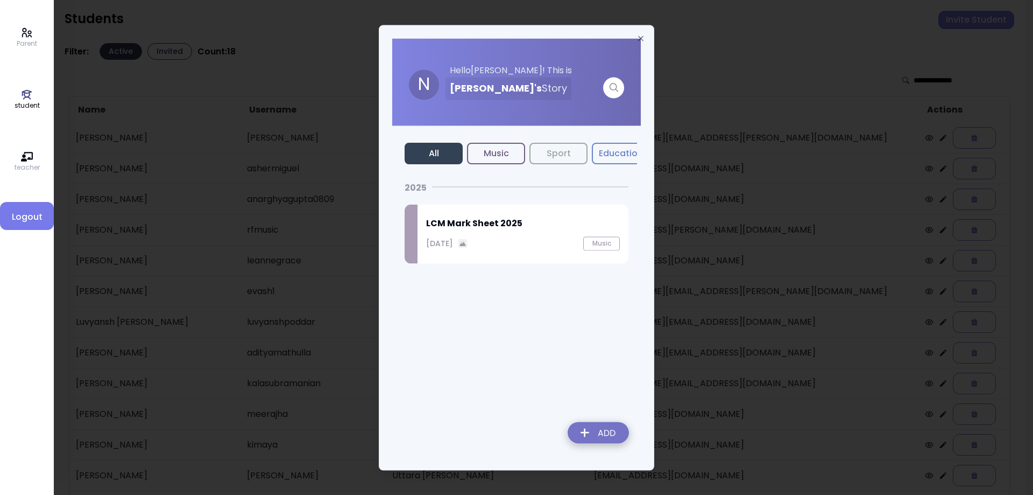
click at [453, 239] on p "September 25, 2025" at bounding box center [439, 242] width 27 height 11
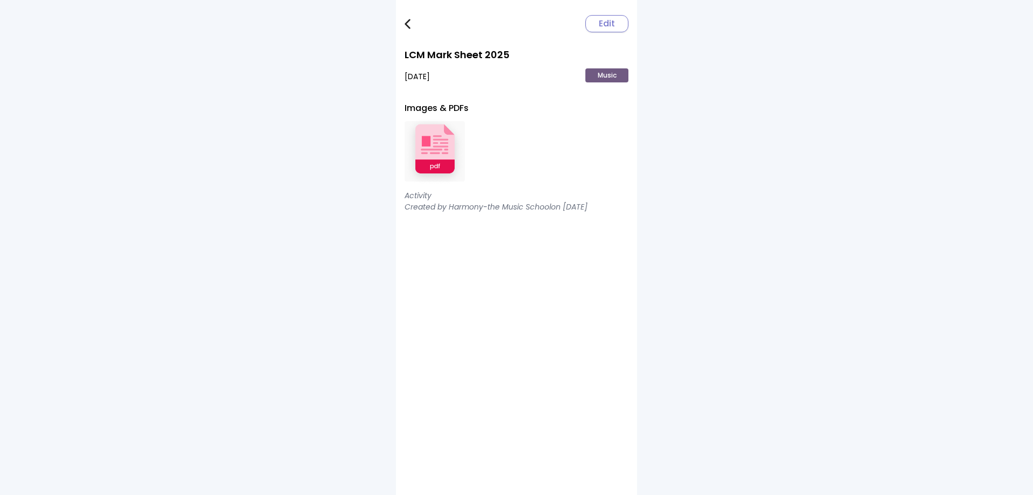
click at [447, 152] on img at bounding box center [435, 151] width 60 height 70
click at [407, 29] on img at bounding box center [408, 24] width 6 height 10
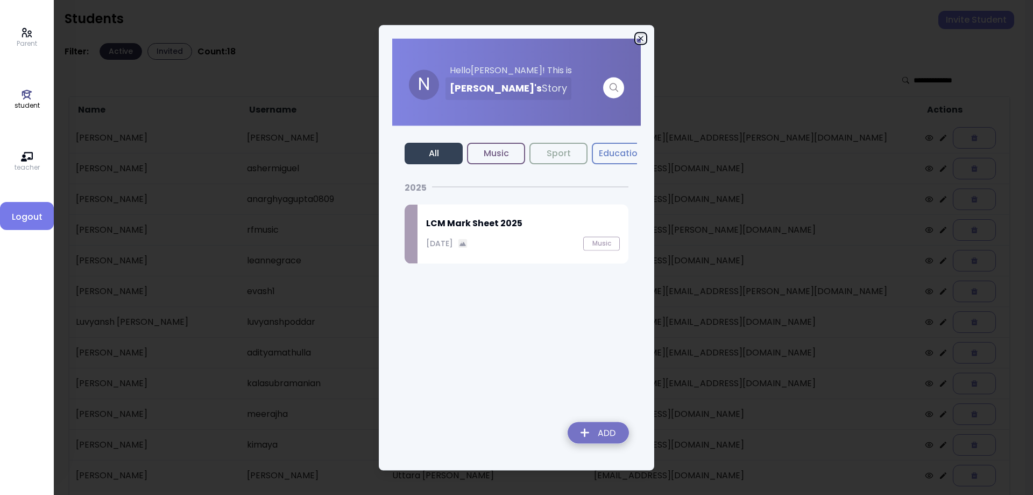
click at [642, 34] on icon "button" at bounding box center [641, 38] width 9 height 9
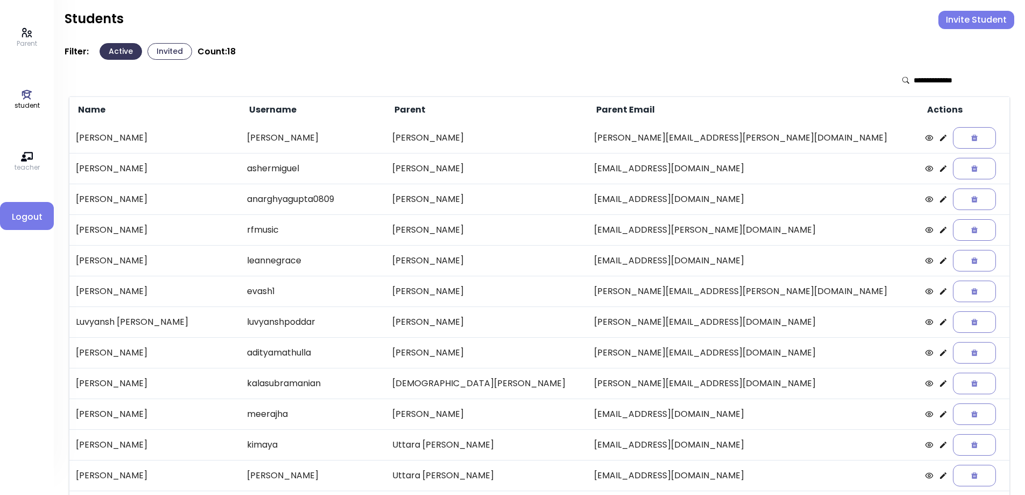
click at [32, 42] on p "Parent" at bounding box center [27, 44] width 20 height 10
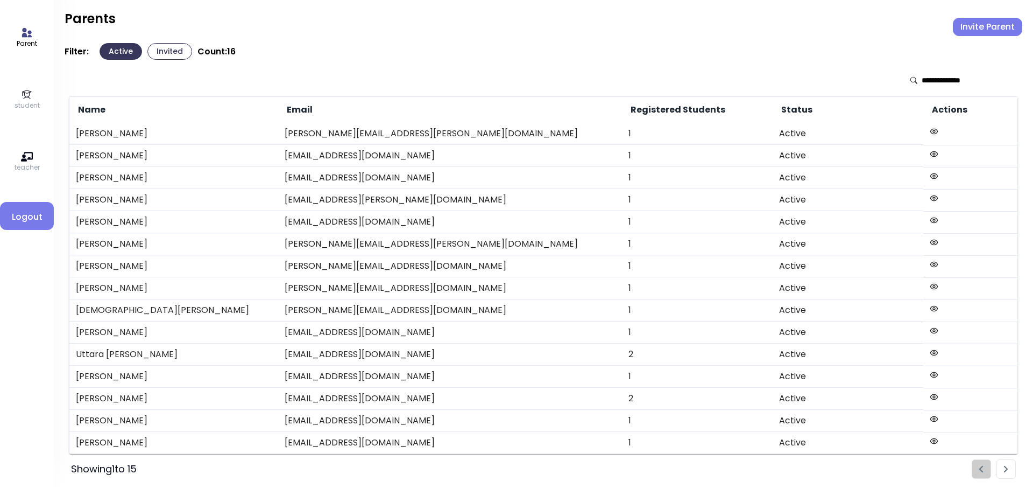
click at [23, 104] on p "student" at bounding box center [27, 106] width 25 height 10
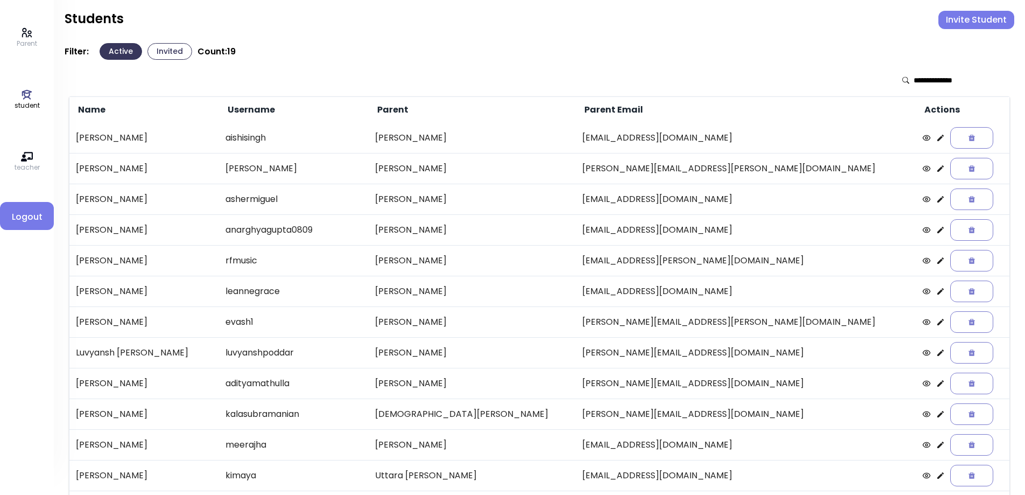
click at [22, 44] on p "Parent" at bounding box center [27, 44] width 20 height 10
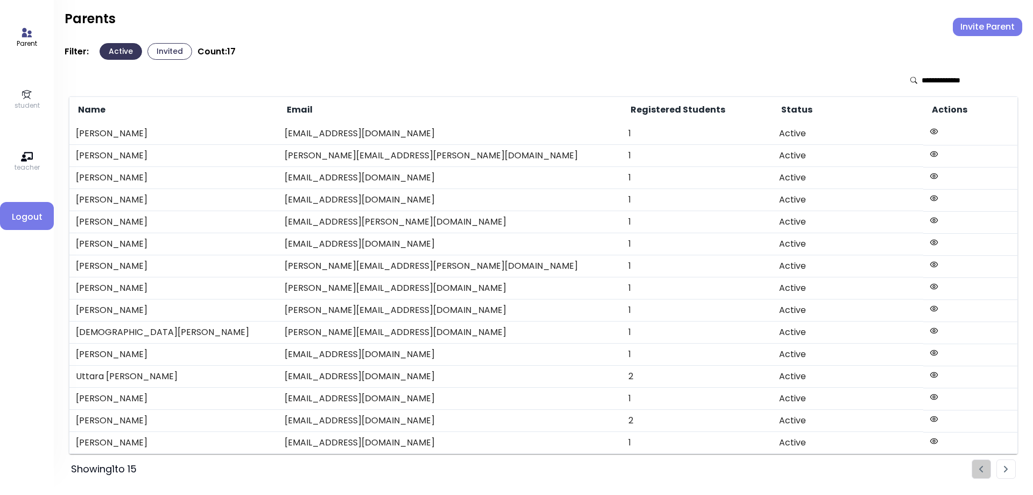
click at [21, 102] on p "student" at bounding box center [27, 106] width 25 height 10
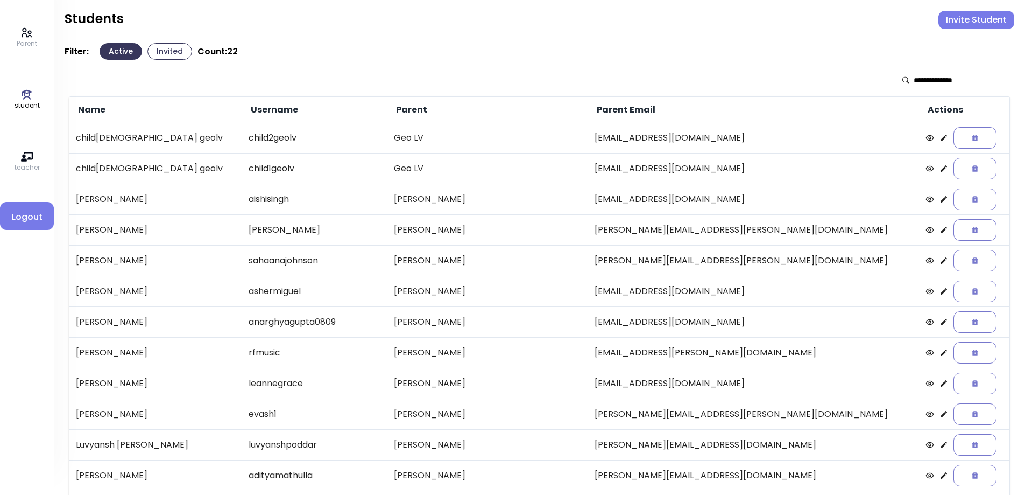
click at [941, 199] on icon at bounding box center [944, 199] width 6 height 6
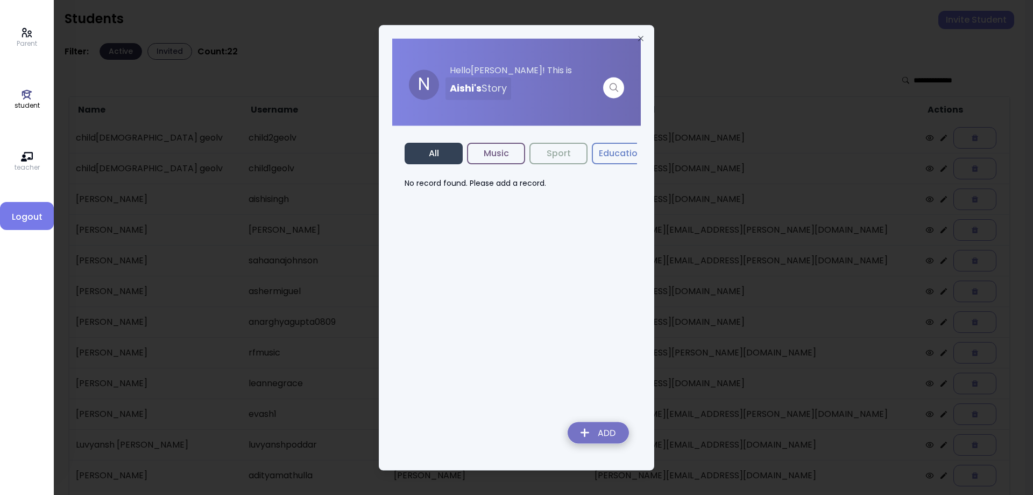
click at [586, 426] on img at bounding box center [598, 434] width 79 height 38
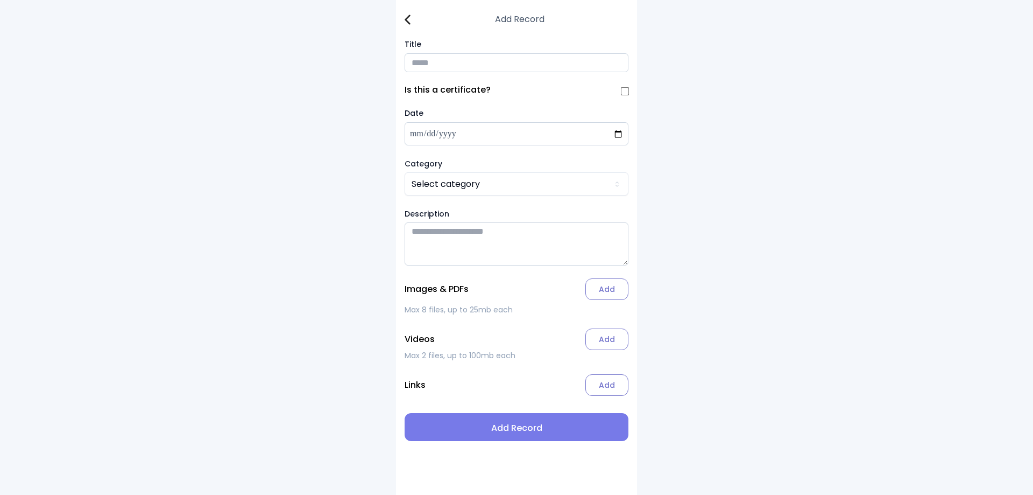
click at [445, 69] on input "Title" at bounding box center [517, 62] width 224 height 19
type input "**********"
click at [442, 192] on html "**********" at bounding box center [516, 247] width 1033 height 495
click at [597, 294] on label "Add" at bounding box center [606, 289] width 43 height 22
click at [0, 0] on input "Add" at bounding box center [0, 0] width 0 height 0
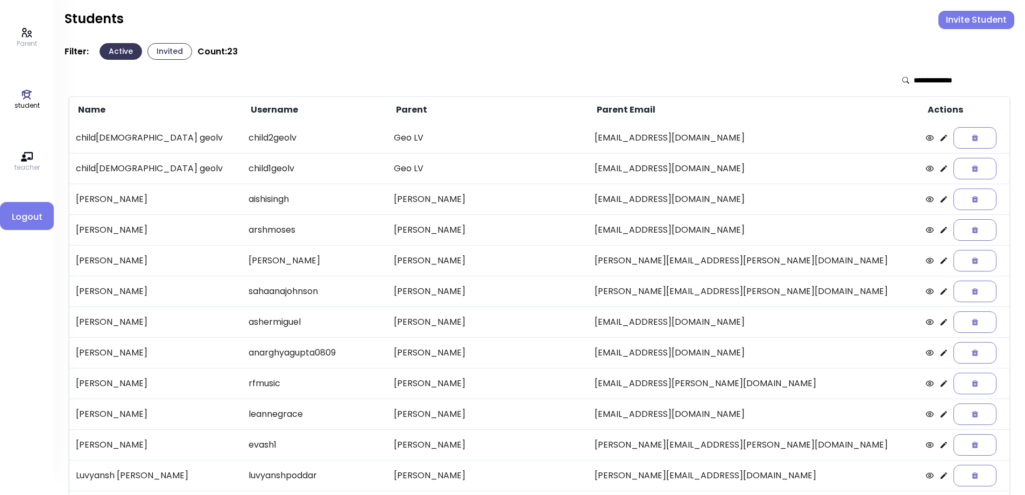
click at [29, 39] on p "Parent" at bounding box center [27, 44] width 20 height 10
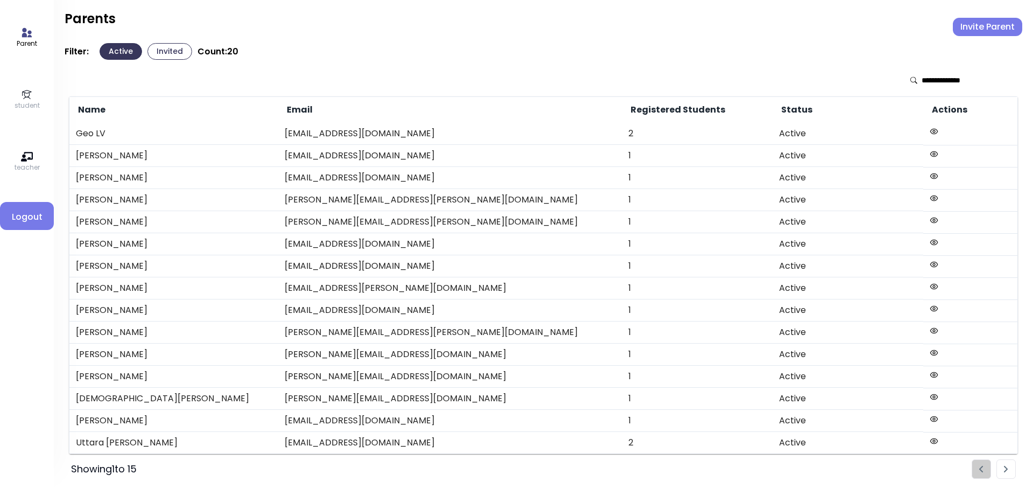
click at [26, 94] on icon at bounding box center [27, 95] width 12 height 12
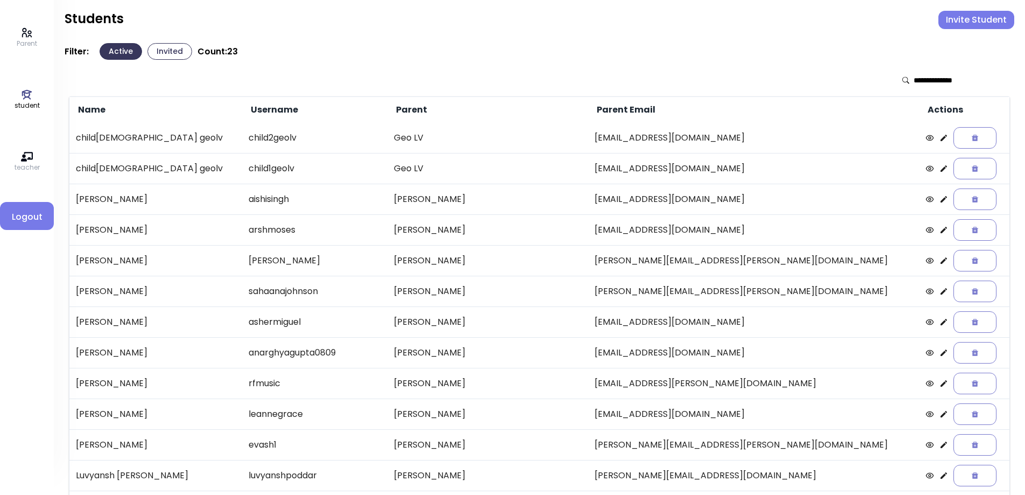
click at [940, 200] on icon at bounding box center [944, 199] width 9 height 9
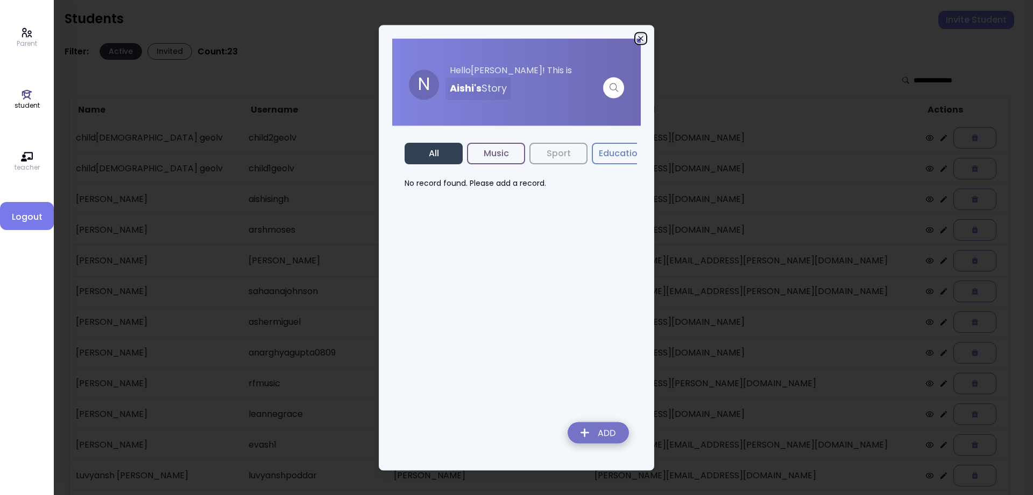
click at [639, 37] on icon "button" at bounding box center [640, 38] width 5 height 5
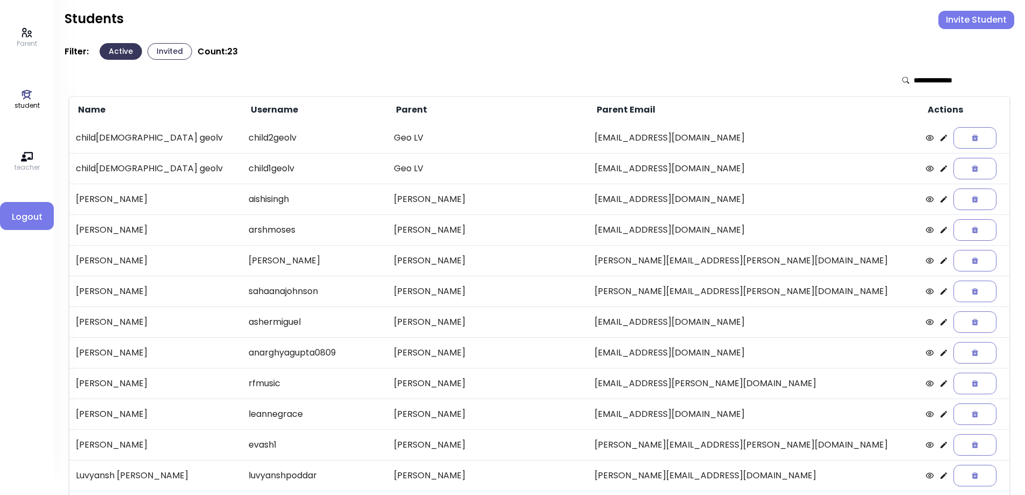
click at [941, 384] on icon at bounding box center [944, 383] width 6 height 6
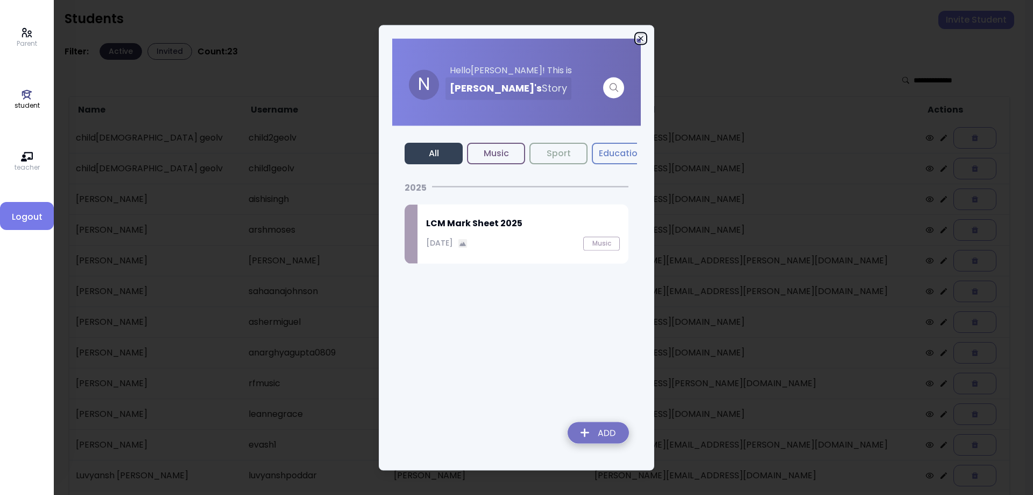
click at [640, 38] on icon "button" at bounding box center [640, 38] width 5 height 5
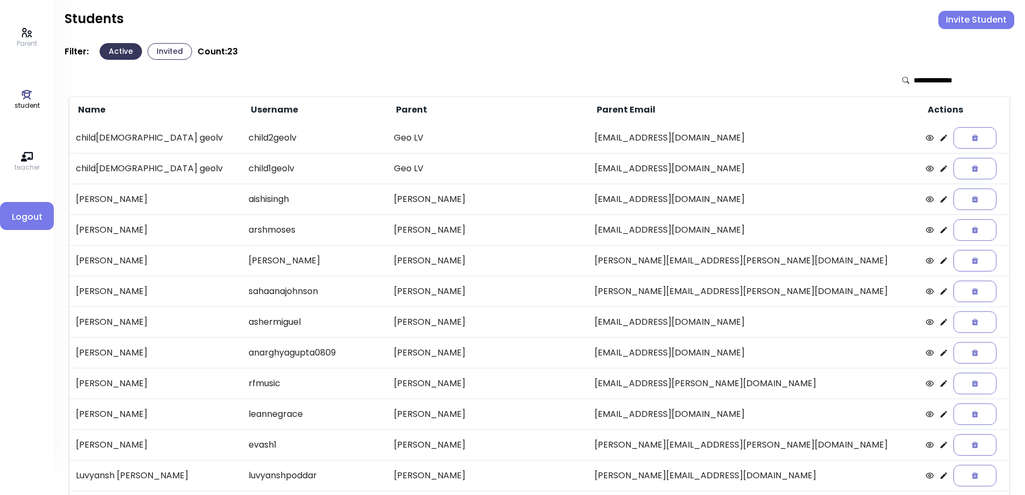
click at [941, 201] on icon at bounding box center [944, 199] width 6 height 6
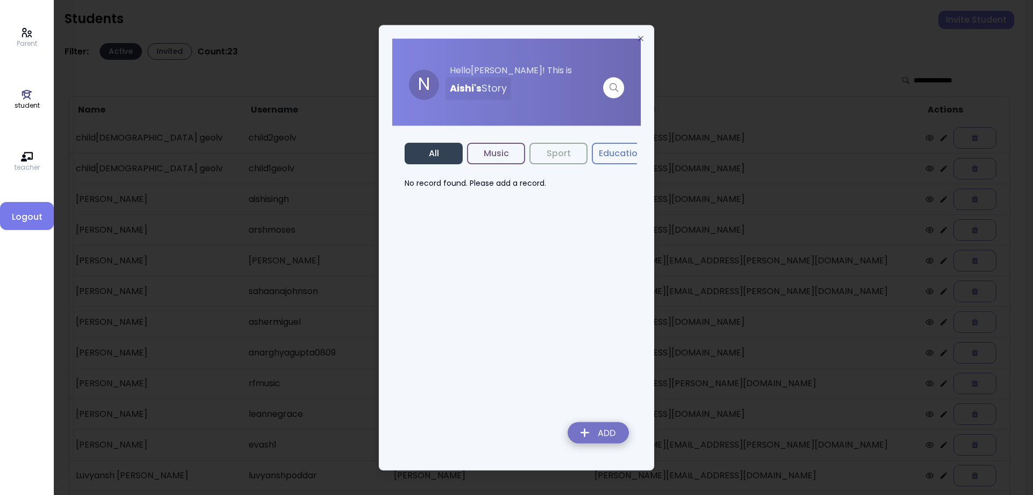
click at [591, 425] on img at bounding box center [598, 434] width 79 height 38
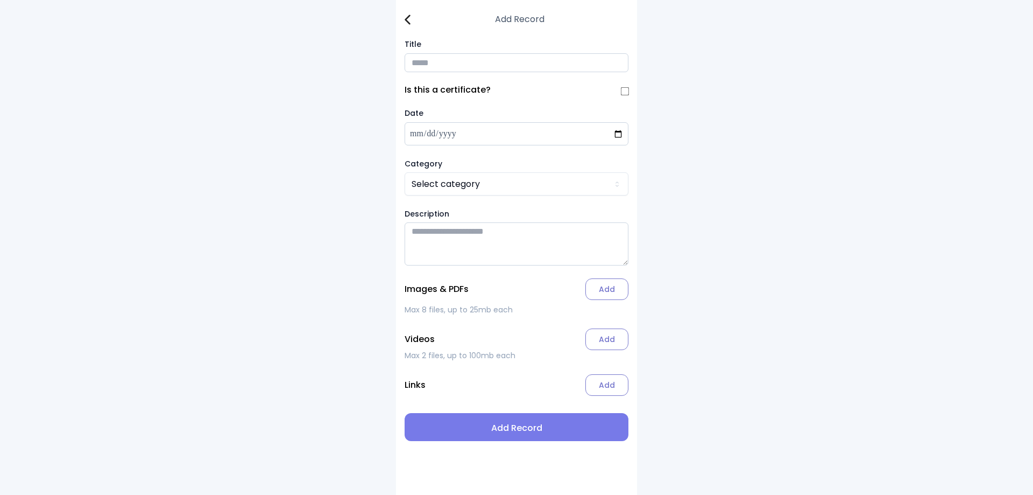
click at [437, 72] on input "Title" at bounding box center [517, 62] width 224 height 19
type input "**********"
click at [449, 189] on html "**********" at bounding box center [516, 247] width 1033 height 495
click at [593, 295] on label "Add" at bounding box center [606, 289] width 43 height 22
click at [0, 0] on input "Add" at bounding box center [0, 0] width 0 height 0
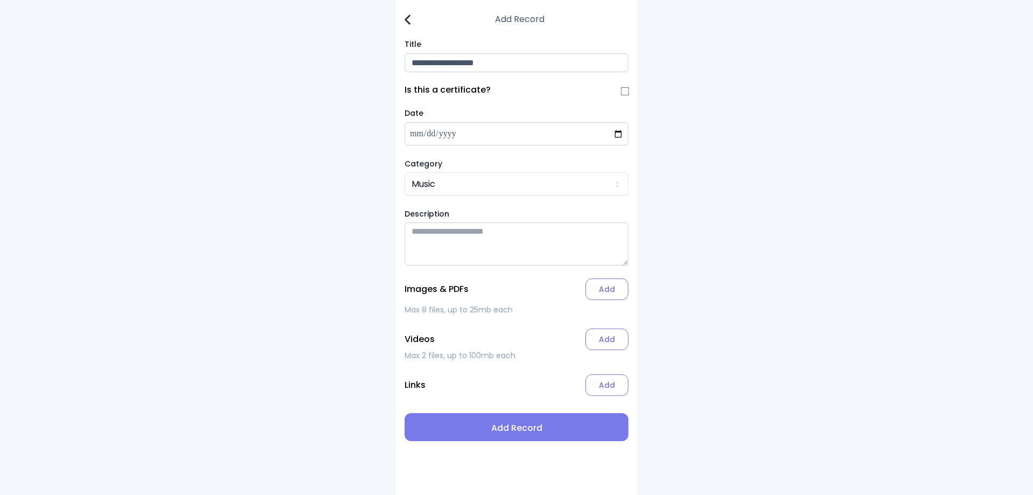
click at [405, 17] on img at bounding box center [408, 20] width 6 height 10
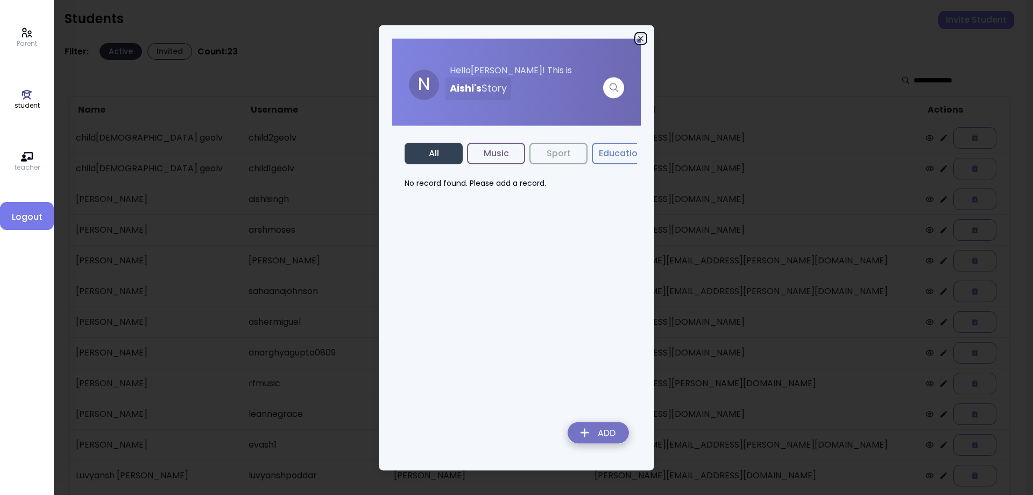
click at [641, 34] on icon "button" at bounding box center [641, 38] width 9 height 9
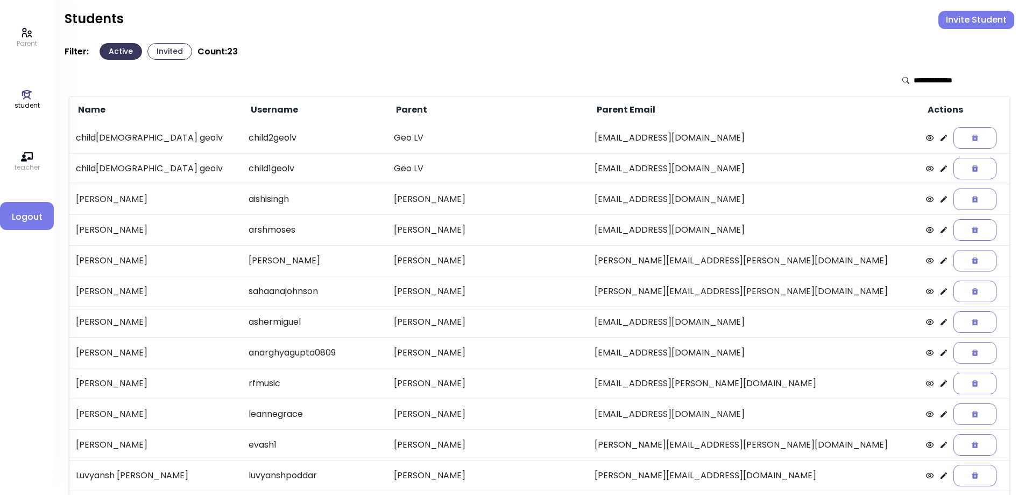
click at [940, 200] on icon at bounding box center [944, 199] width 9 height 9
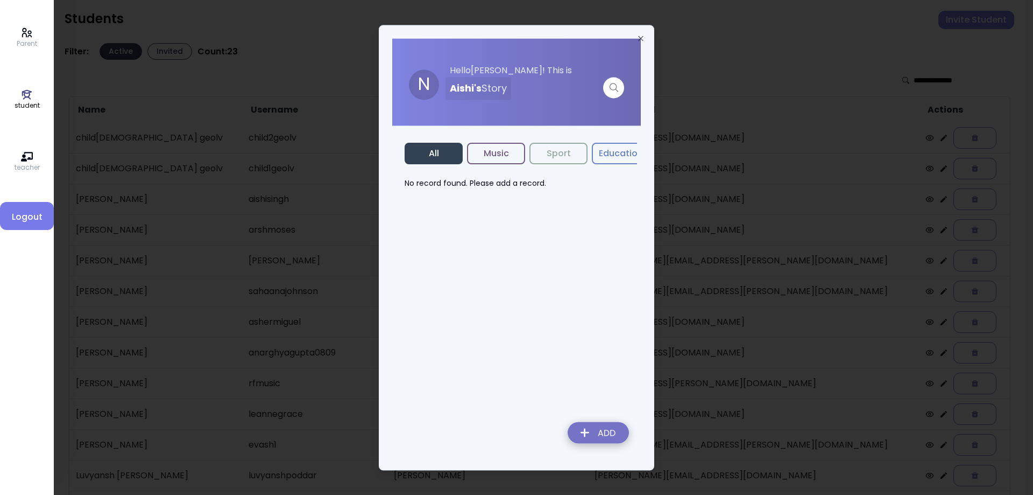
click at [594, 428] on img at bounding box center [598, 434] width 79 height 38
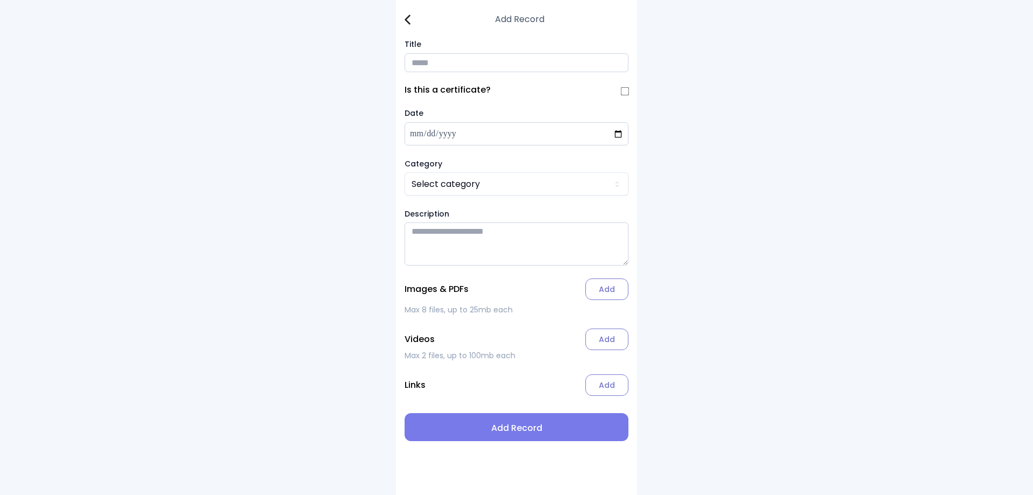
click at [430, 72] on input "Title" at bounding box center [517, 62] width 224 height 19
type input "**********"
click at [435, 191] on html "**********" at bounding box center [516, 247] width 1033 height 495
click at [609, 292] on label "Add" at bounding box center [606, 289] width 43 height 22
click at [0, 0] on input "Add" at bounding box center [0, 0] width 0 height 0
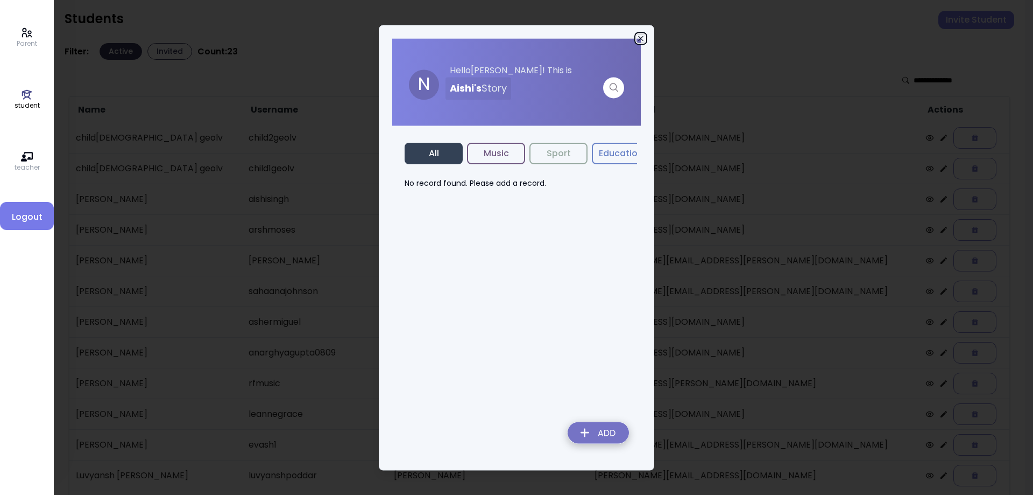
click at [641, 38] on icon "button" at bounding box center [641, 38] width 9 height 9
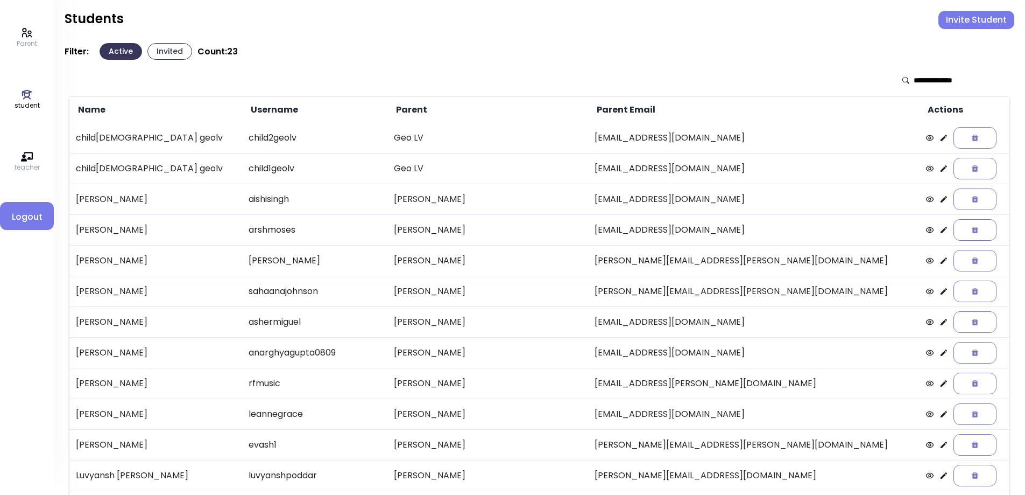
click at [940, 291] on icon at bounding box center [944, 291] width 9 height 9
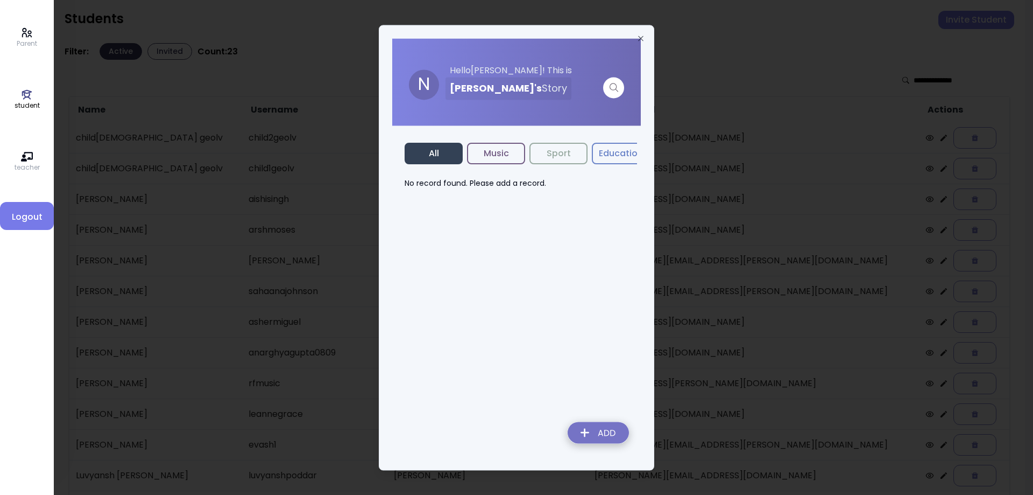
click at [603, 426] on img at bounding box center [598, 434] width 79 height 38
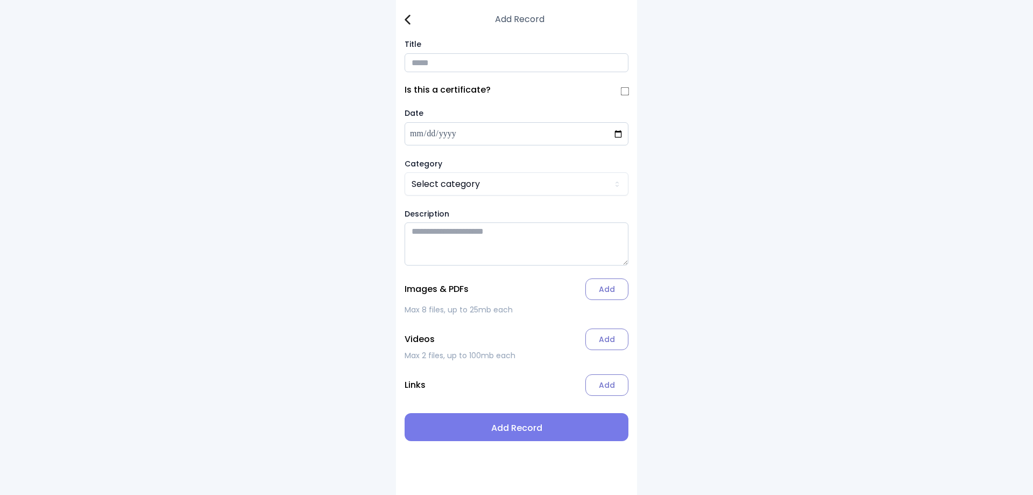
click at [433, 66] on input "Title" at bounding box center [517, 62] width 224 height 19
type input "**********"
click at [452, 184] on html "**********" at bounding box center [516, 247] width 1033 height 495
click at [615, 297] on label "Add" at bounding box center [606, 289] width 43 height 22
click at [0, 0] on input "Add" at bounding box center [0, 0] width 0 height 0
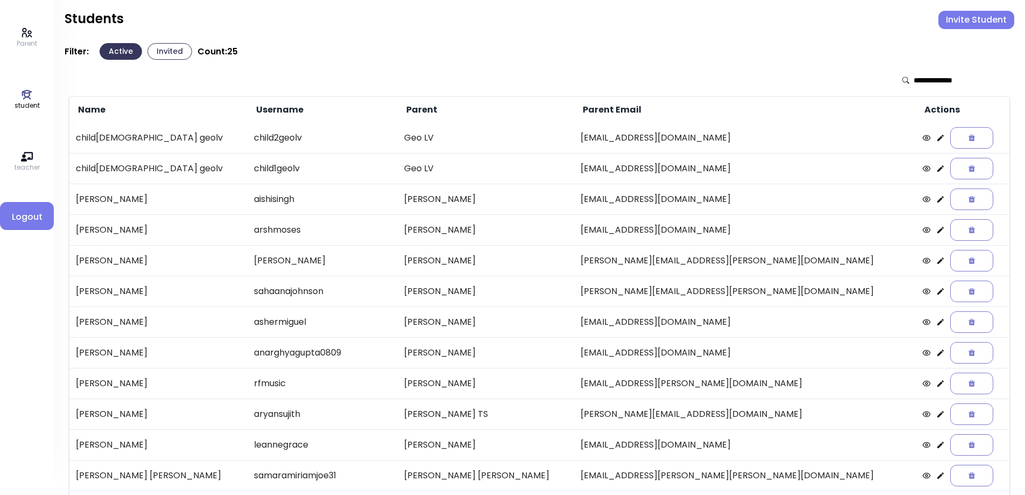
click at [936, 230] on icon at bounding box center [940, 229] width 9 height 9
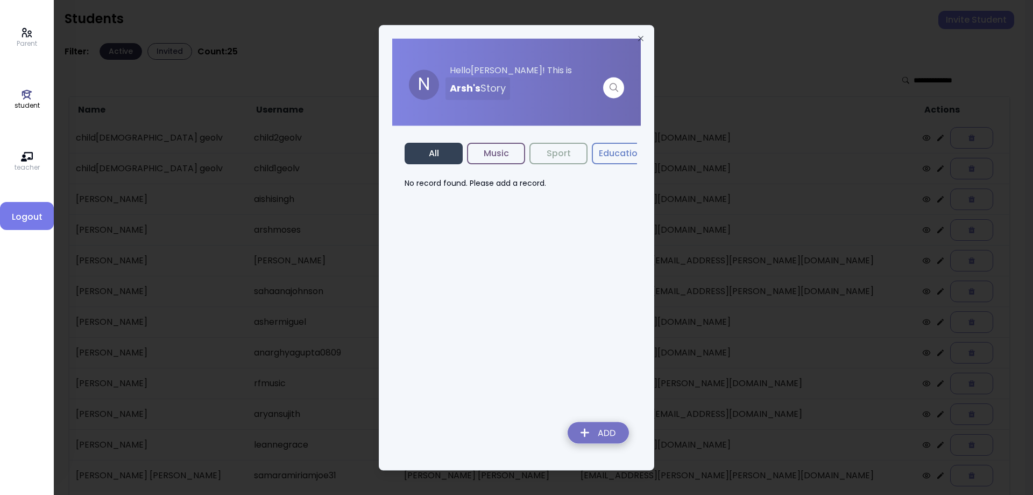
click at [584, 435] on img at bounding box center [598, 434] width 79 height 38
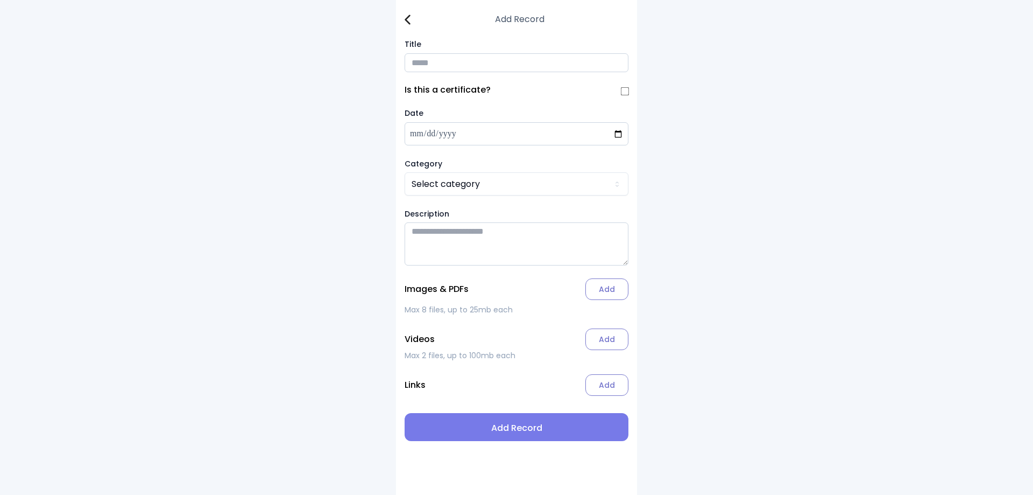
click at [441, 67] on input "Title" at bounding box center [517, 62] width 224 height 19
type input "**********"
click at [453, 186] on html "**********" at bounding box center [516, 247] width 1033 height 495
click at [612, 289] on label "Add" at bounding box center [606, 289] width 43 height 22
click at [0, 0] on input "Add" at bounding box center [0, 0] width 0 height 0
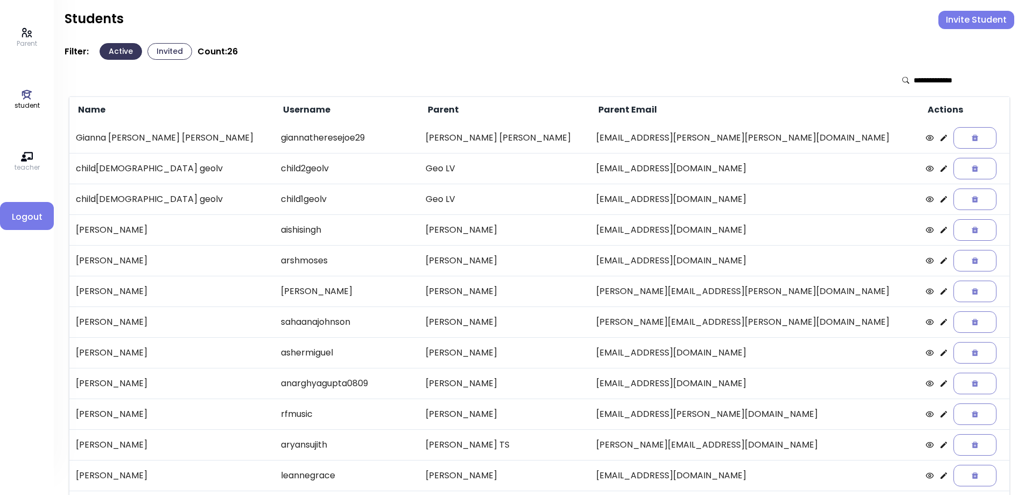
click at [33, 39] on p "Parent" at bounding box center [27, 44] width 20 height 10
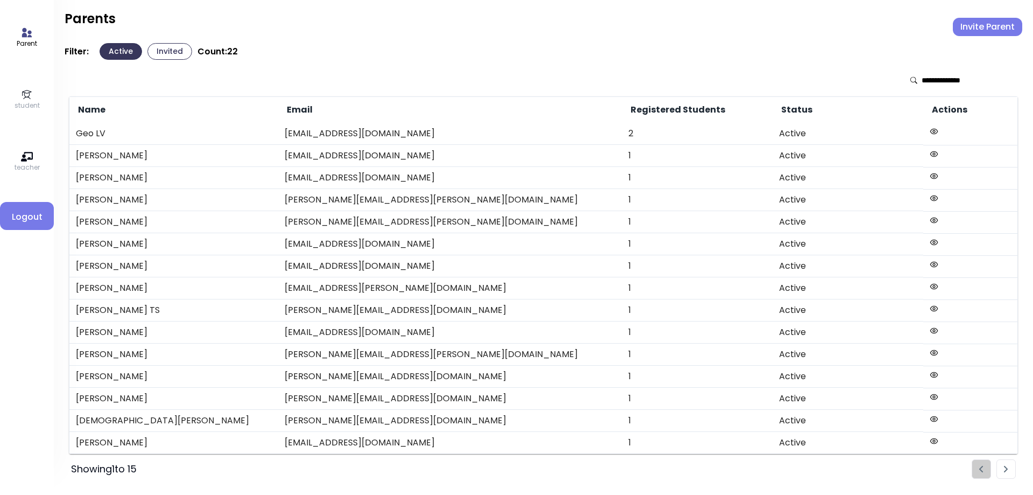
click at [22, 103] on p "student" at bounding box center [27, 106] width 25 height 10
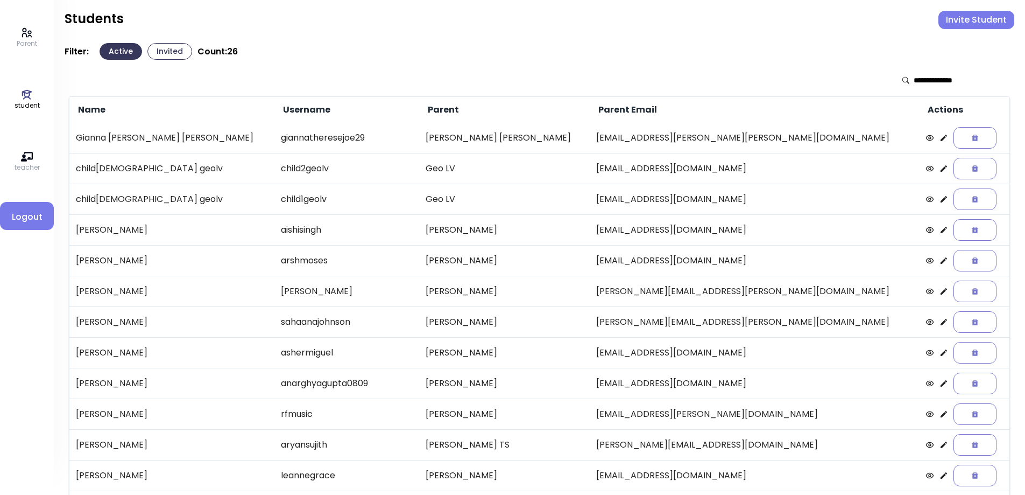
click at [940, 201] on icon at bounding box center [944, 199] width 9 height 9
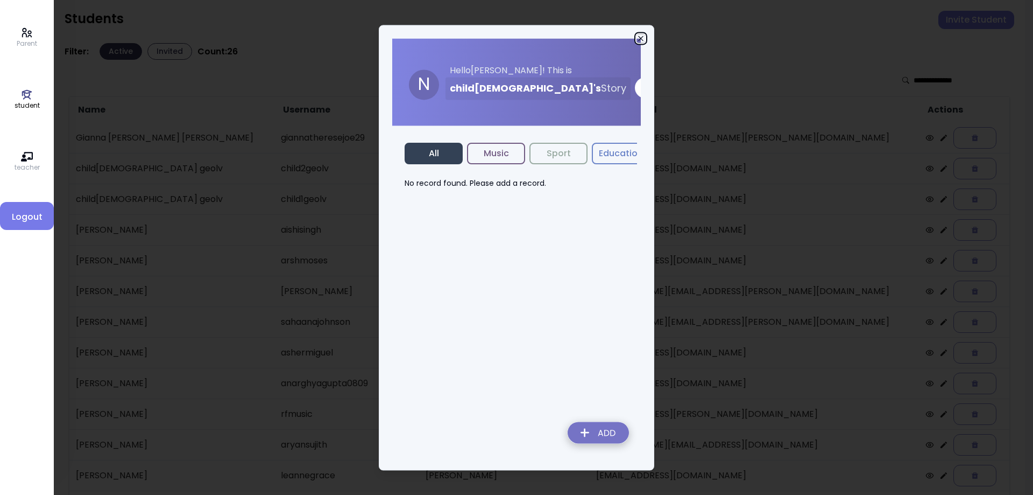
click at [641, 38] on icon "button" at bounding box center [640, 38] width 5 height 5
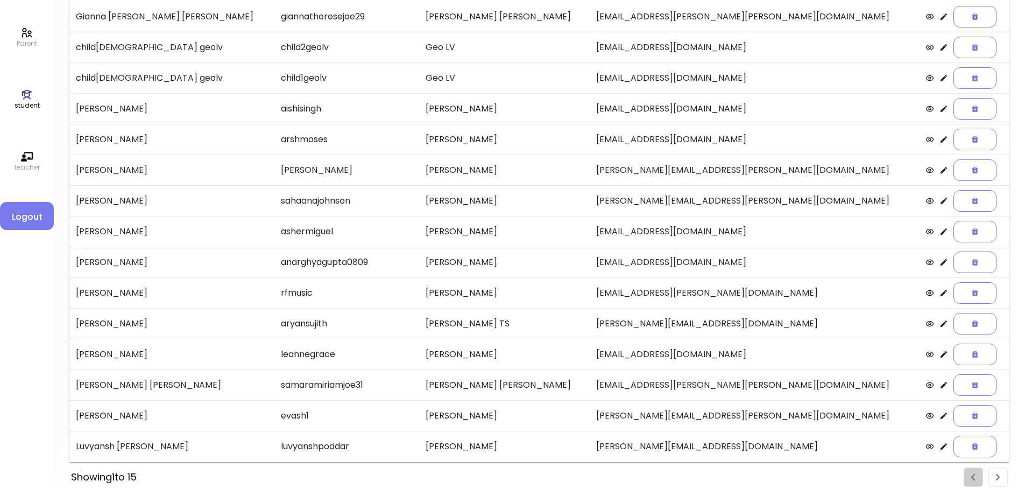
scroll to position [124, 0]
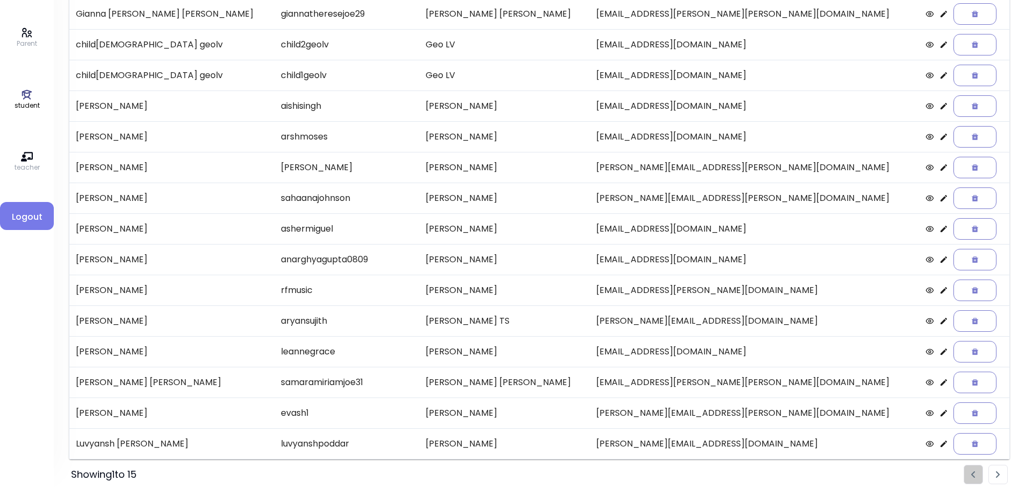
click at [1001, 472] on li "Pagination" at bounding box center [998, 473] width 19 height 19
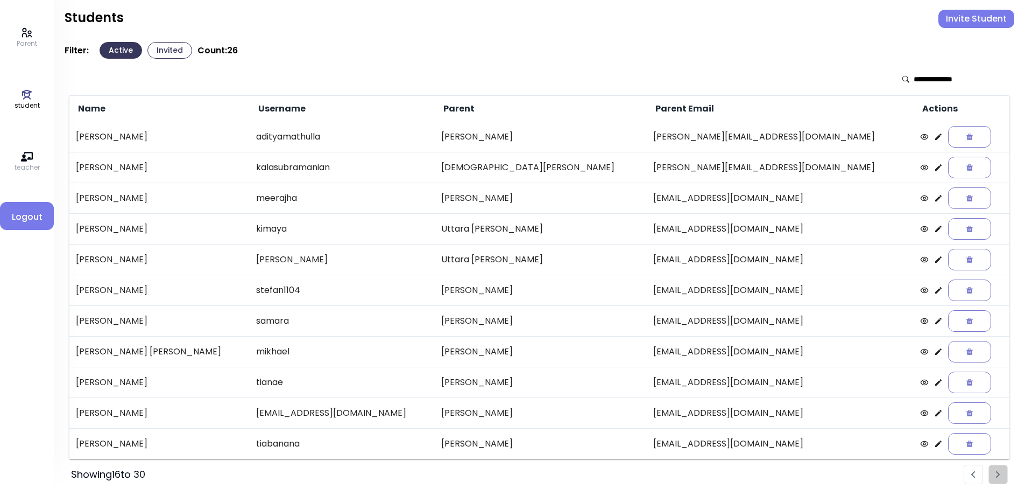
scroll to position [1, 0]
click at [934, 413] on icon at bounding box center [938, 412] width 9 height 9
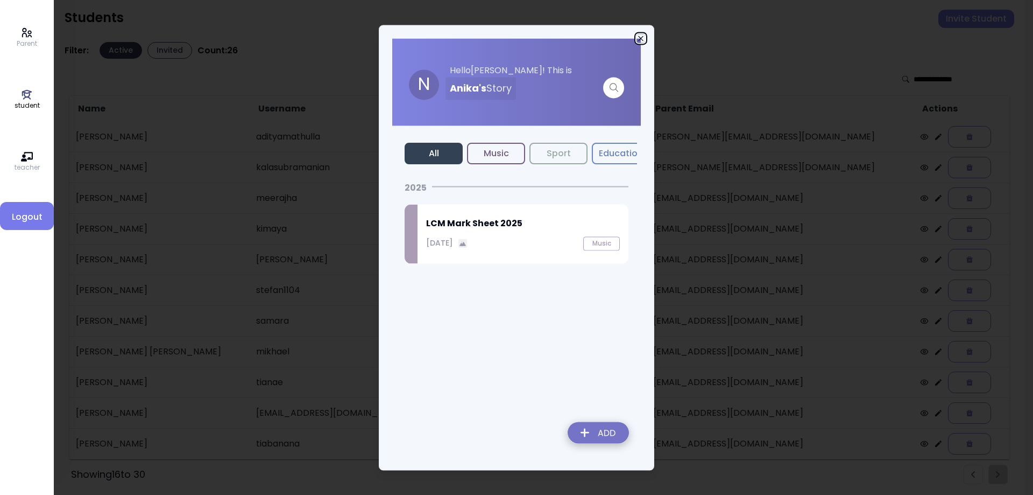
click at [642, 39] on icon "button" at bounding box center [640, 38] width 5 height 5
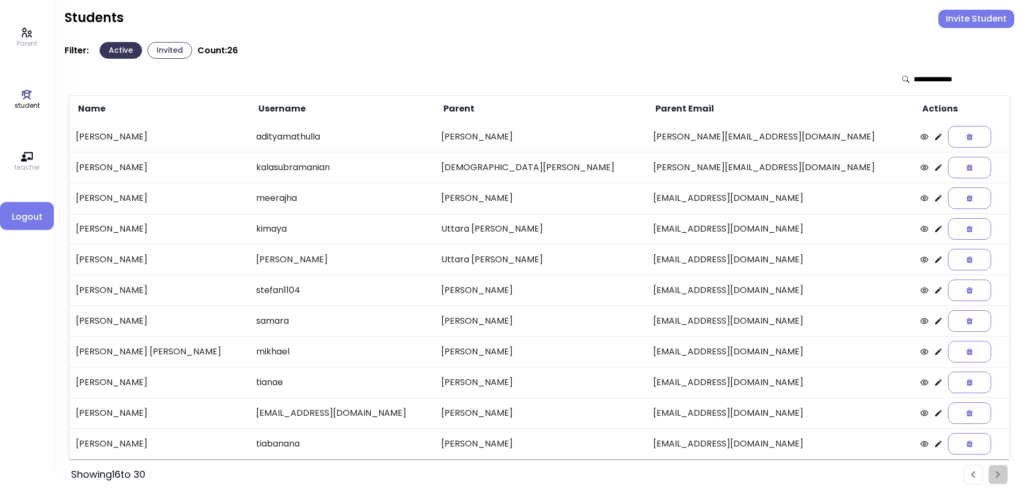
click at [972, 474] on img "Pagination" at bounding box center [973, 474] width 4 height 7
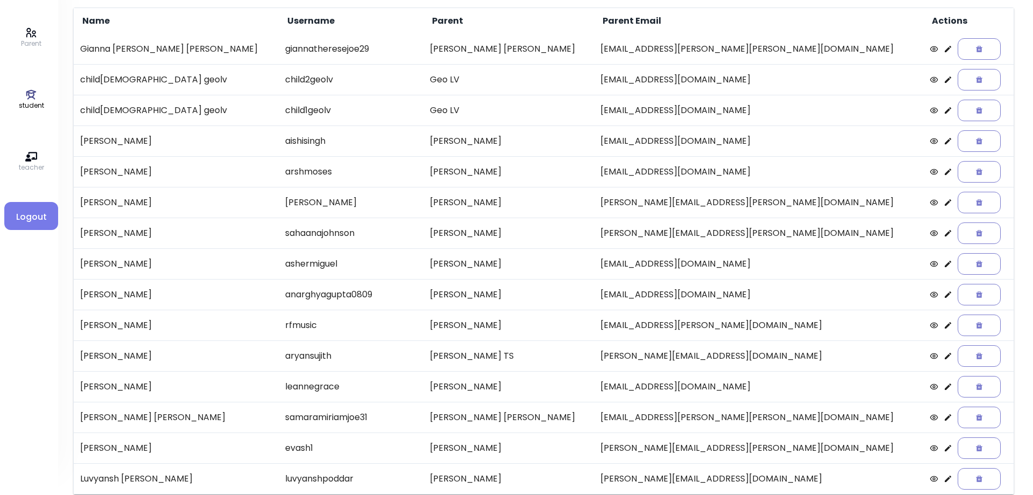
scroll to position [70, 0]
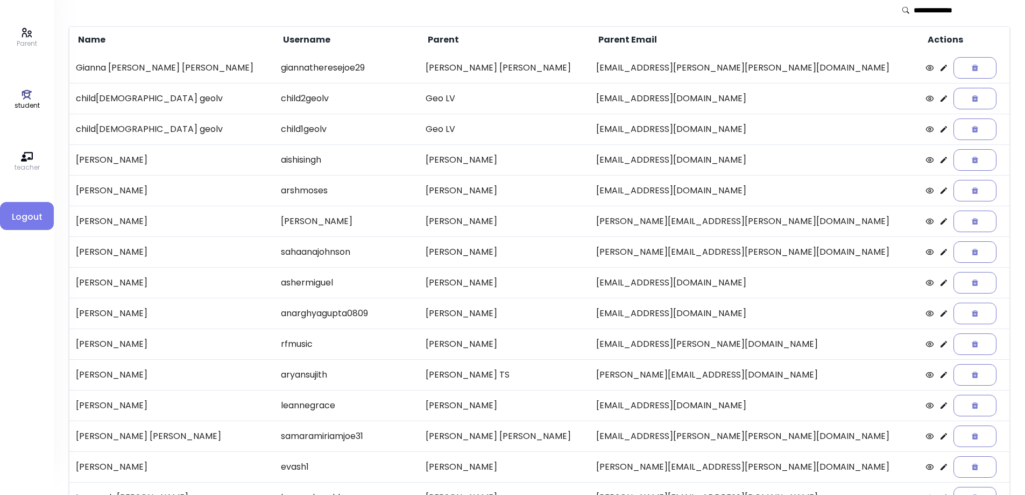
click at [940, 189] on icon at bounding box center [944, 190] width 9 height 9
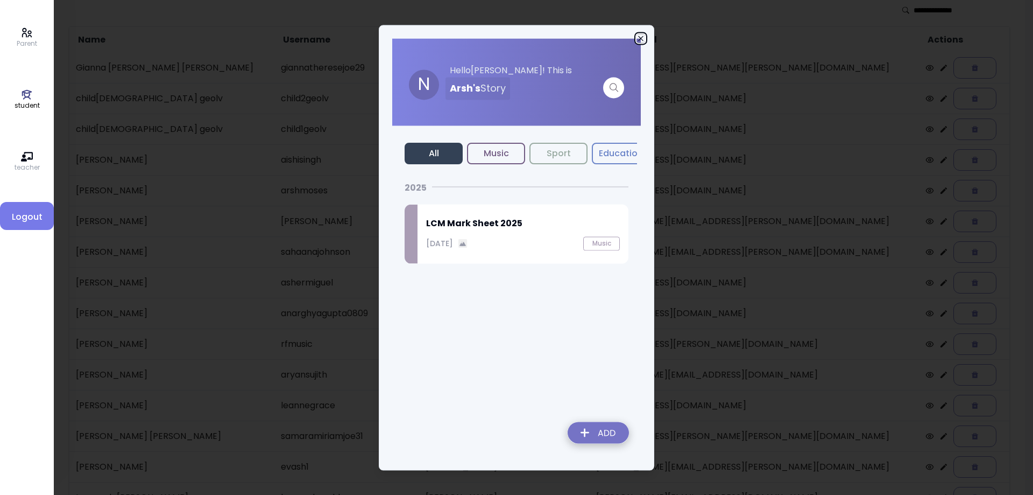
click at [642, 38] on icon "button" at bounding box center [641, 38] width 9 height 9
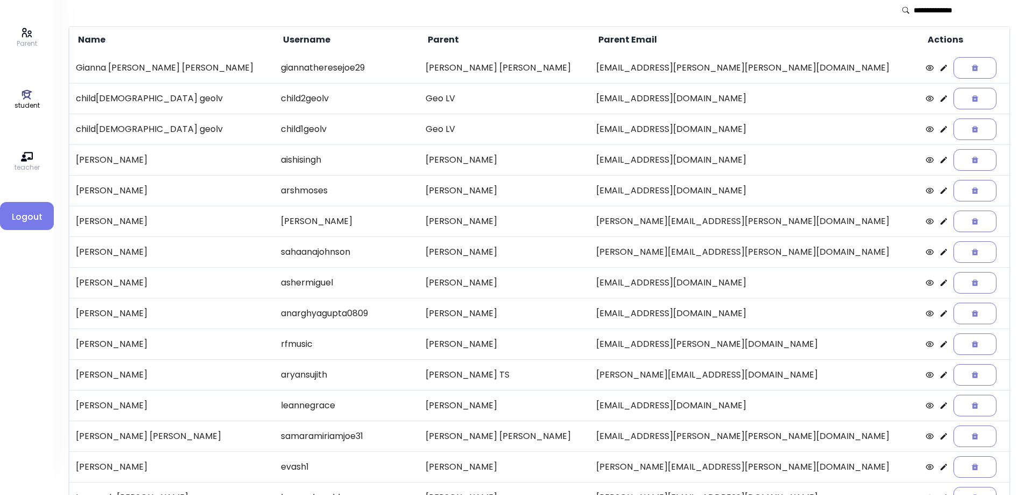
click at [941, 163] on icon at bounding box center [944, 160] width 6 height 6
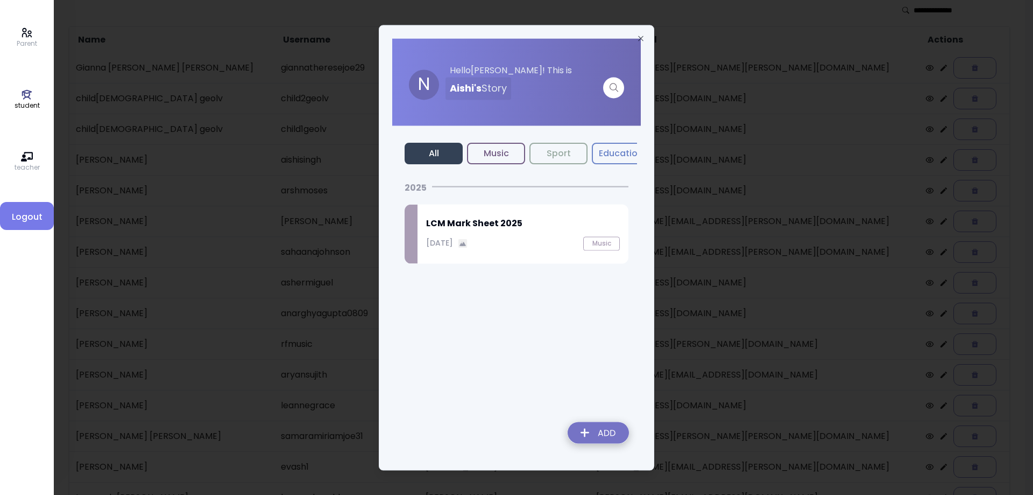
click at [483, 235] on div "LCM Mark Sheet 2025 September 25, 2025 Music" at bounding box center [523, 233] width 211 height 59
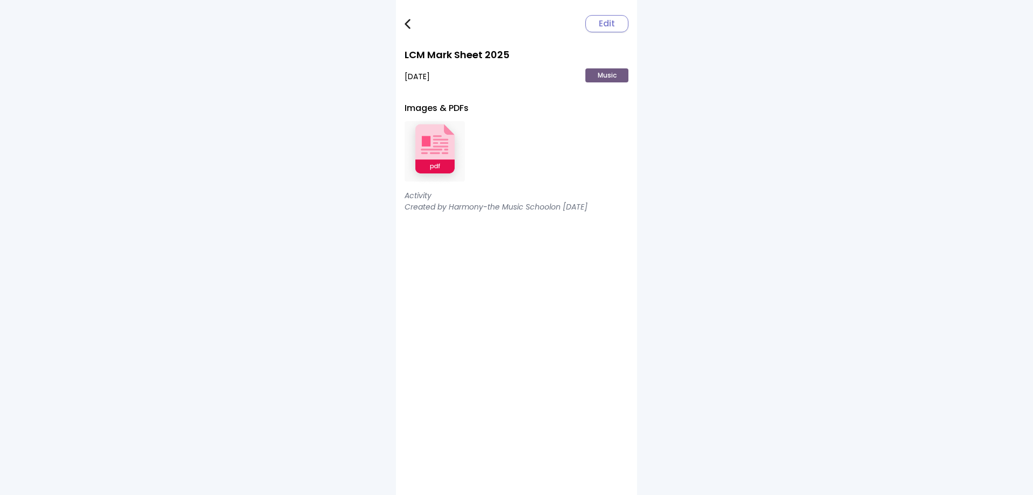
click at [443, 154] on img at bounding box center [435, 151] width 60 height 70
click at [407, 30] on link at bounding box center [416, 24] width 22 height 22
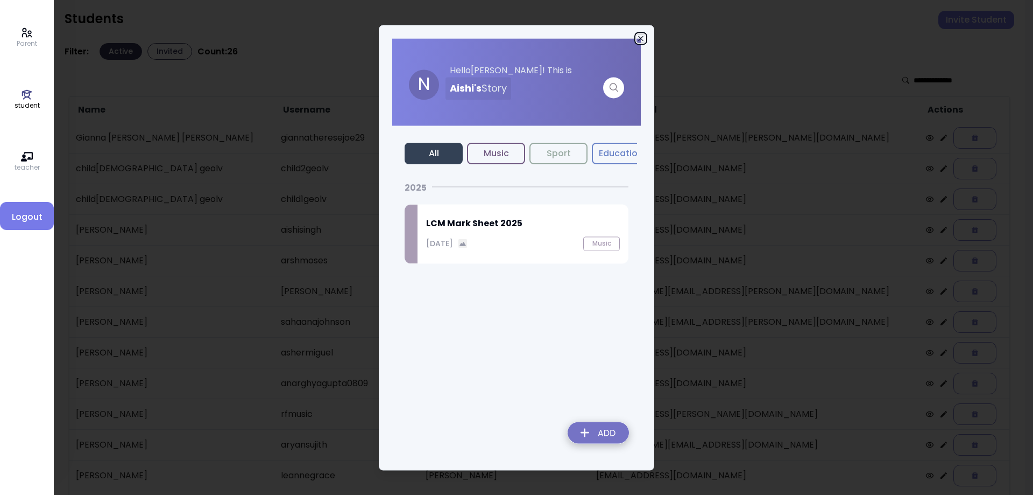
click at [639, 39] on icon "button" at bounding box center [641, 38] width 9 height 9
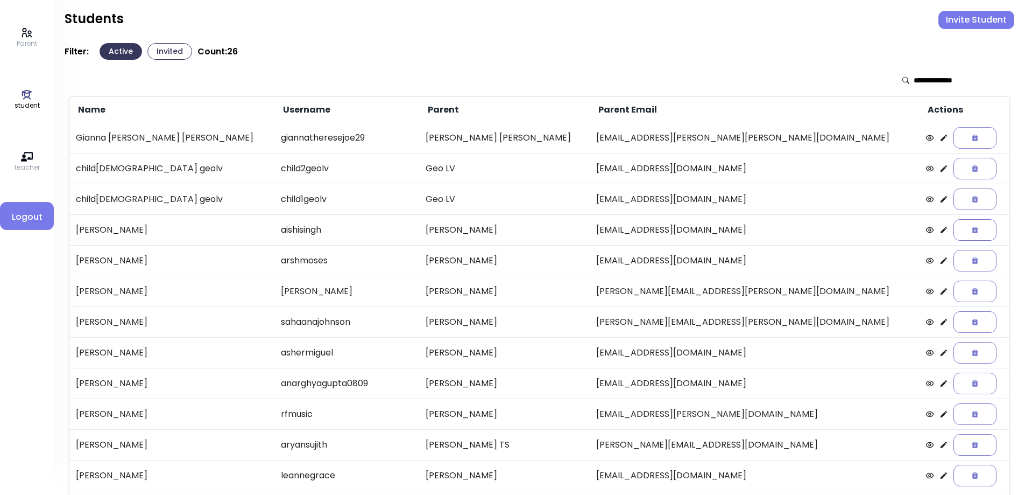
scroll to position [124, 0]
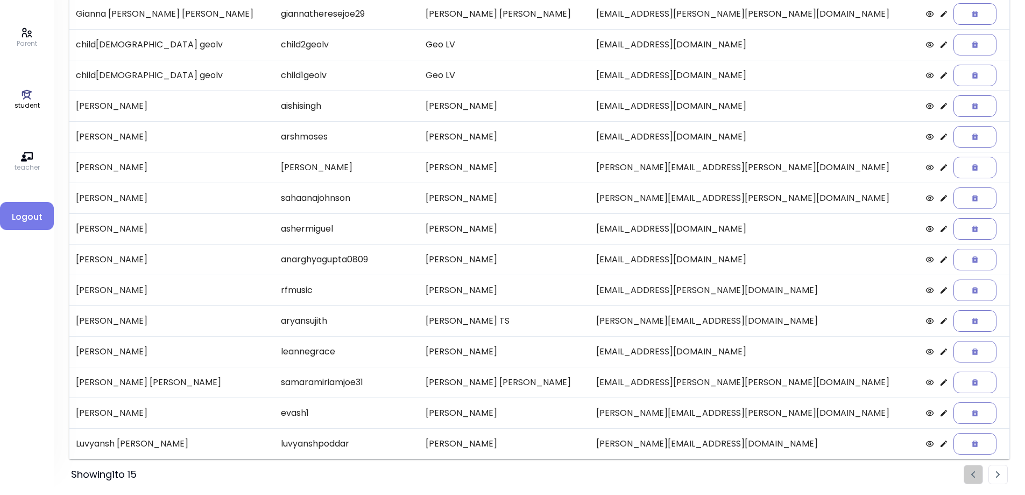
click at [992, 469] on li "Pagination" at bounding box center [998, 473] width 19 height 19
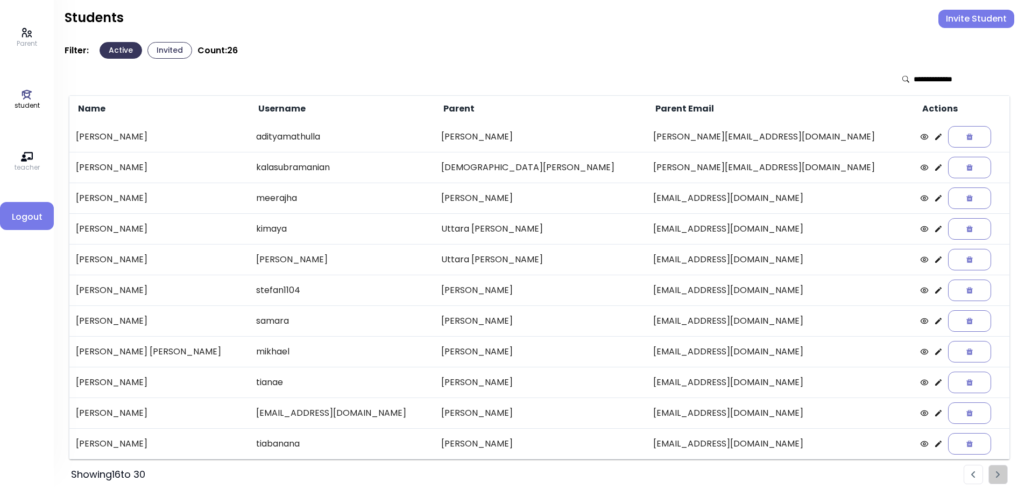
click at [976, 471] on li "Pagination" at bounding box center [973, 473] width 19 height 19
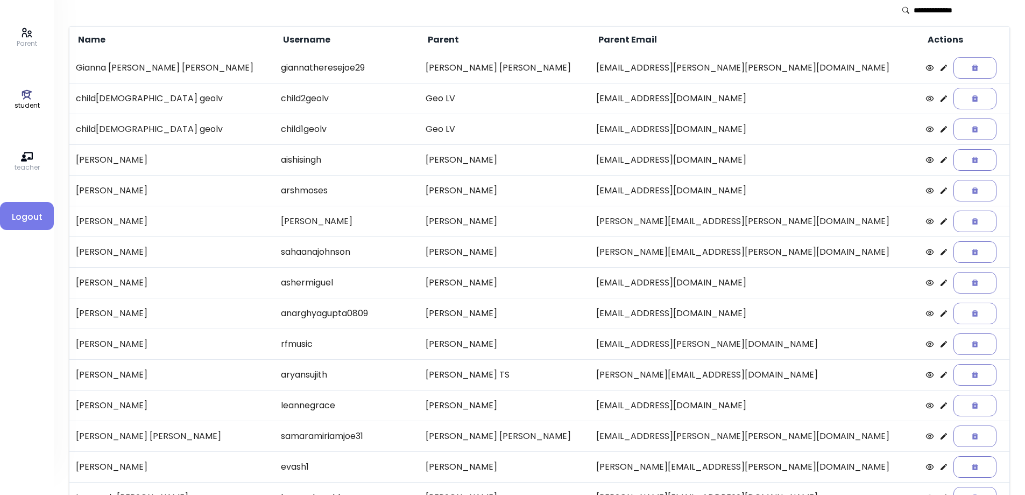
scroll to position [0, 0]
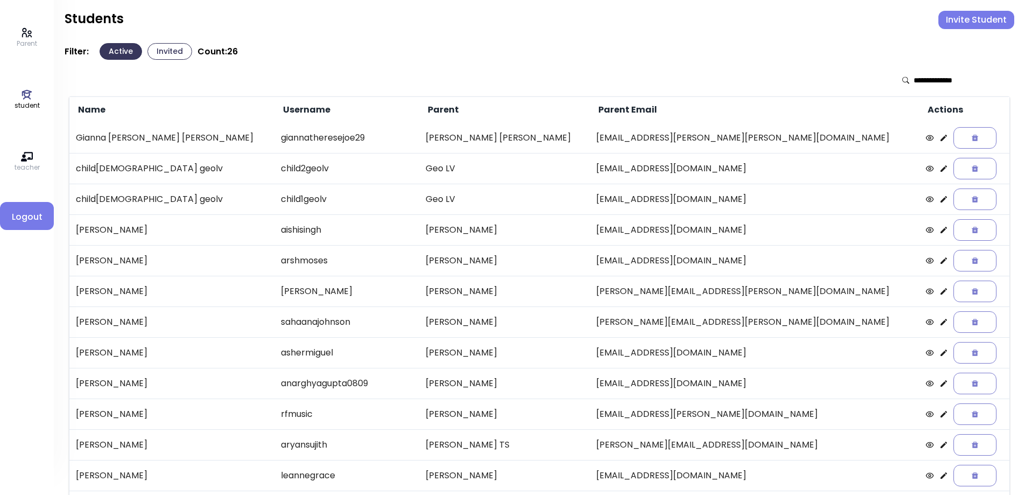
click at [24, 40] on p "Parent" at bounding box center [27, 44] width 20 height 10
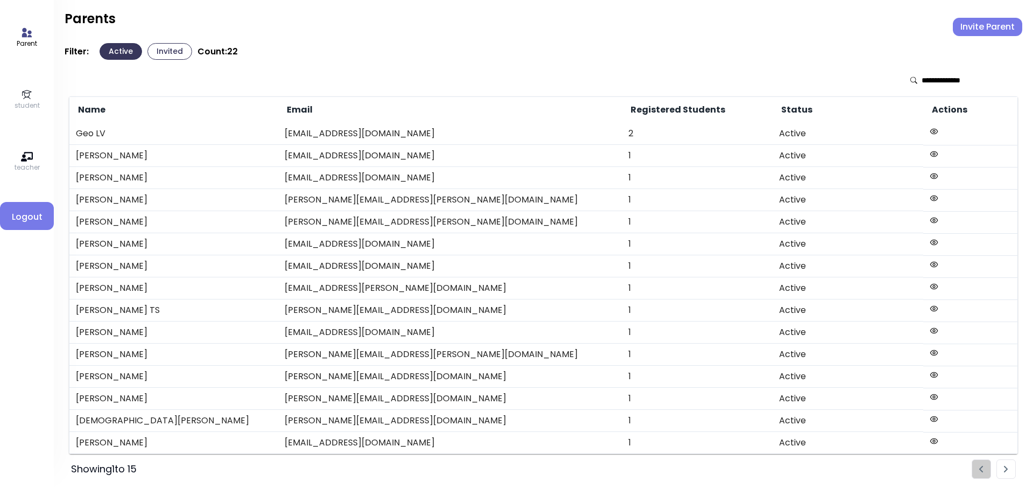
click at [1005, 468] on img "Pagination" at bounding box center [1006, 468] width 4 height 7
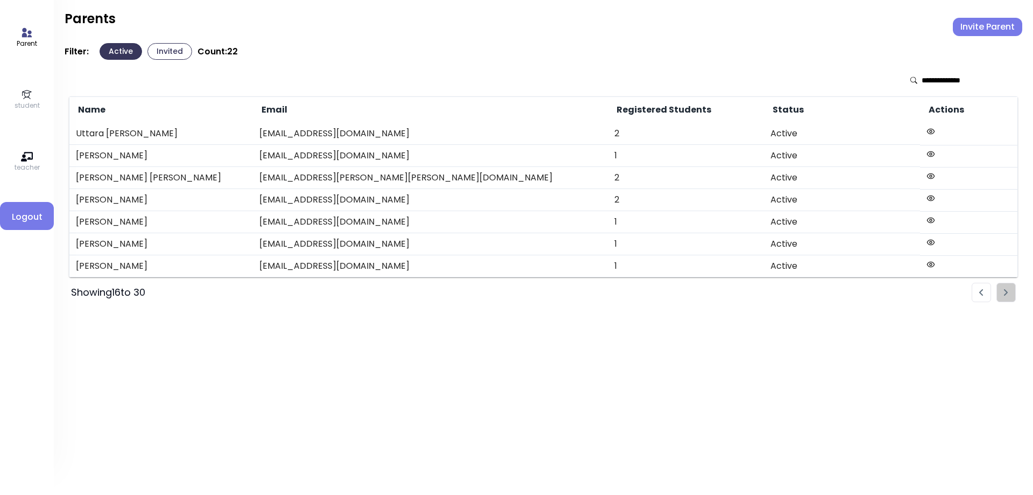
click at [978, 294] on li "Pagination" at bounding box center [981, 292] width 19 height 19
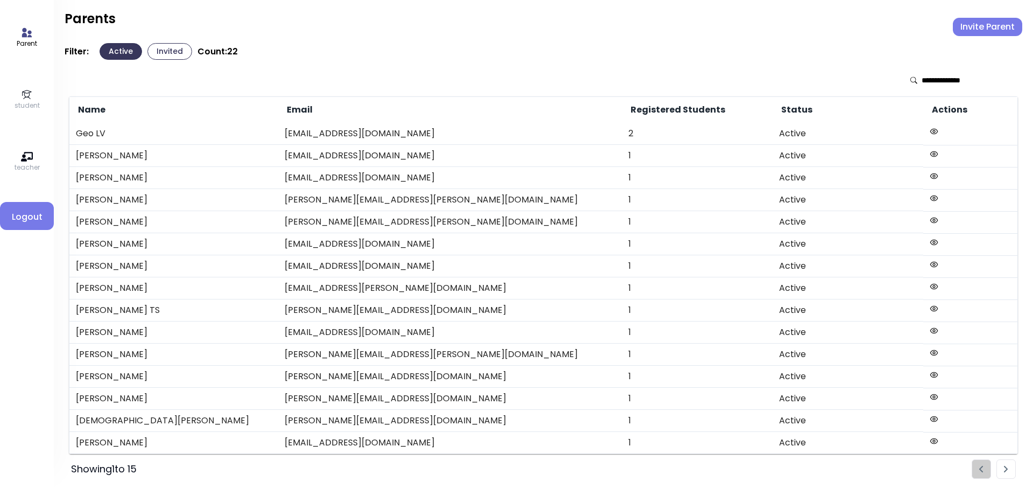
click at [930, 352] on icon at bounding box center [934, 352] width 9 height 9
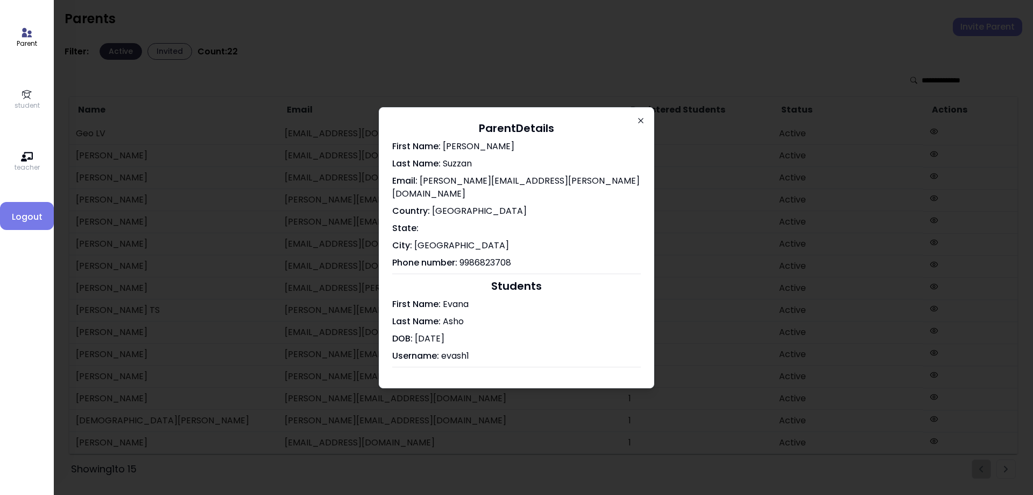
click at [641, 125] on icon "button" at bounding box center [641, 120] width 9 height 9
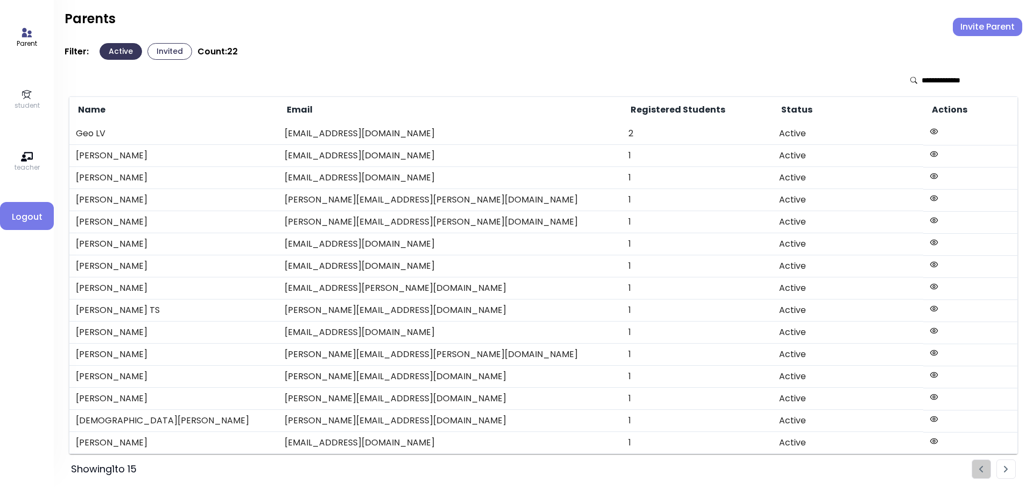
click at [930, 132] on icon at bounding box center [934, 131] width 9 height 9
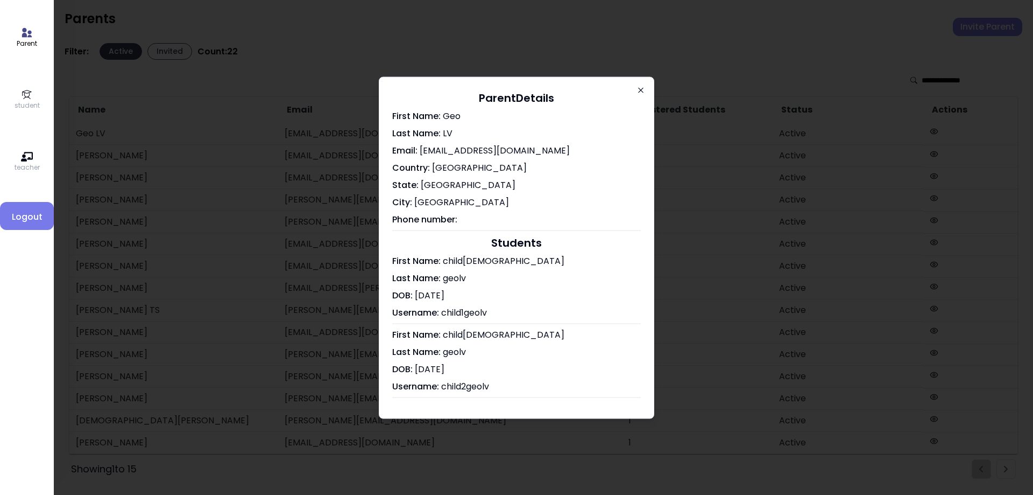
click at [640, 91] on icon "button" at bounding box center [641, 90] width 9 height 9
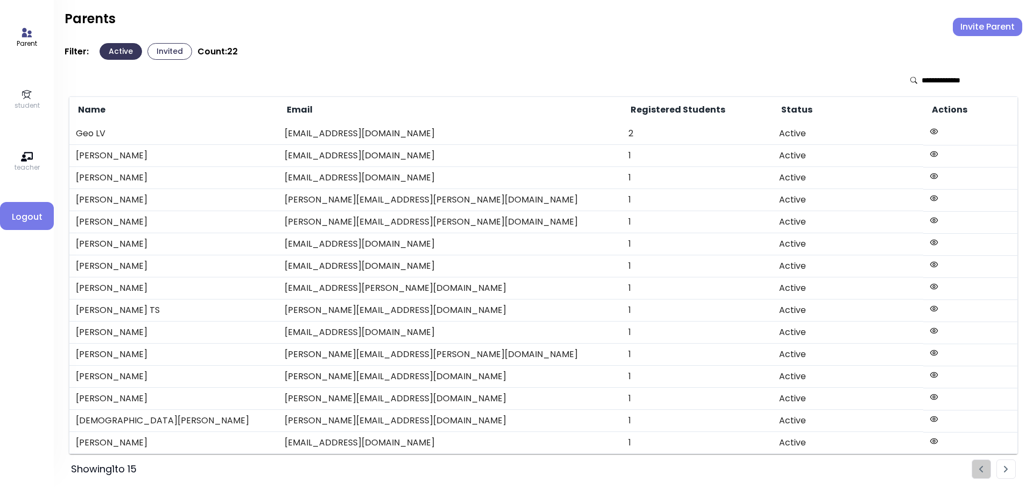
click at [27, 100] on icon at bounding box center [27, 95] width 12 height 12
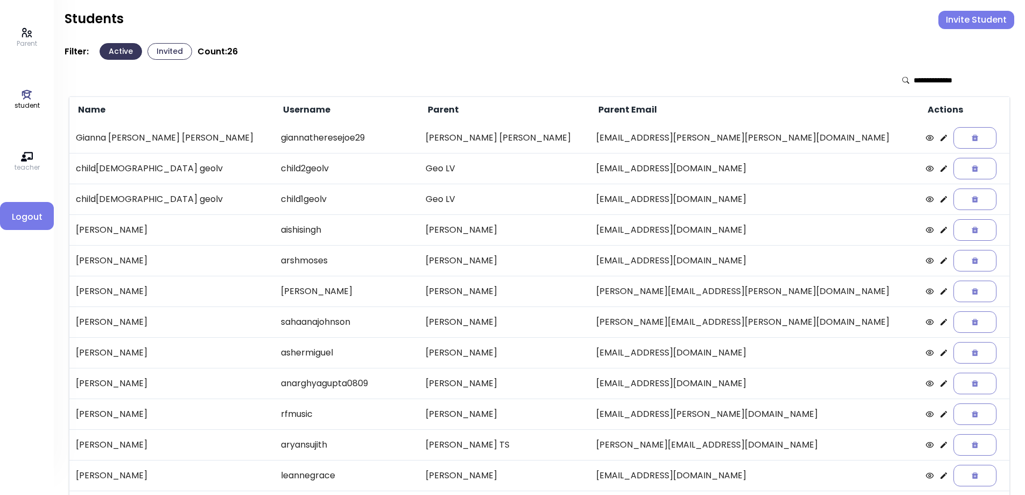
click at [940, 141] on icon at bounding box center [944, 137] width 9 height 9
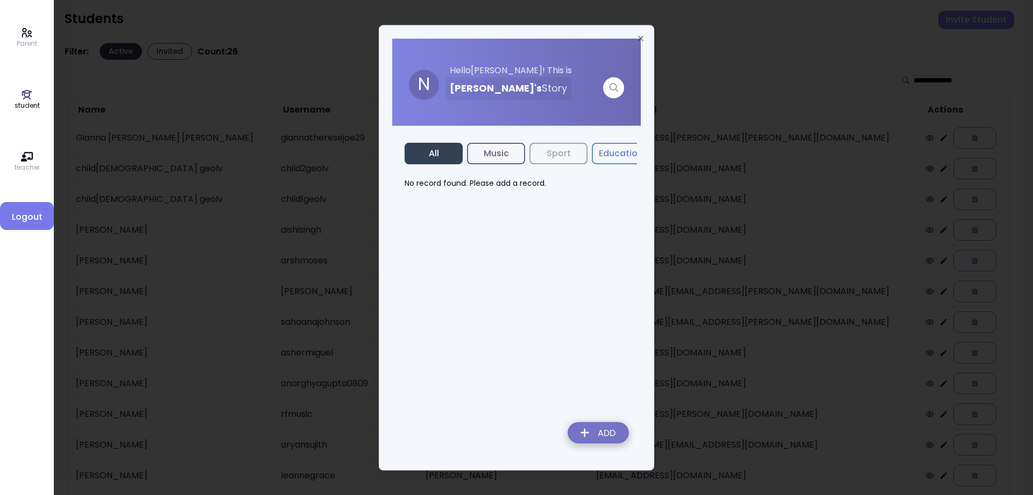
click at [609, 435] on img at bounding box center [598, 434] width 79 height 38
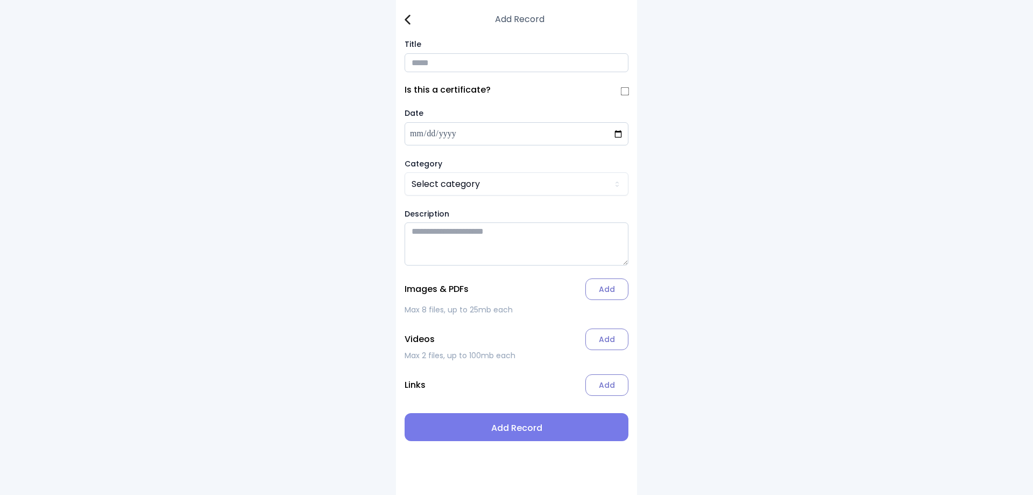
click at [444, 68] on input "Title" at bounding box center [517, 62] width 224 height 19
type input "**********"
click at [461, 187] on html "**********" at bounding box center [516, 247] width 1033 height 495
click at [598, 294] on label "Add" at bounding box center [606, 289] width 43 height 22
click at [0, 0] on input "Add" at bounding box center [0, 0] width 0 height 0
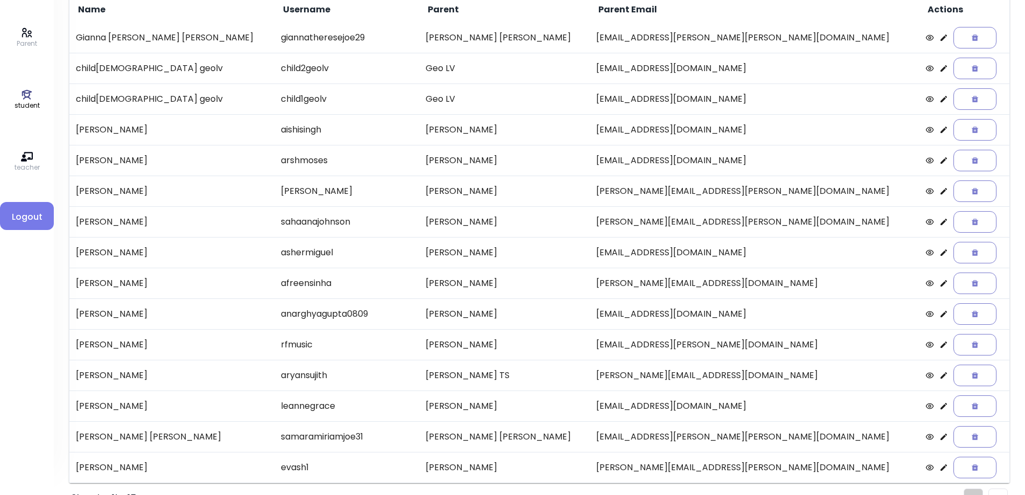
scroll to position [124, 0]
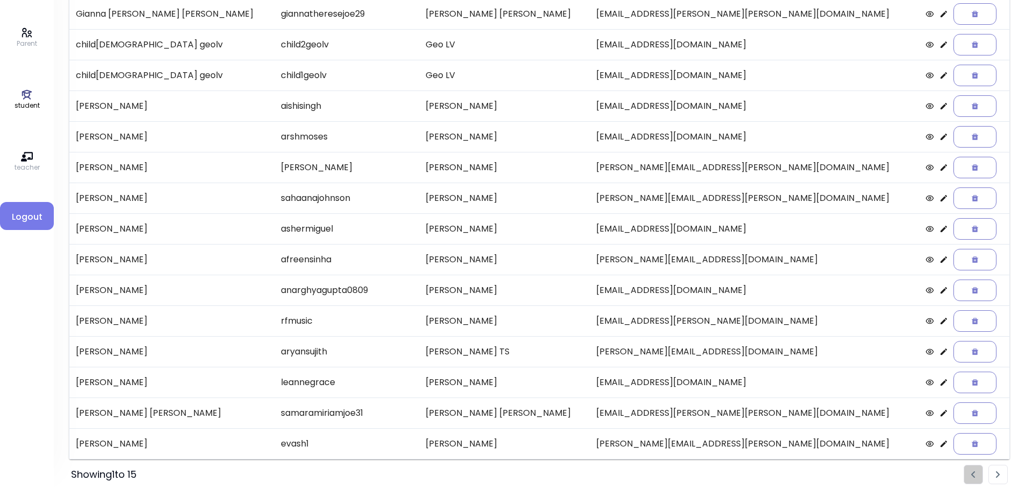
click at [998, 476] on img "Pagination" at bounding box center [998, 474] width 4 height 7
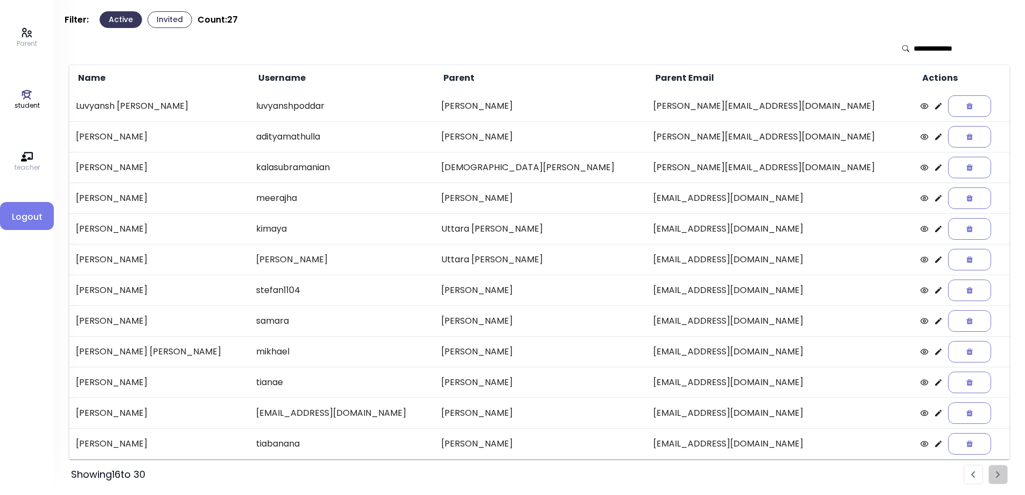
scroll to position [0, 0]
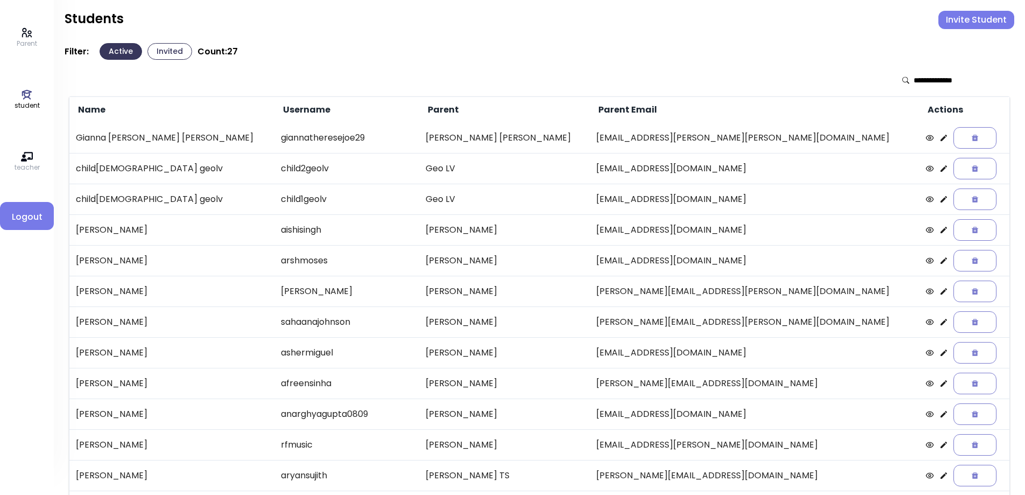
click at [27, 41] on p "Parent" at bounding box center [27, 44] width 20 height 10
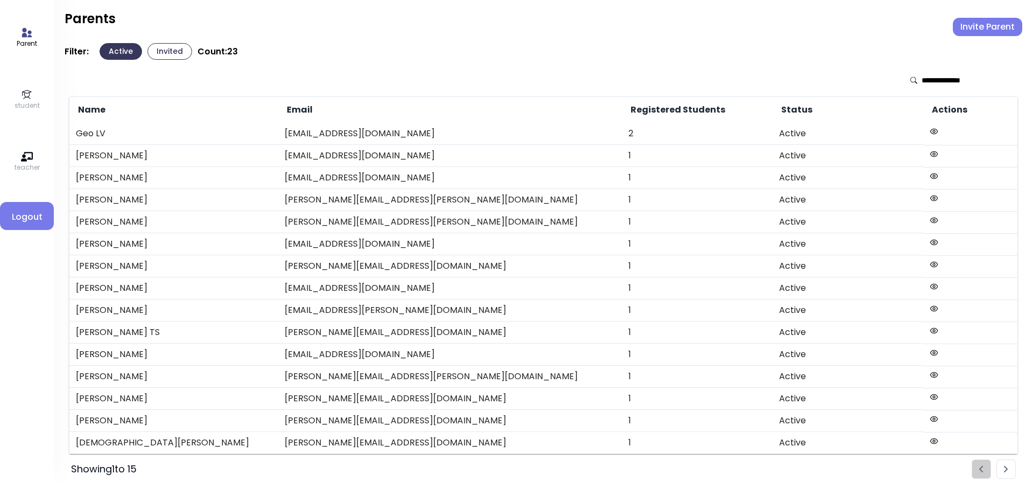
click at [1010, 467] on li "Pagination" at bounding box center [1006, 468] width 19 height 19
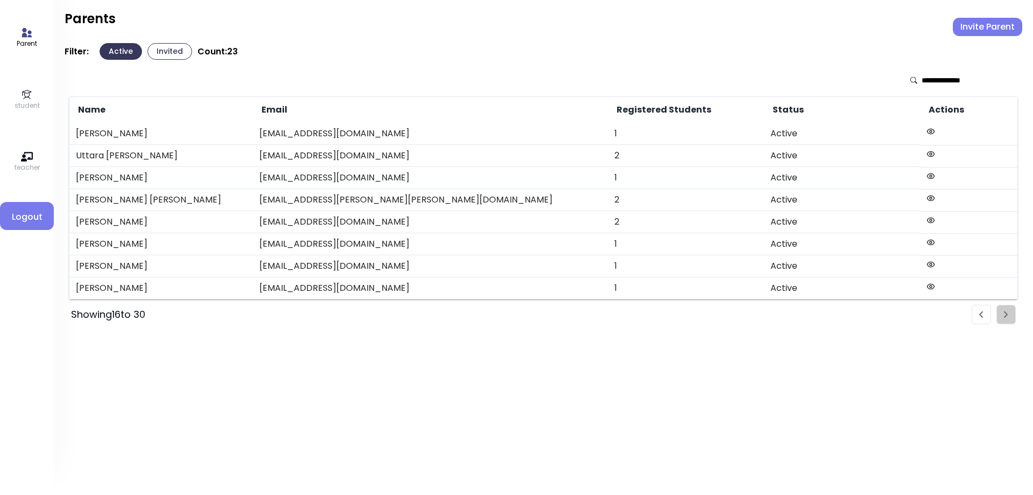
click at [982, 314] on img "Pagination" at bounding box center [981, 314] width 4 height 7
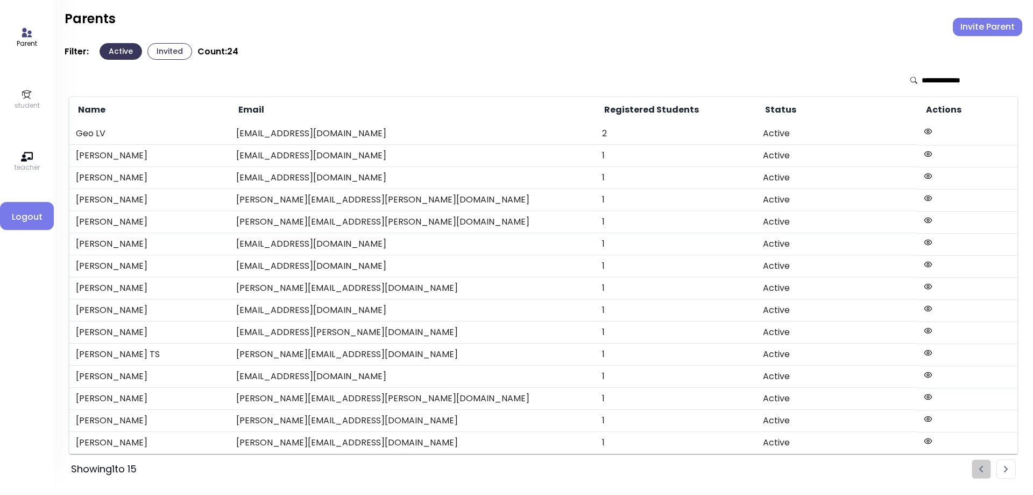
click at [21, 100] on icon at bounding box center [27, 95] width 12 height 12
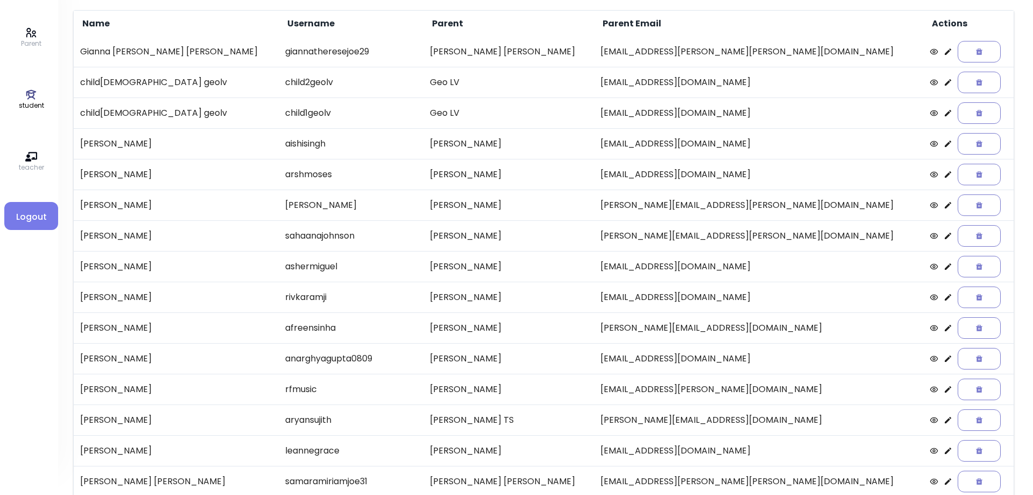
scroll to position [124, 0]
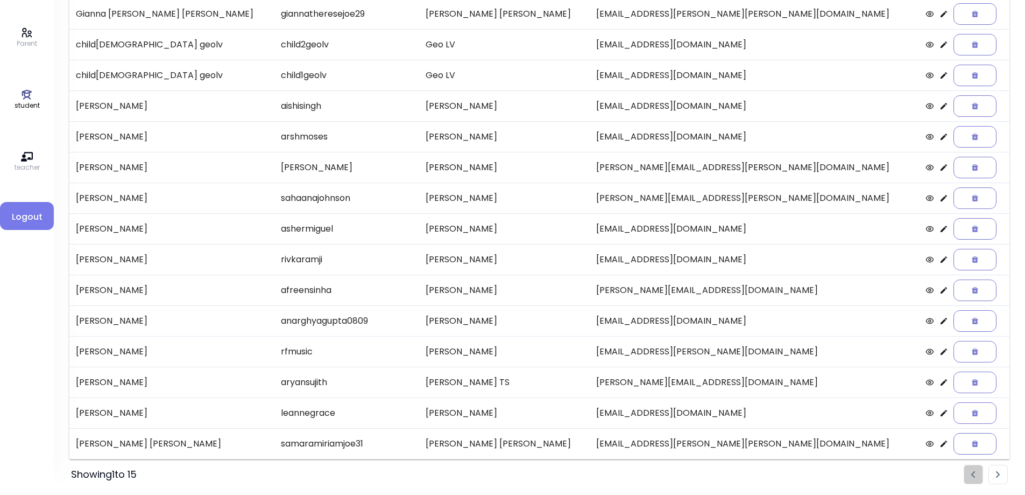
click at [940, 289] on icon at bounding box center [944, 290] width 9 height 9
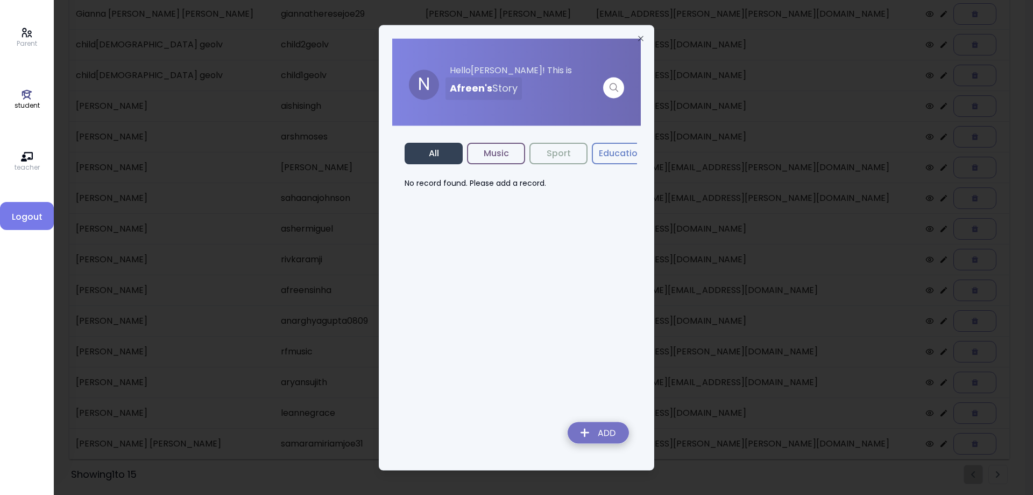
click at [588, 426] on img at bounding box center [598, 434] width 79 height 38
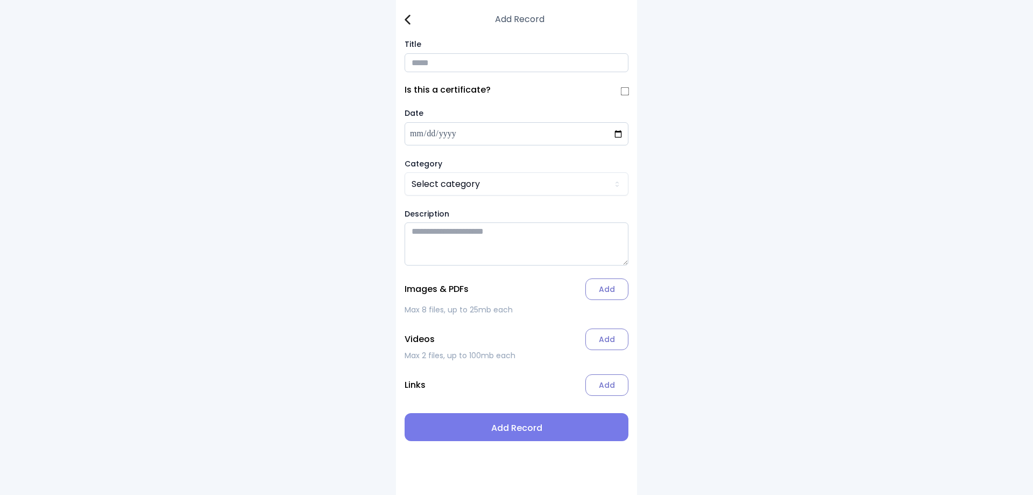
click at [440, 55] on input "Title" at bounding box center [517, 62] width 224 height 19
type input "**********"
click at [496, 186] on html "**********" at bounding box center [516, 247] width 1033 height 495
click at [611, 296] on label "Add" at bounding box center [606, 289] width 43 height 22
click at [0, 0] on input "Add" at bounding box center [0, 0] width 0 height 0
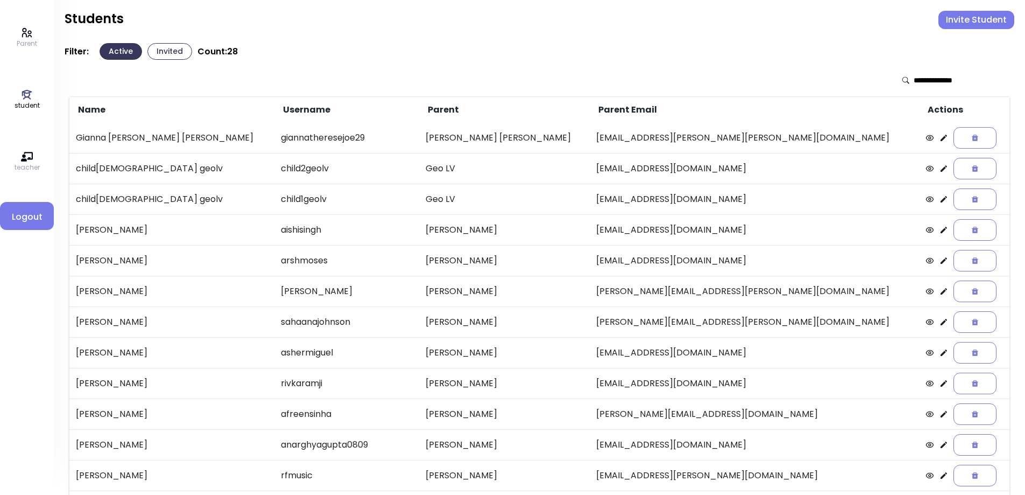
click at [941, 138] on icon at bounding box center [944, 138] width 6 height 6
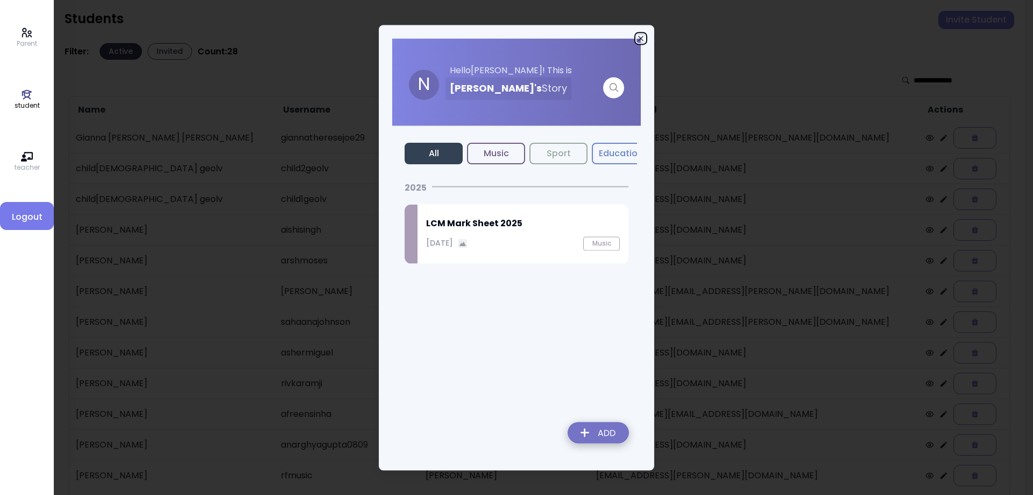
click at [644, 38] on icon "button" at bounding box center [641, 38] width 9 height 9
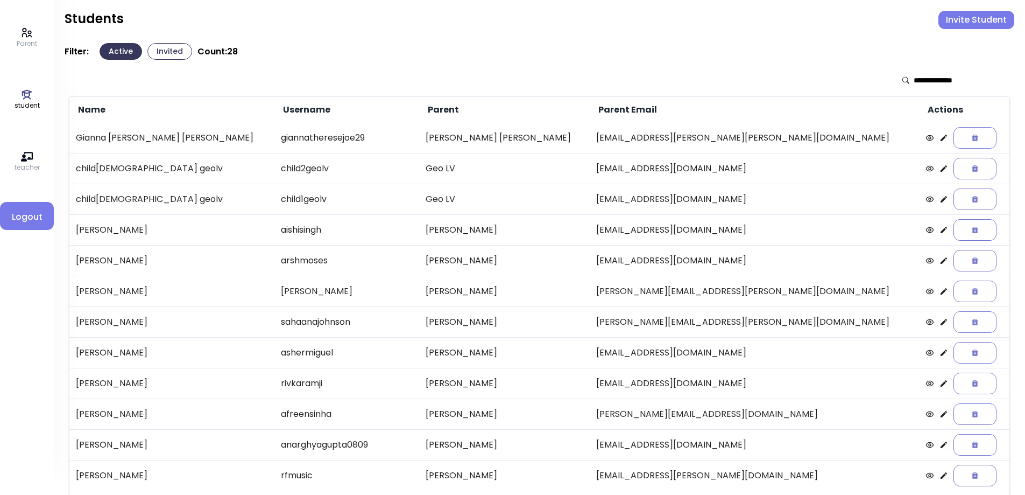
click at [941, 229] on icon at bounding box center [944, 230] width 6 height 6
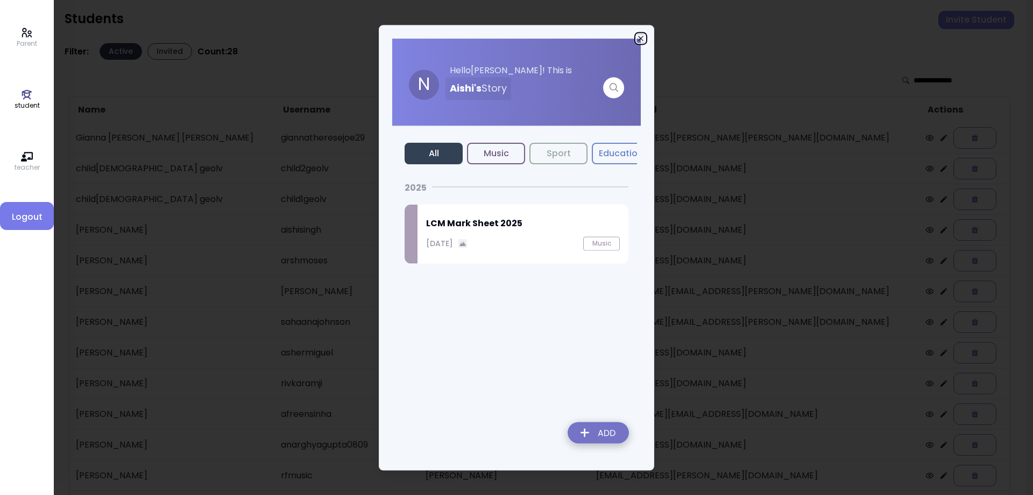
click at [638, 36] on icon "button" at bounding box center [641, 38] width 9 height 9
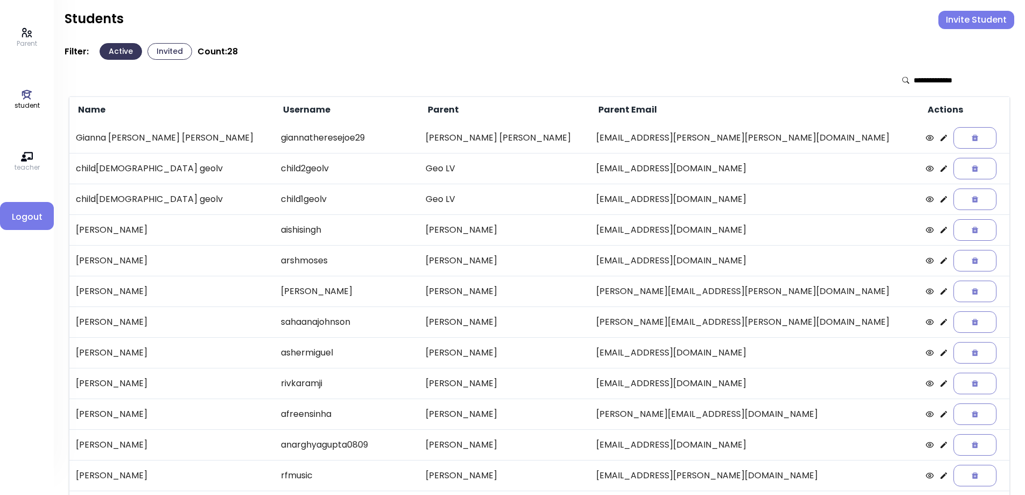
click at [940, 258] on icon at bounding box center [944, 260] width 9 height 9
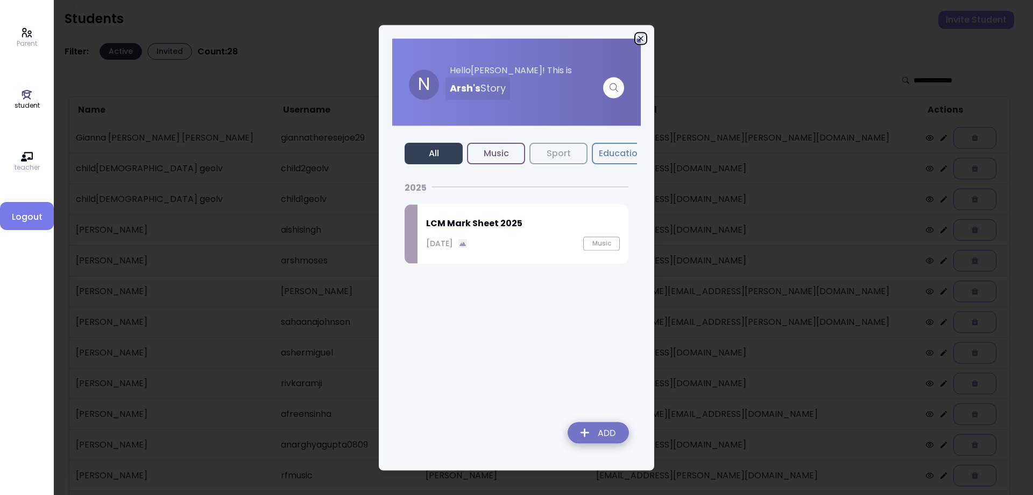
click at [643, 38] on icon "button" at bounding box center [641, 38] width 9 height 9
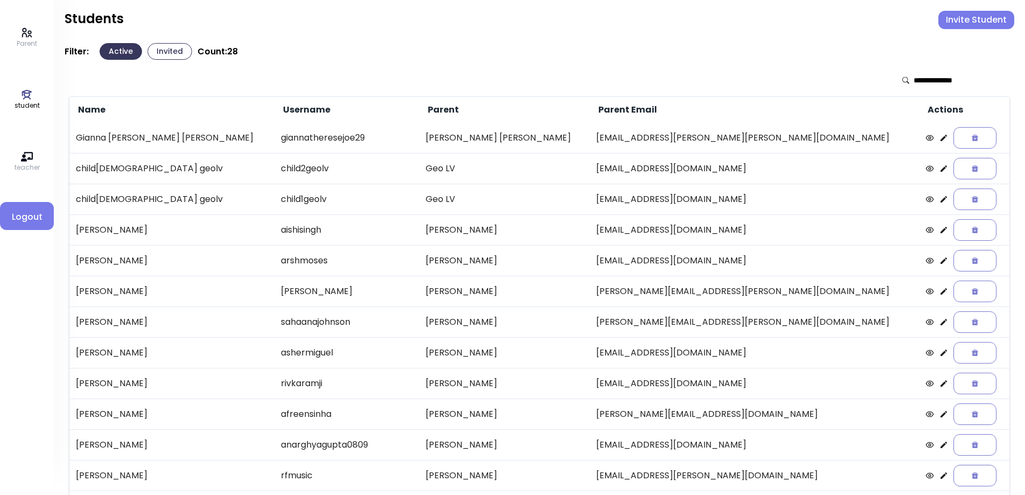
click at [940, 292] on icon at bounding box center [944, 291] width 9 height 9
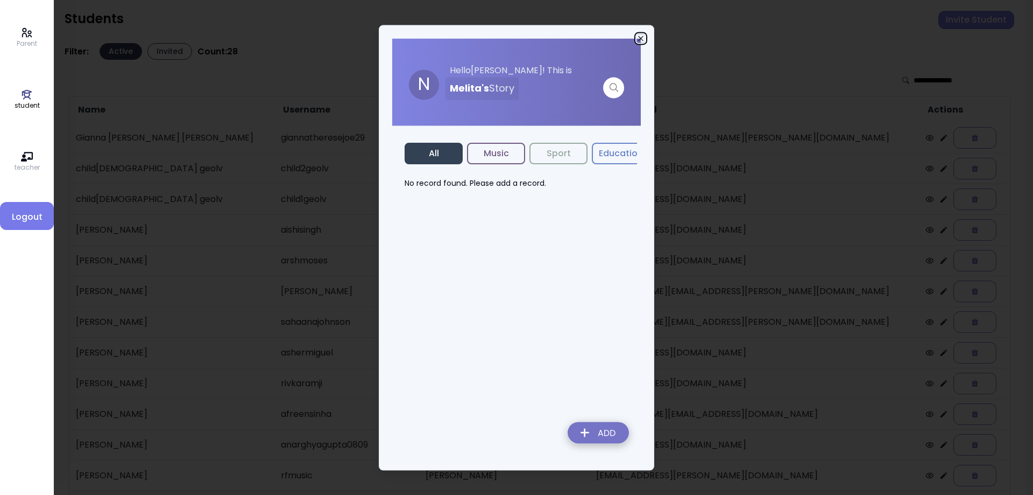
click at [643, 37] on icon "button" at bounding box center [641, 38] width 9 height 9
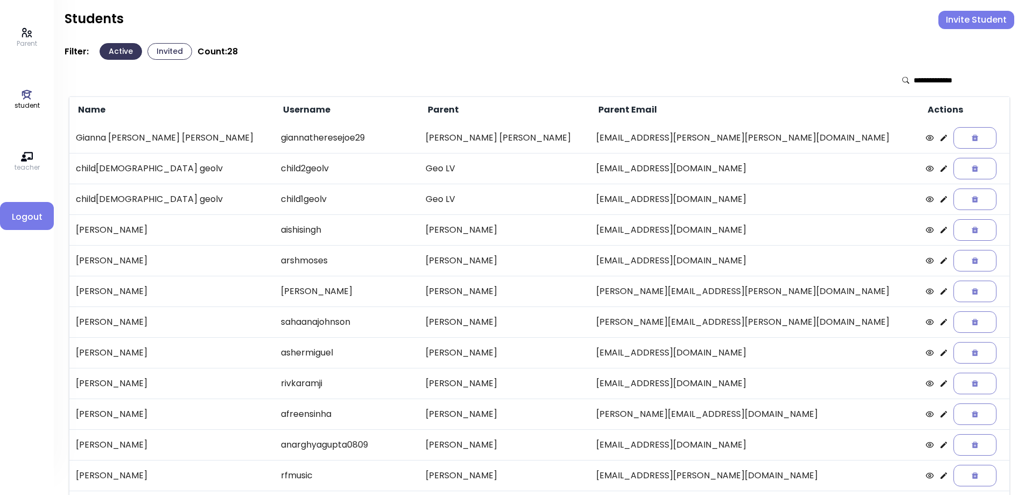
click at [941, 323] on icon at bounding box center [944, 322] width 6 height 6
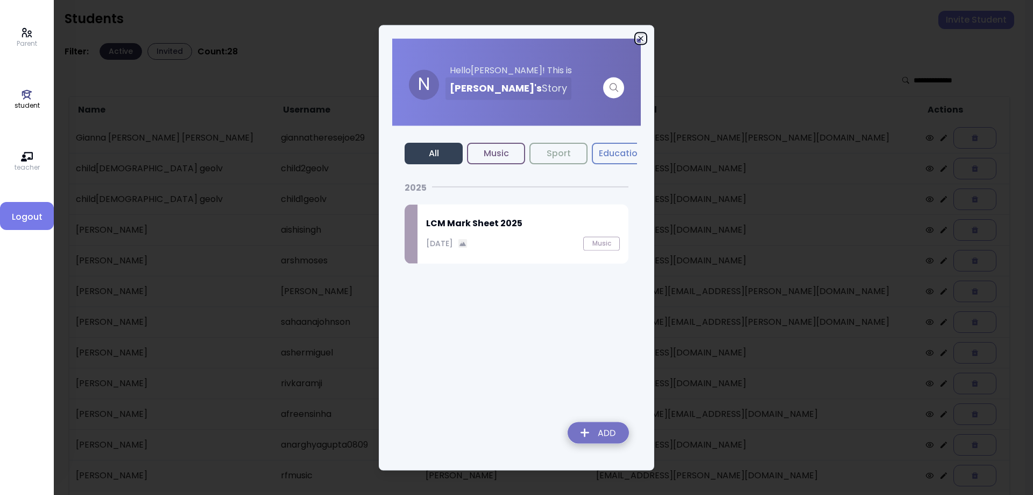
click at [640, 34] on icon "button" at bounding box center [641, 38] width 9 height 9
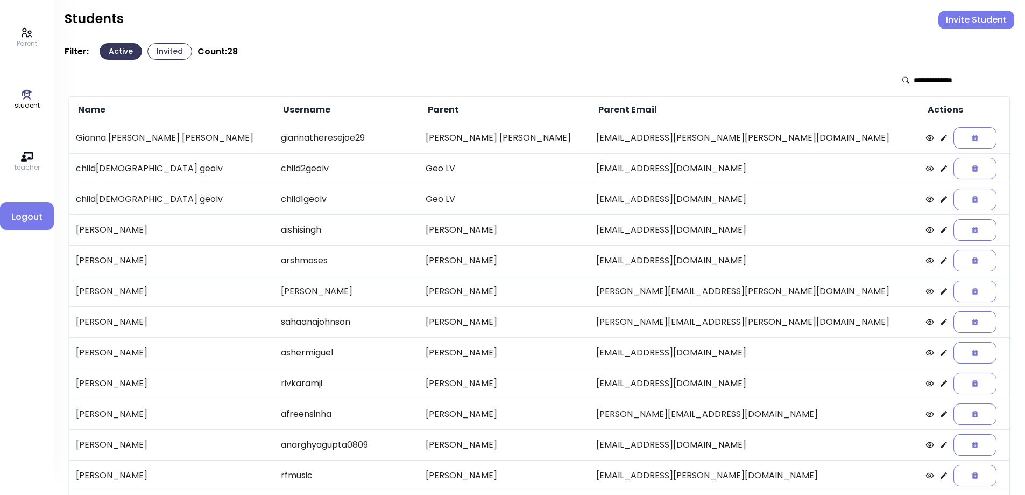
click at [940, 354] on icon at bounding box center [944, 352] width 9 height 9
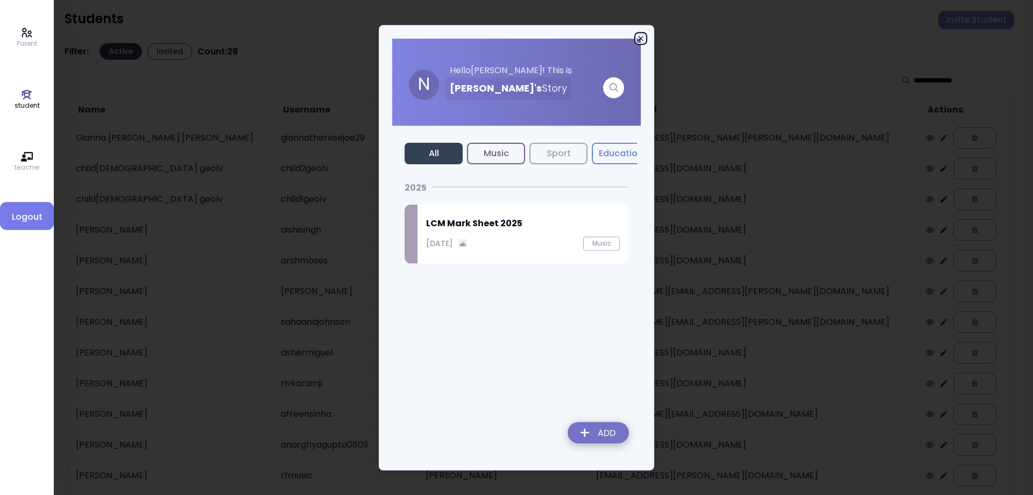
click at [639, 36] on icon "button" at bounding box center [641, 38] width 9 height 9
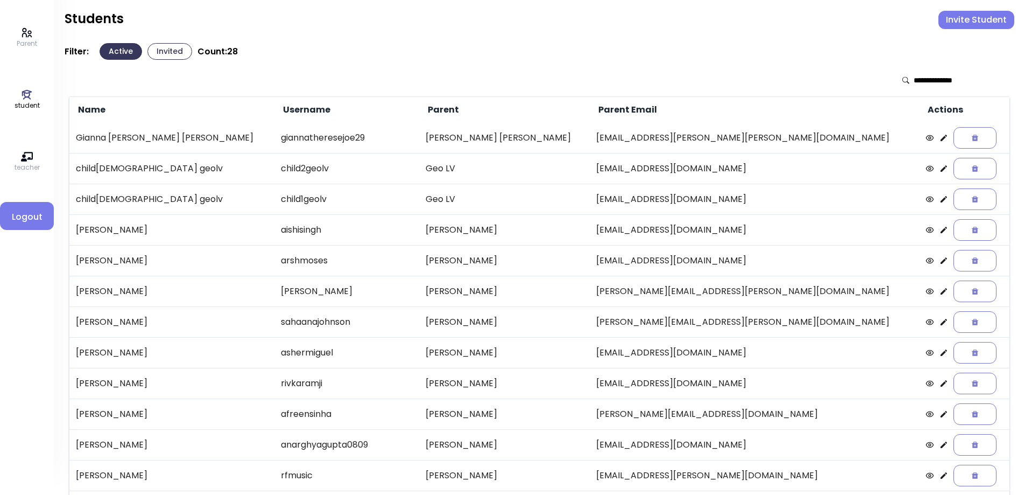
click at [941, 384] on icon at bounding box center [944, 383] width 6 height 6
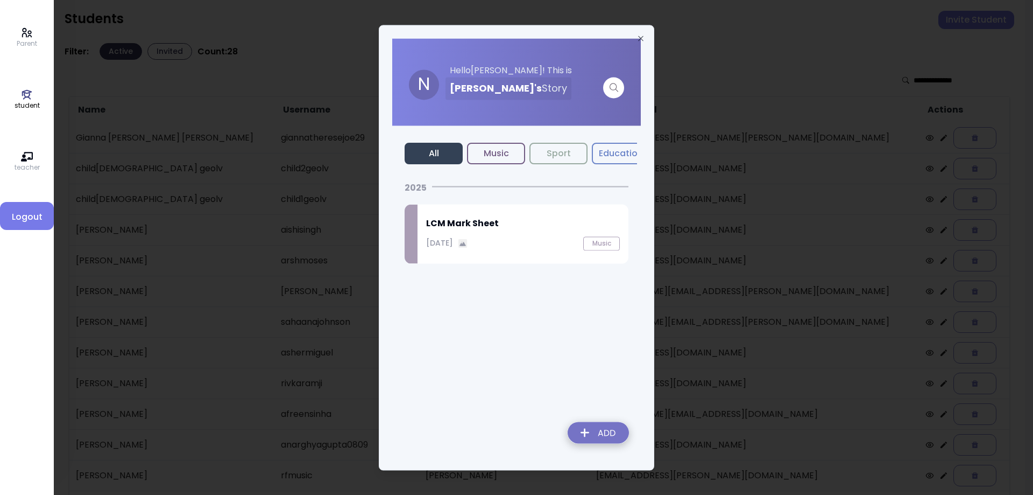
click at [486, 223] on h2 "LCM Mark Sheet" at bounding box center [523, 223] width 194 height 13
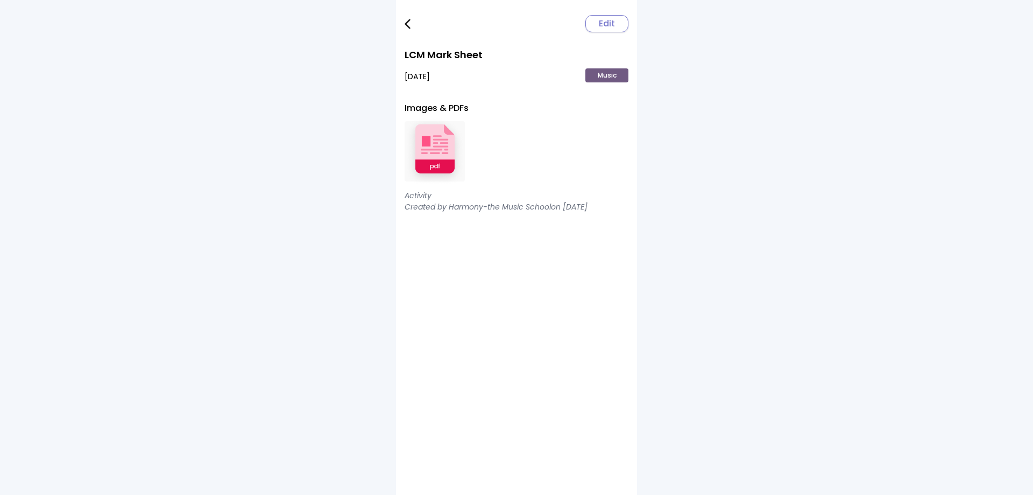
click at [449, 146] on img at bounding box center [435, 151] width 60 height 70
click at [409, 24] on img at bounding box center [408, 24] width 6 height 10
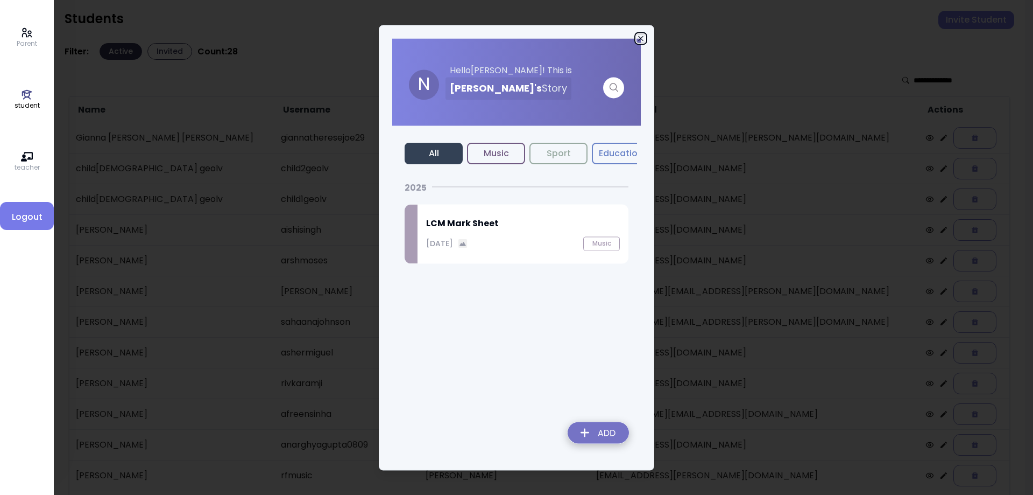
click at [639, 35] on icon "button" at bounding box center [641, 38] width 9 height 9
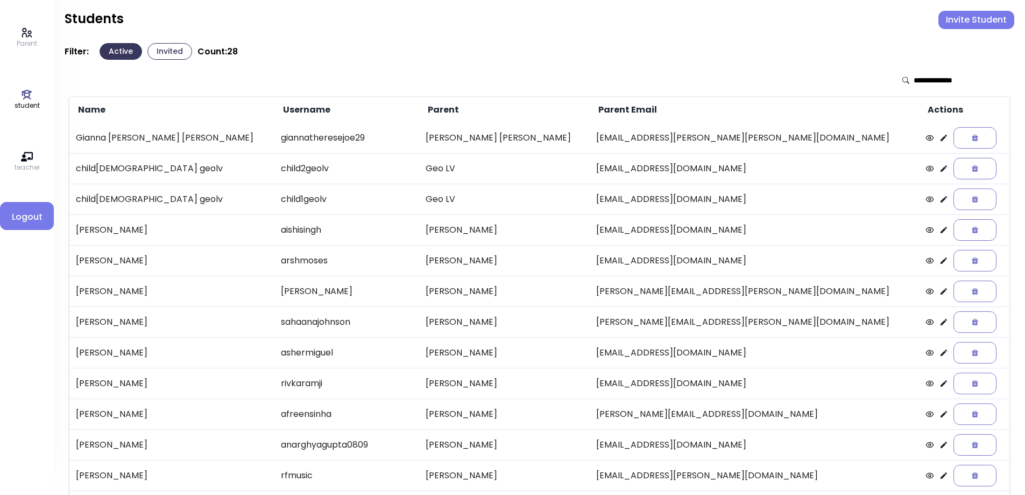
click at [940, 414] on icon at bounding box center [944, 414] width 9 height 9
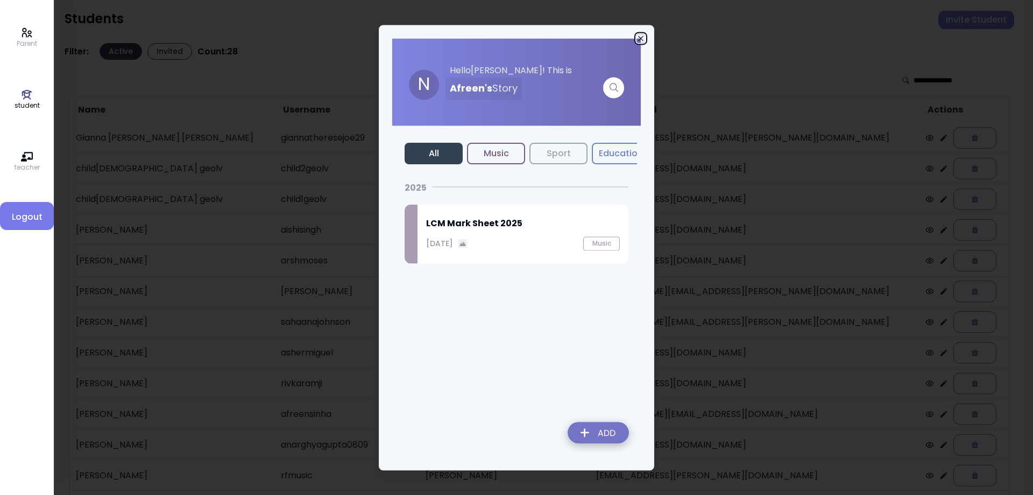
click at [642, 38] on icon "button" at bounding box center [641, 38] width 9 height 9
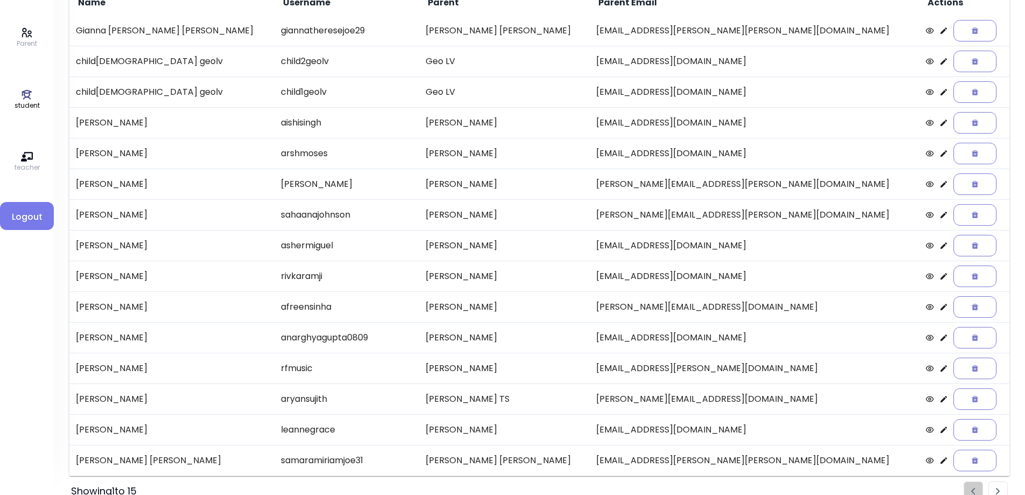
scroll to position [108, 0]
click at [940, 338] on icon at bounding box center [944, 337] width 9 height 9
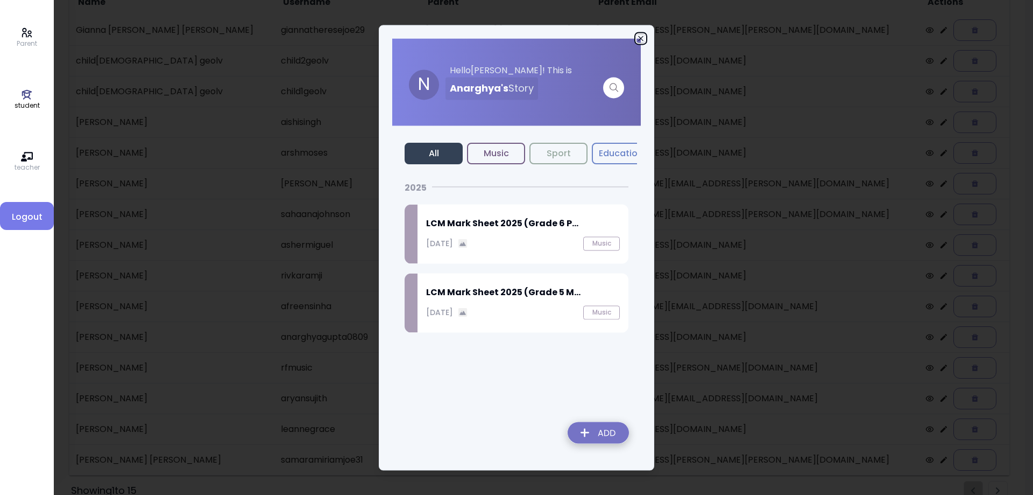
click at [643, 40] on icon "button" at bounding box center [640, 38] width 5 height 5
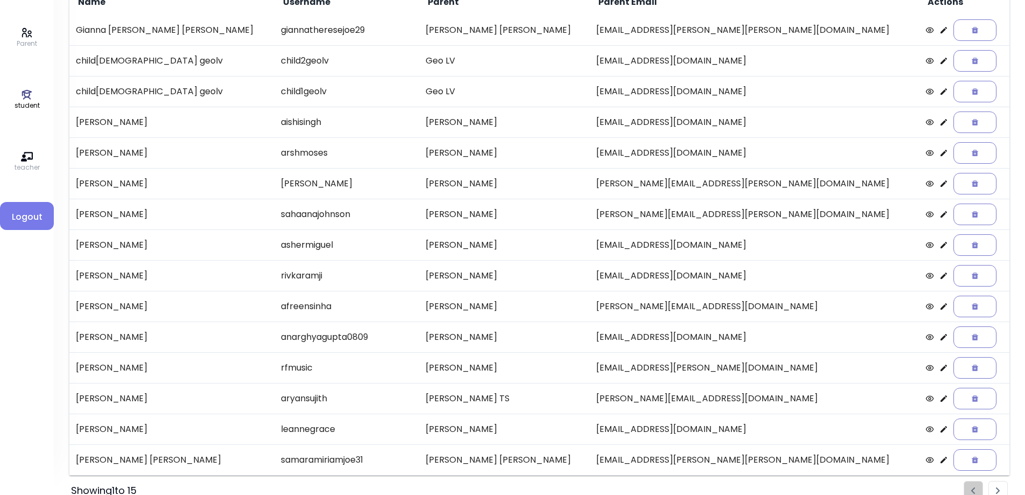
click at [940, 366] on icon at bounding box center [944, 367] width 9 height 9
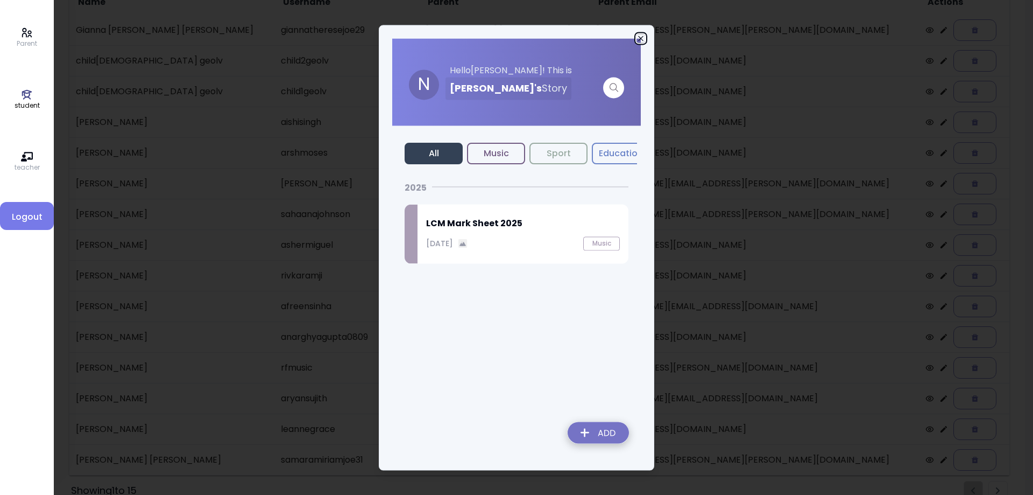
click at [637, 34] on icon "button" at bounding box center [641, 38] width 9 height 9
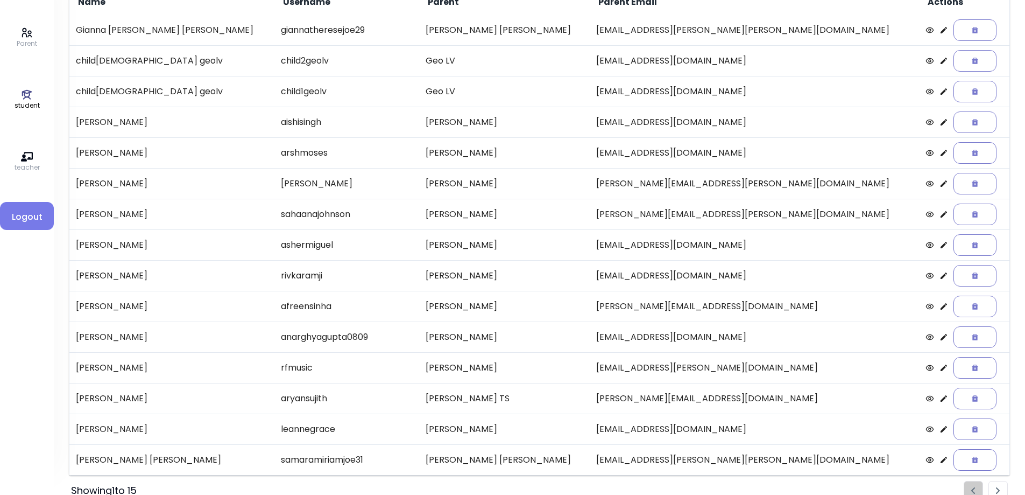
click at [941, 399] on icon at bounding box center [944, 398] width 6 height 6
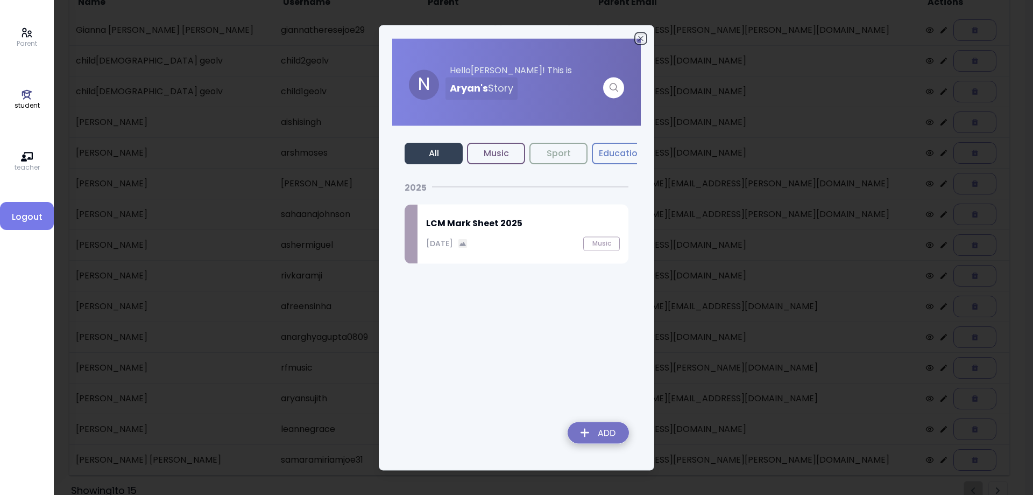
click at [639, 35] on icon "button" at bounding box center [641, 38] width 9 height 9
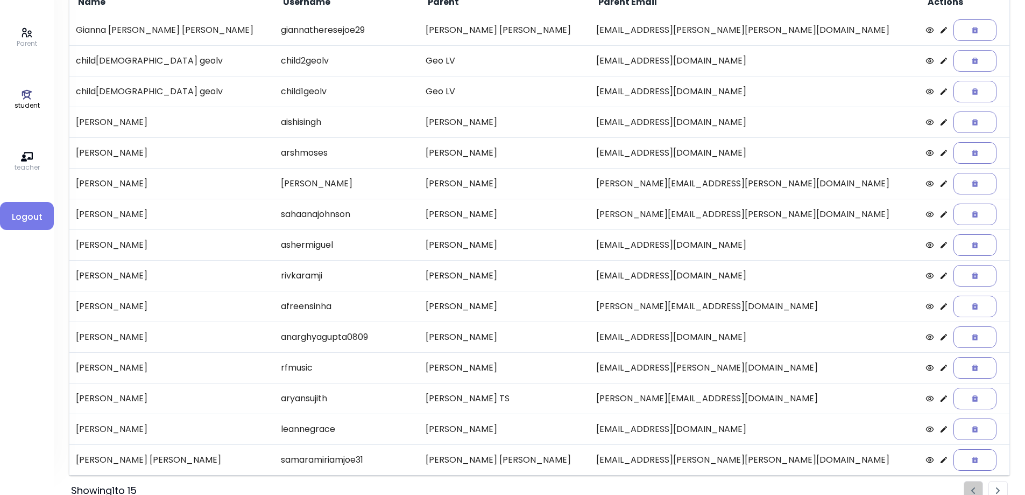
scroll to position [124, 0]
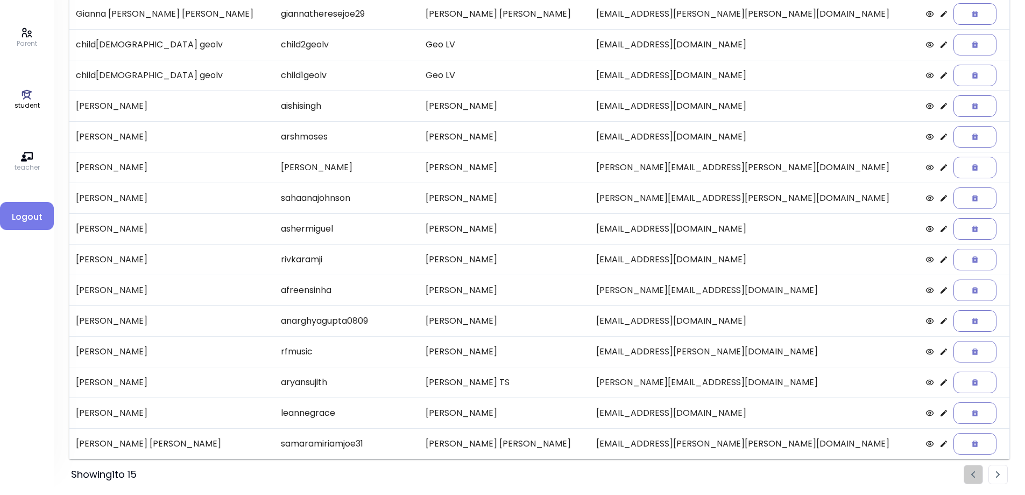
click at [941, 413] on icon at bounding box center [944, 413] width 6 height 6
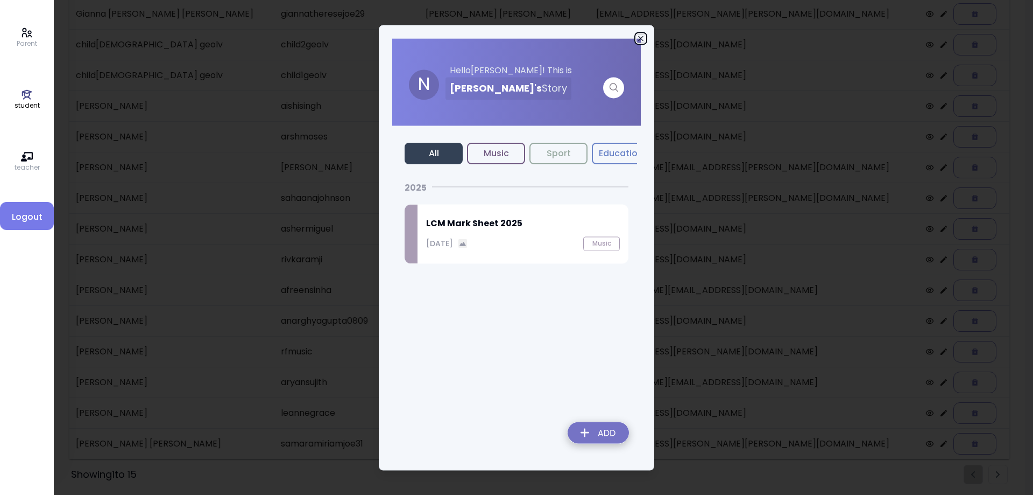
click at [643, 38] on icon "button" at bounding box center [641, 38] width 9 height 9
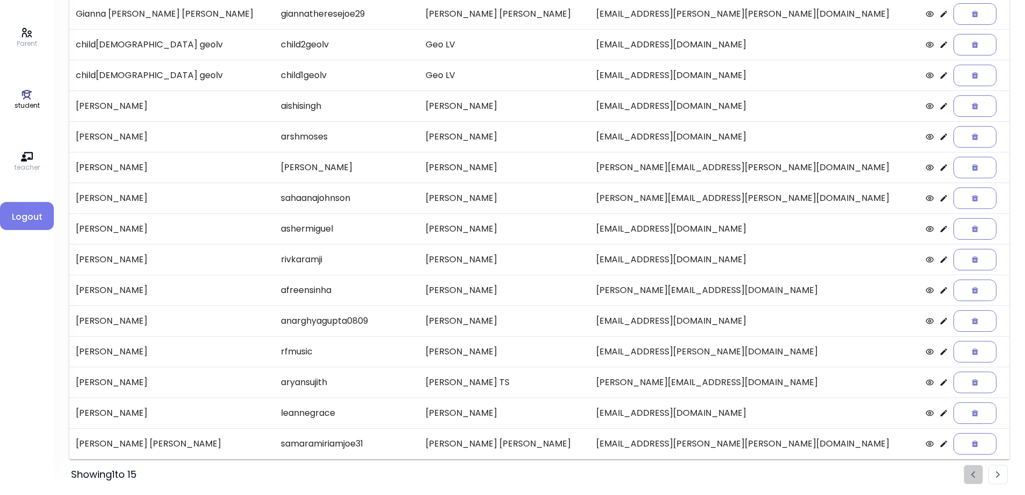
click at [941, 444] on icon at bounding box center [944, 443] width 6 height 6
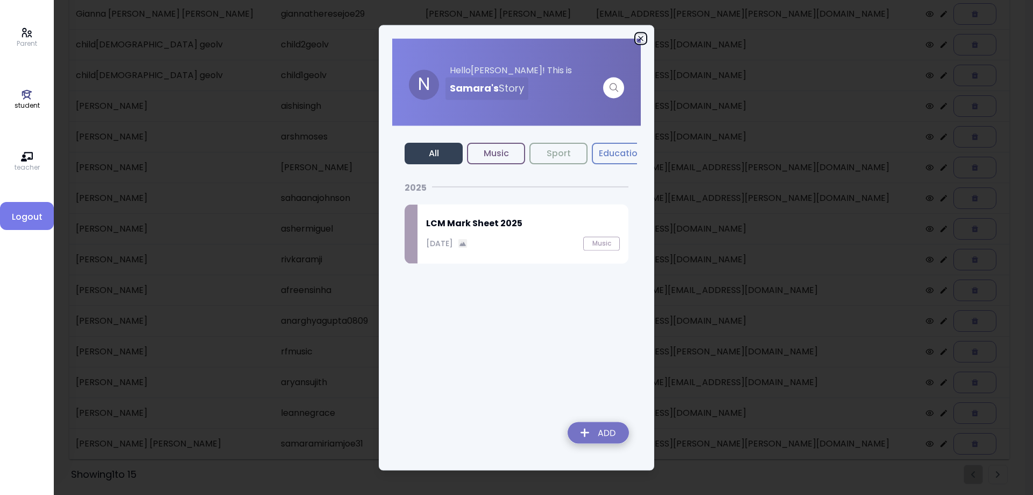
click at [643, 34] on icon "button" at bounding box center [641, 38] width 9 height 9
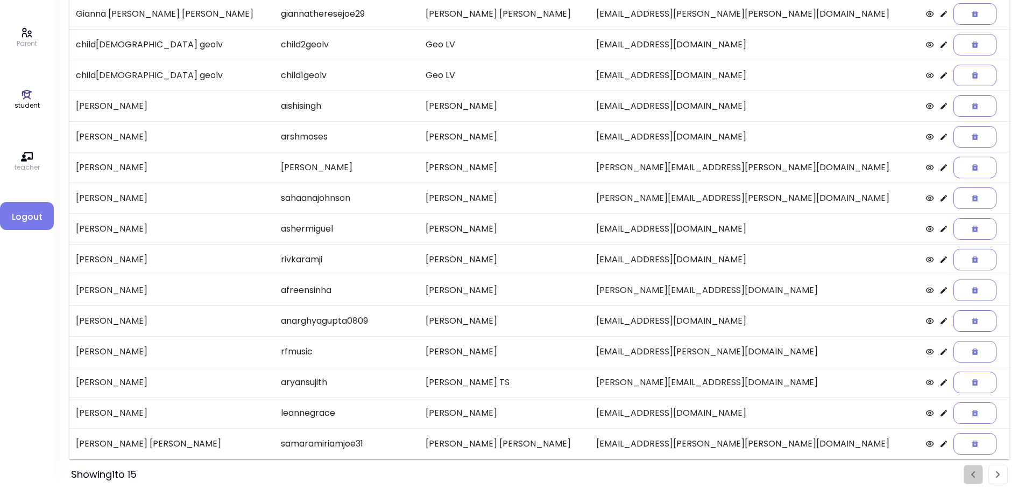
click at [996, 473] on img "Pagination" at bounding box center [998, 474] width 4 height 7
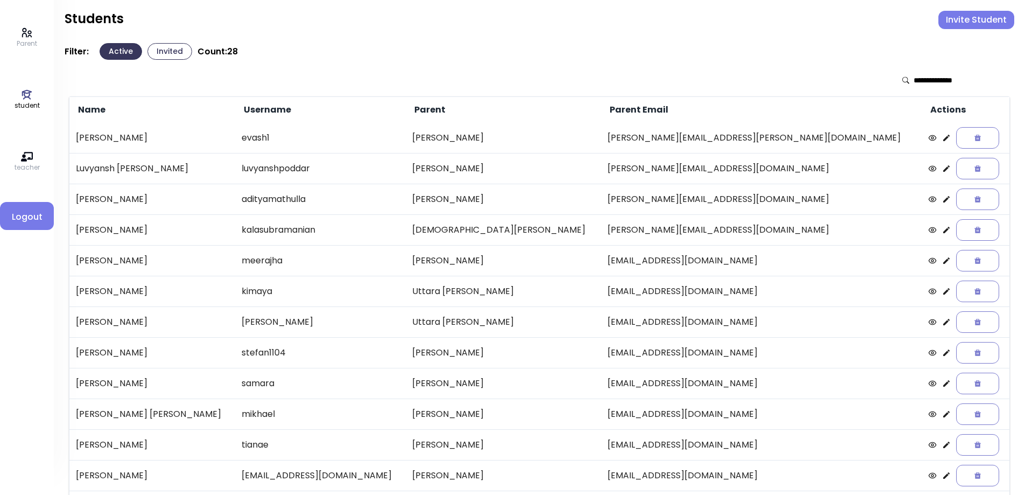
scroll to position [54, 0]
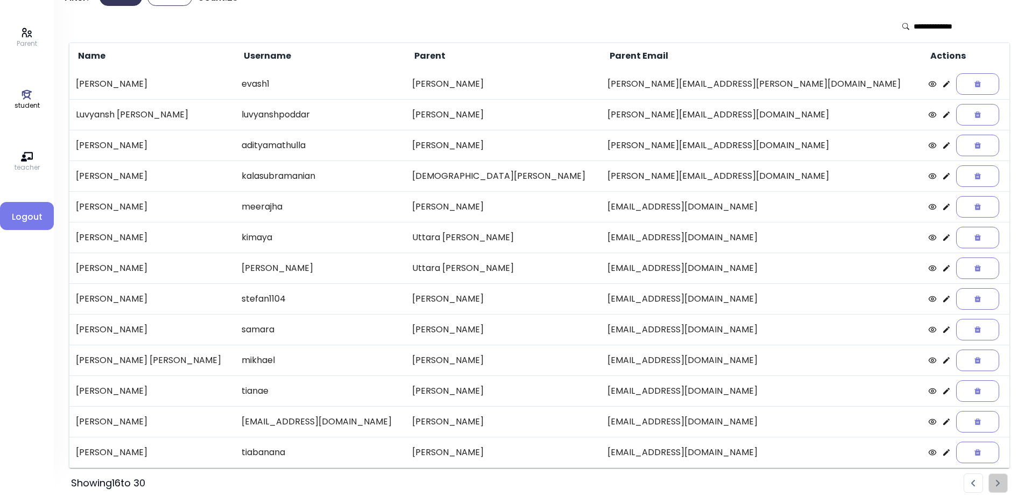
click at [943, 331] on icon at bounding box center [946, 329] width 6 height 6
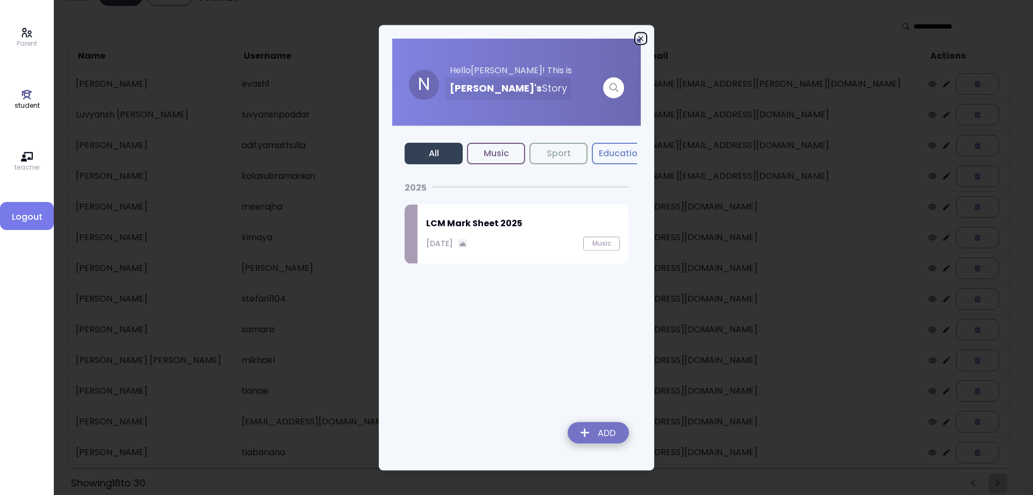
click at [641, 37] on icon "button" at bounding box center [641, 38] width 9 height 9
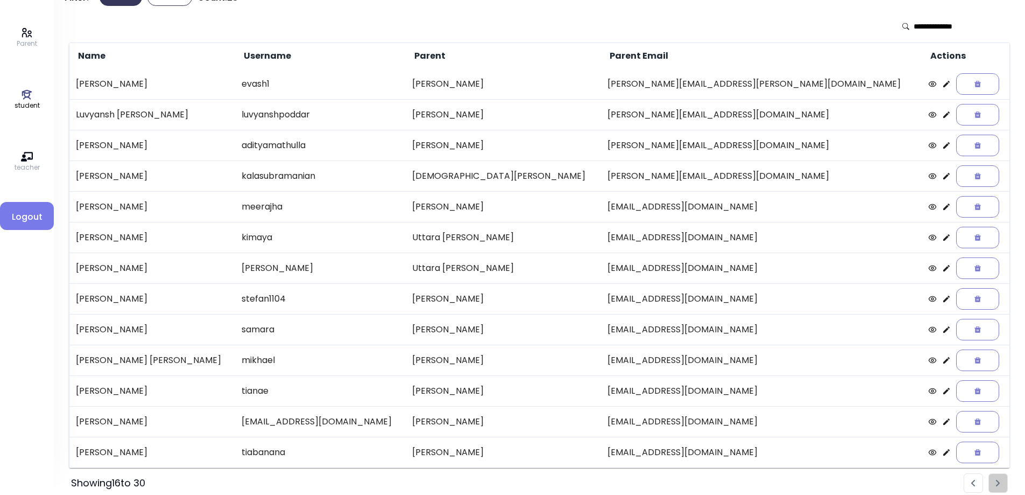
click at [943, 360] on icon at bounding box center [946, 360] width 6 height 6
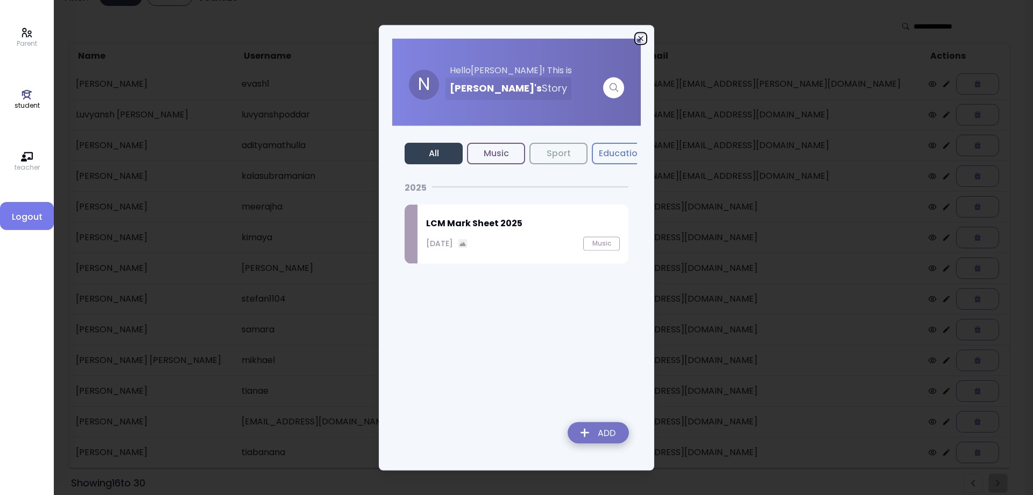
click at [639, 38] on icon "button" at bounding box center [641, 38] width 9 height 9
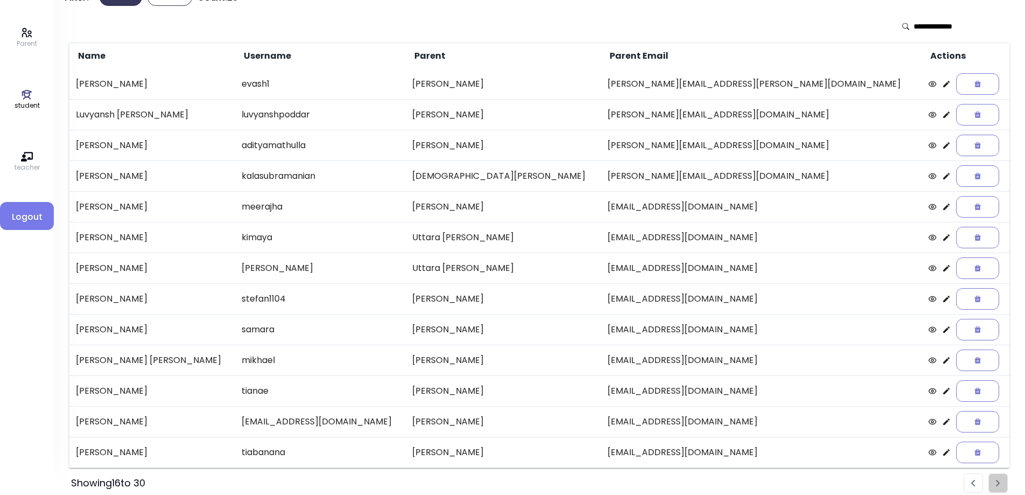
click at [942, 425] on icon at bounding box center [946, 421] width 9 height 9
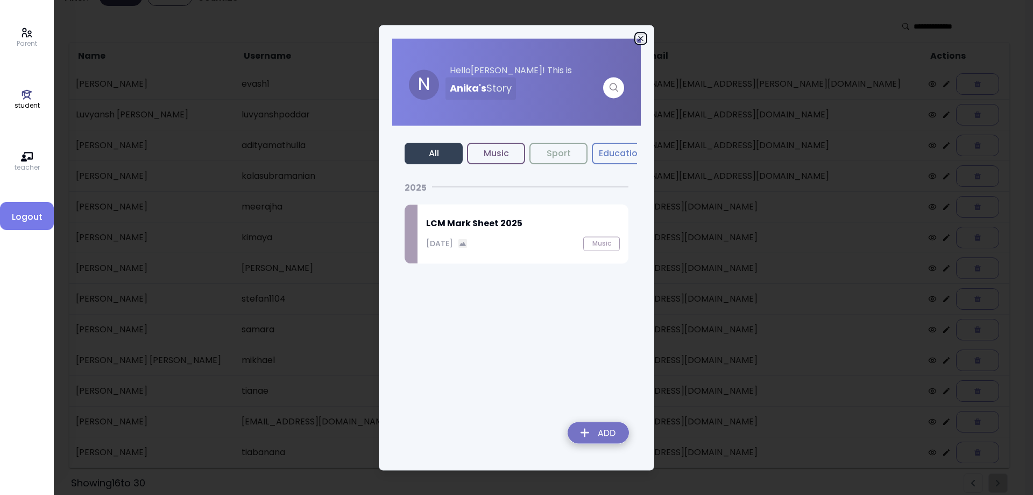
click at [639, 37] on icon "button" at bounding box center [641, 38] width 9 height 9
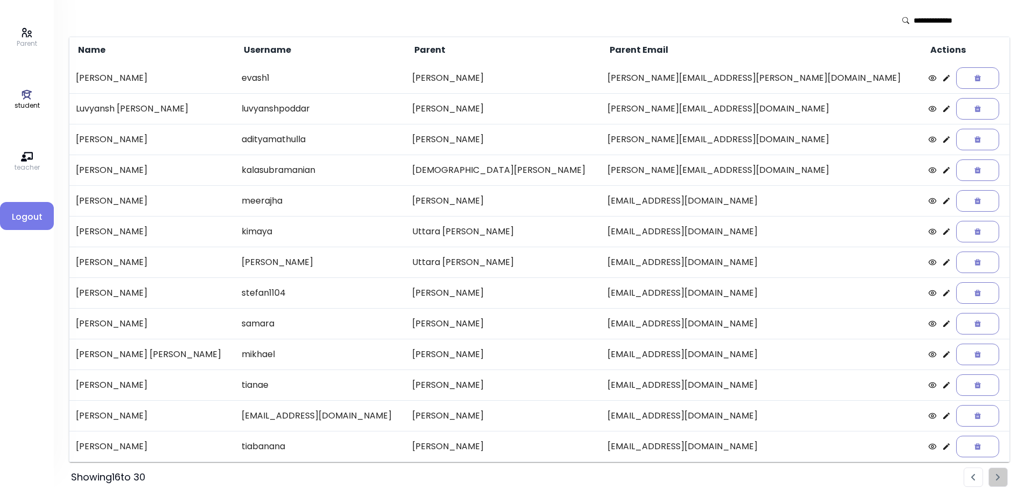
scroll to position [62, 0]
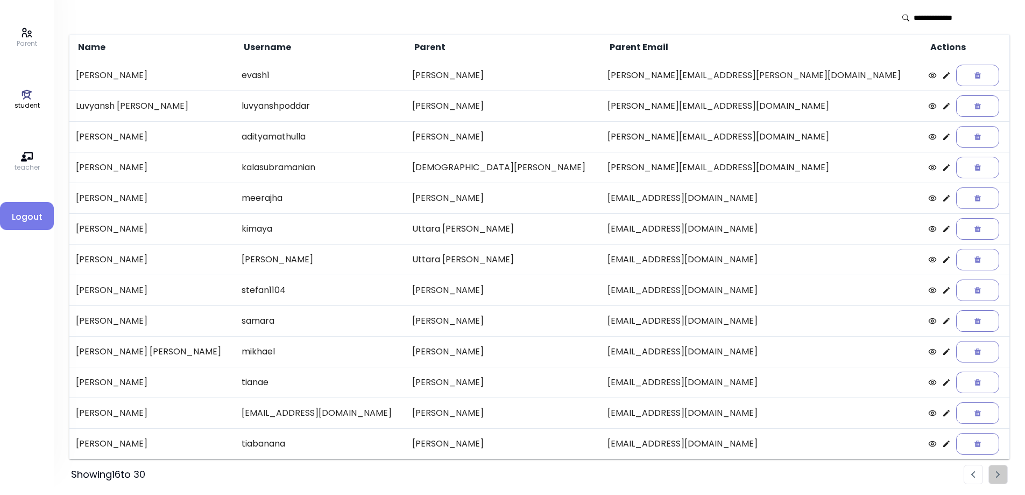
click at [970, 474] on li "Pagination" at bounding box center [973, 473] width 19 height 19
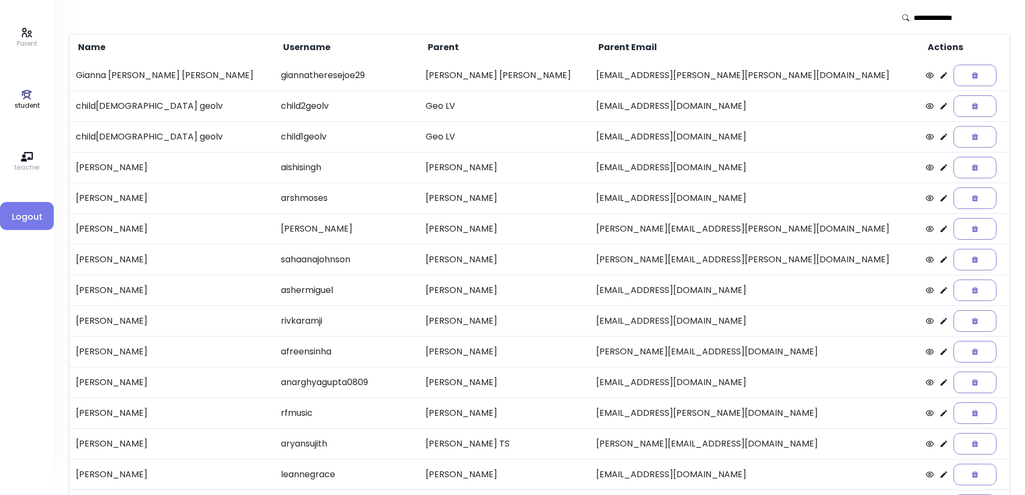
scroll to position [0, 0]
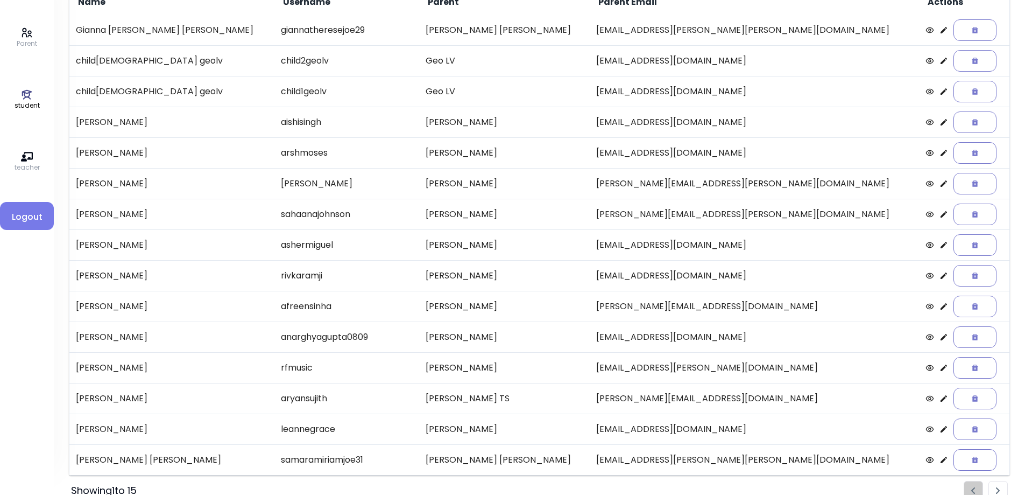
scroll to position [124, 0]
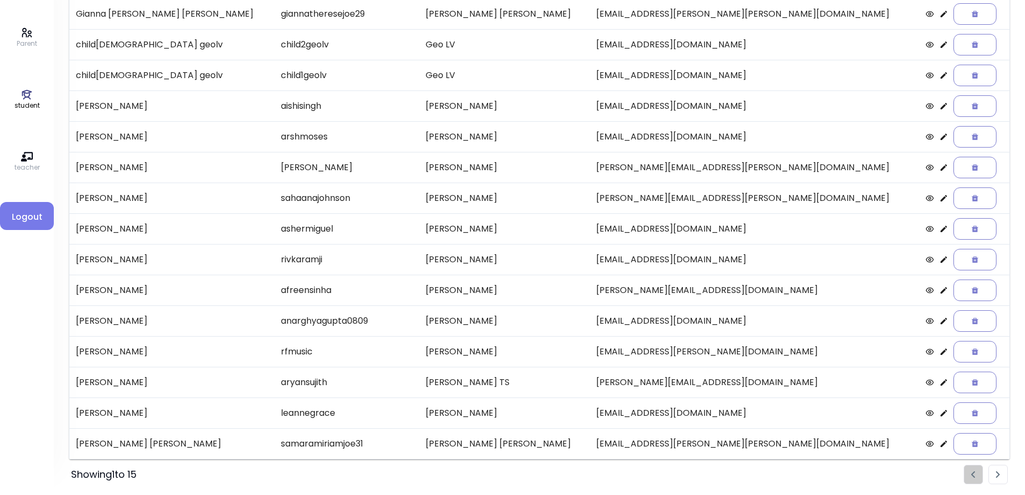
click at [1003, 474] on li "Pagination" at bounding box center [998, 473] width 19 height 19
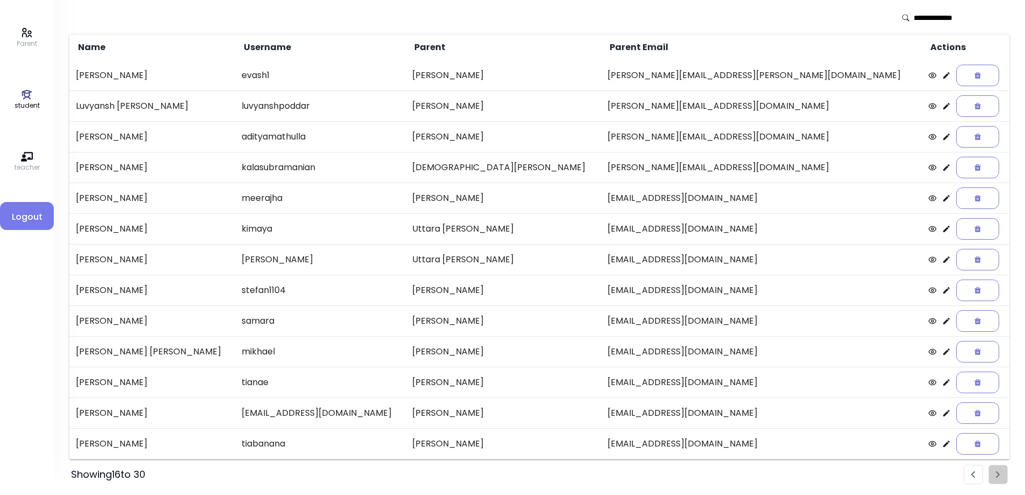
scroll to position [0, 0]
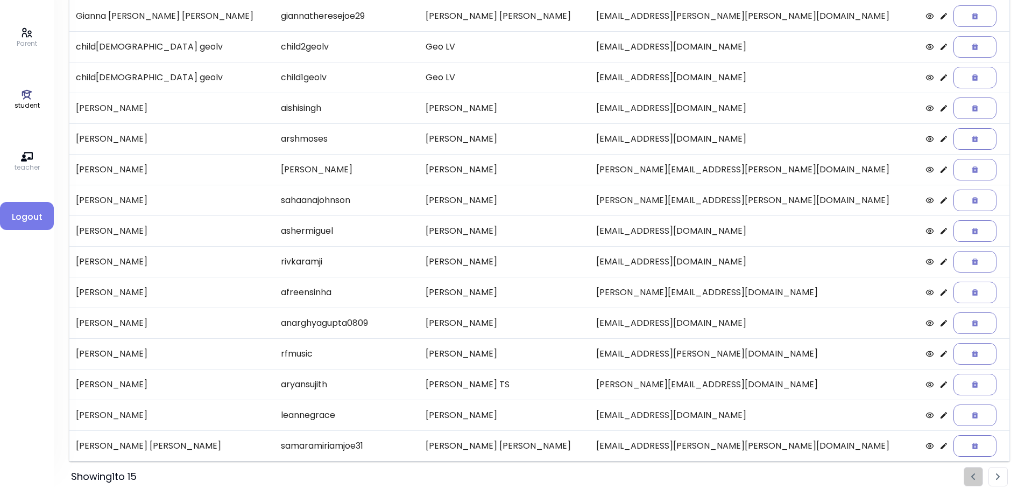
scroll to position [124, 0]
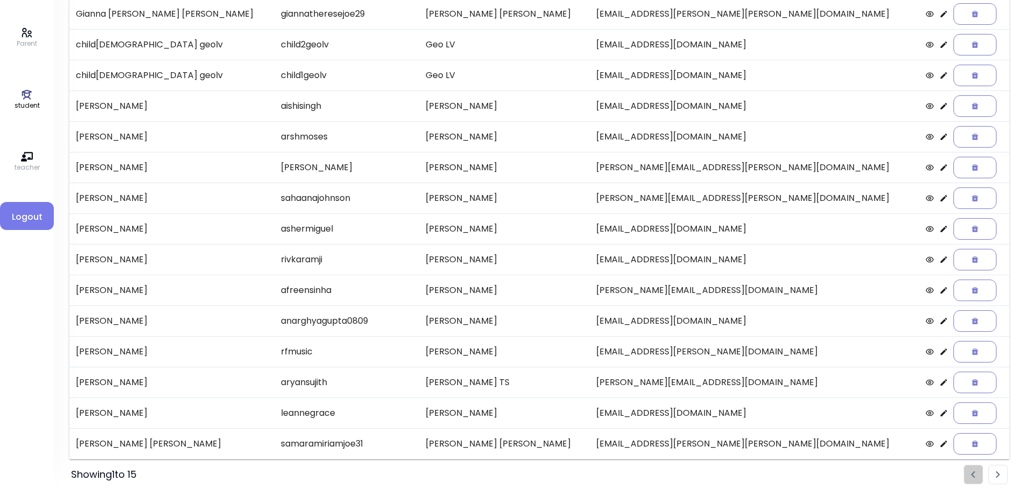
click at [996, 468] on li "Pagination" at bounding box center [998, 473] width 19 height 19
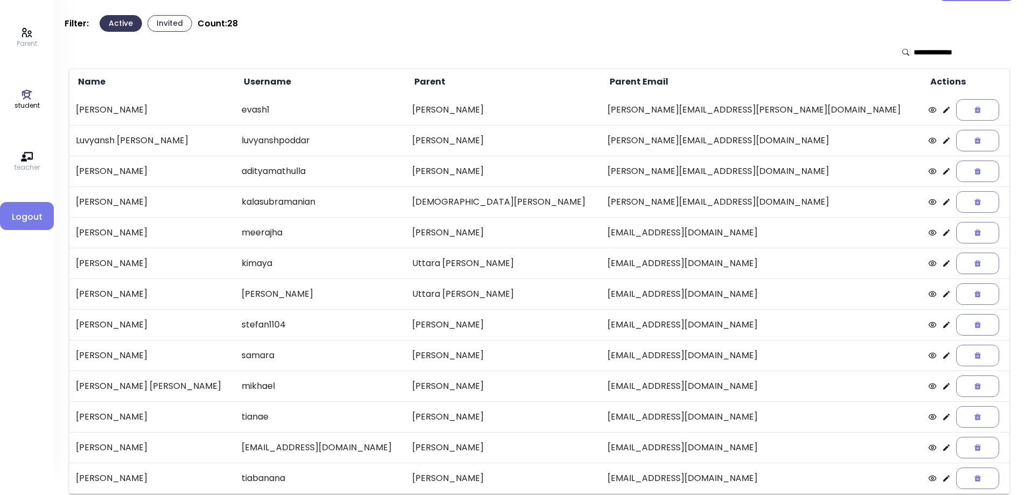
scroll to position [0, 0]
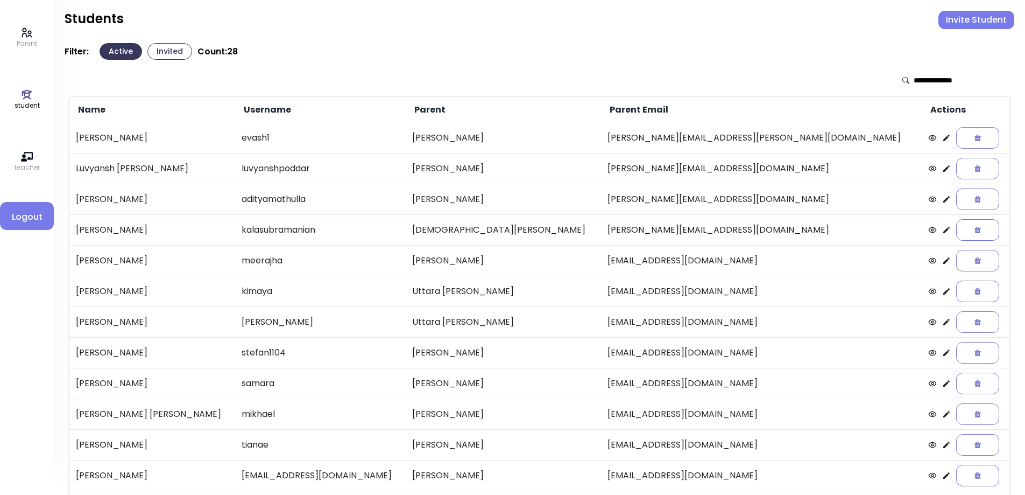
click at [962, 20] on button "Invite Student" at bounding box center [976, 20] width 76 height 18
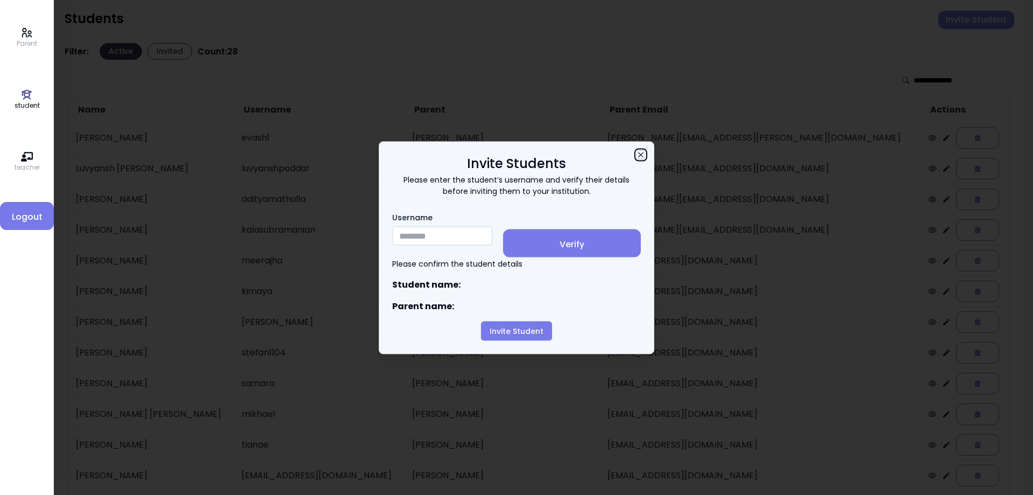
click at [643, 152] on icon "button" at bounding box center [640, 154] width 5 height 5
